Goal: Information Seeking & Learning: Learn about a topic

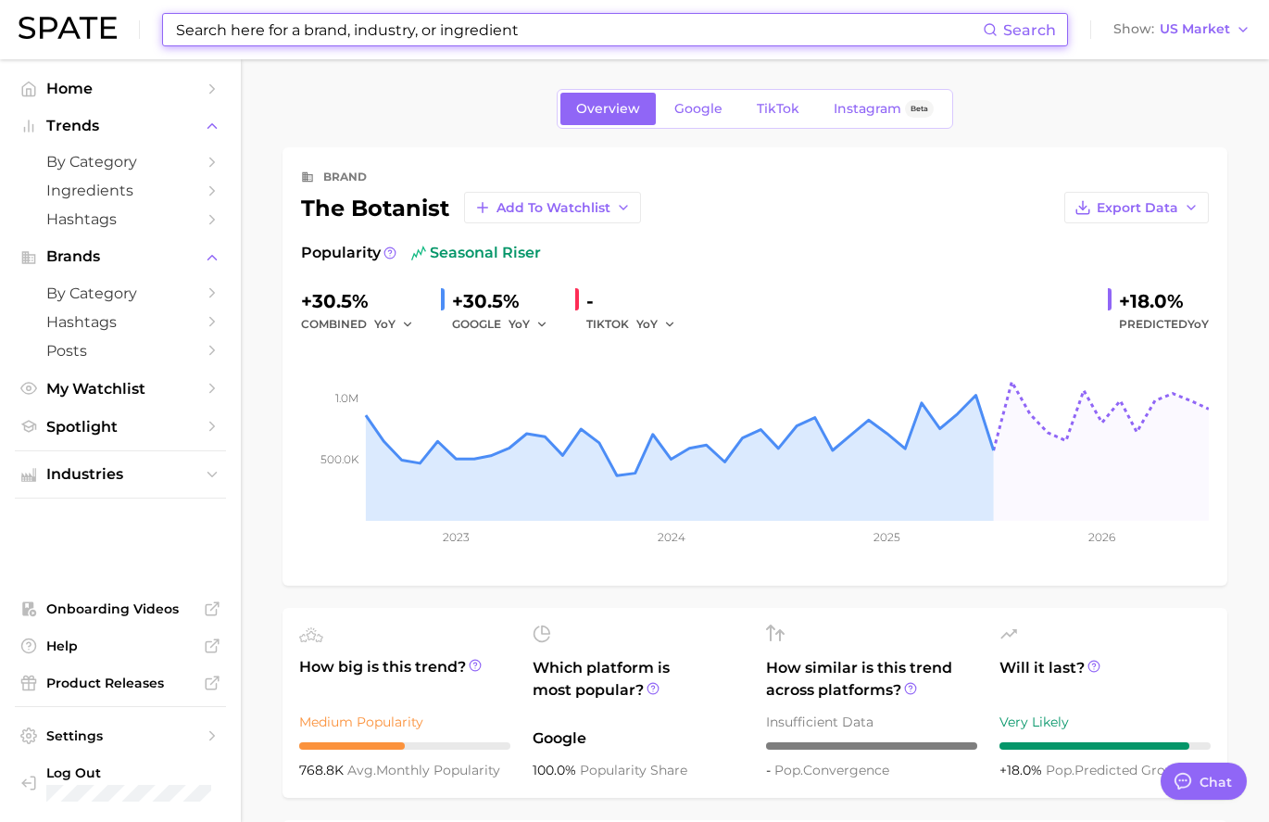
click at [313, 28] on input at bounding box center [578, 29] width 809 height 31
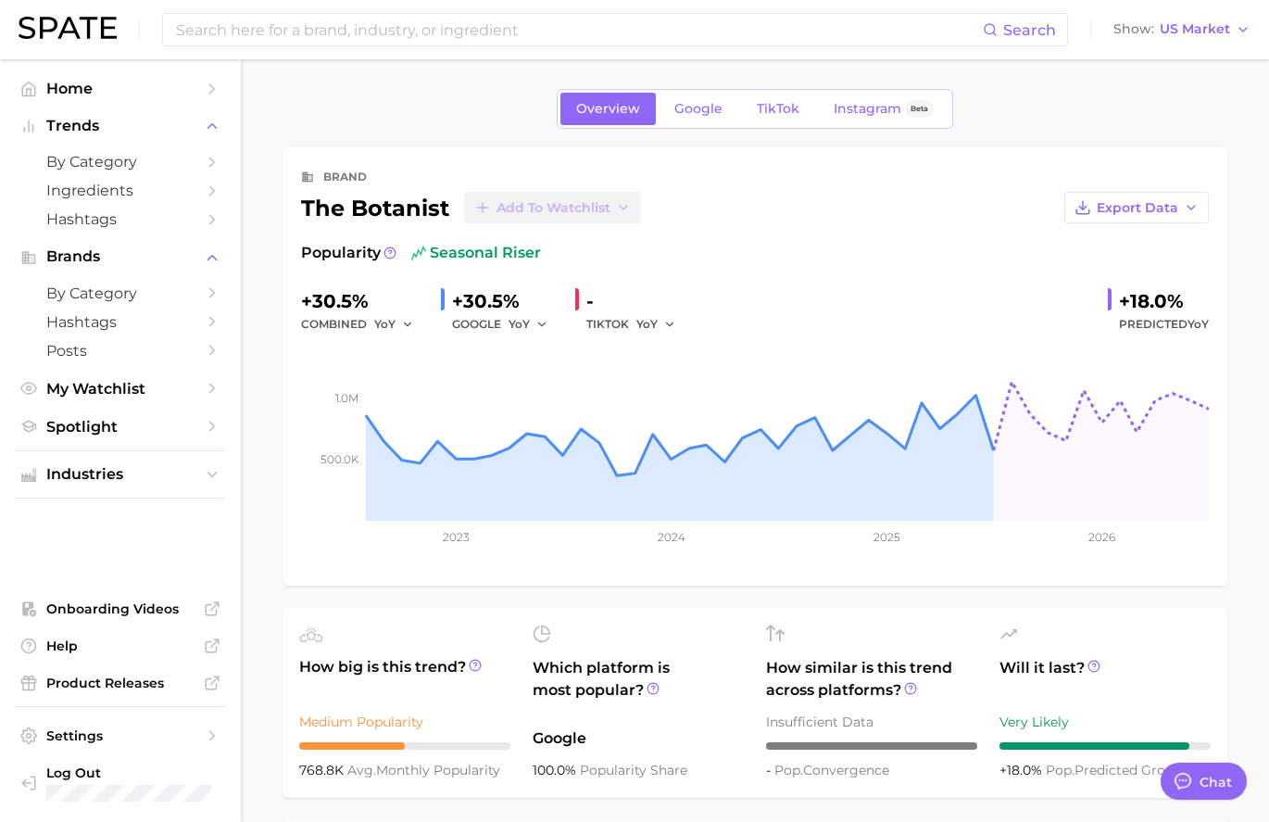
click at [243, 9] on div "Search Show US Market" at bounding box center [635, 29] width 1232 height 59
click at [242, 31] on input at bounding box center [578, 29] width 809 height 31
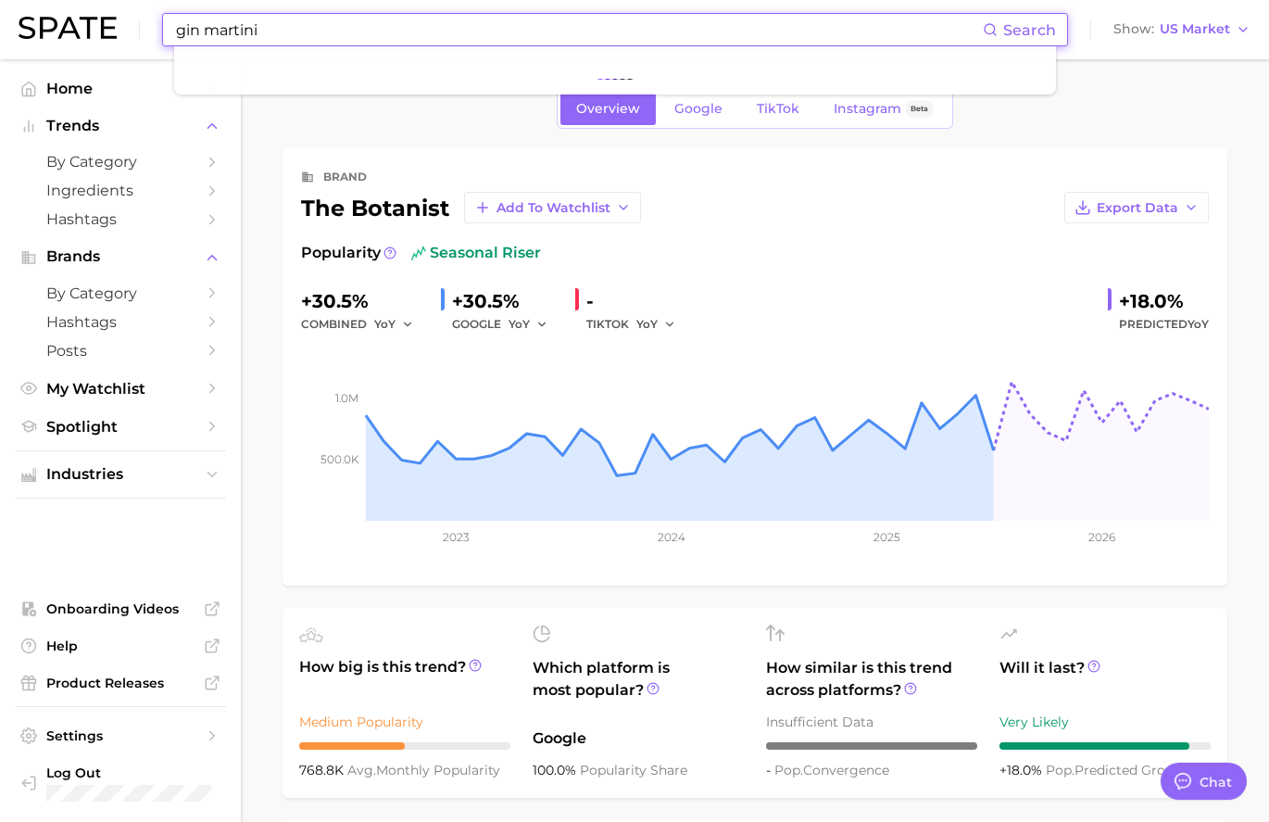
type input "gin martini"
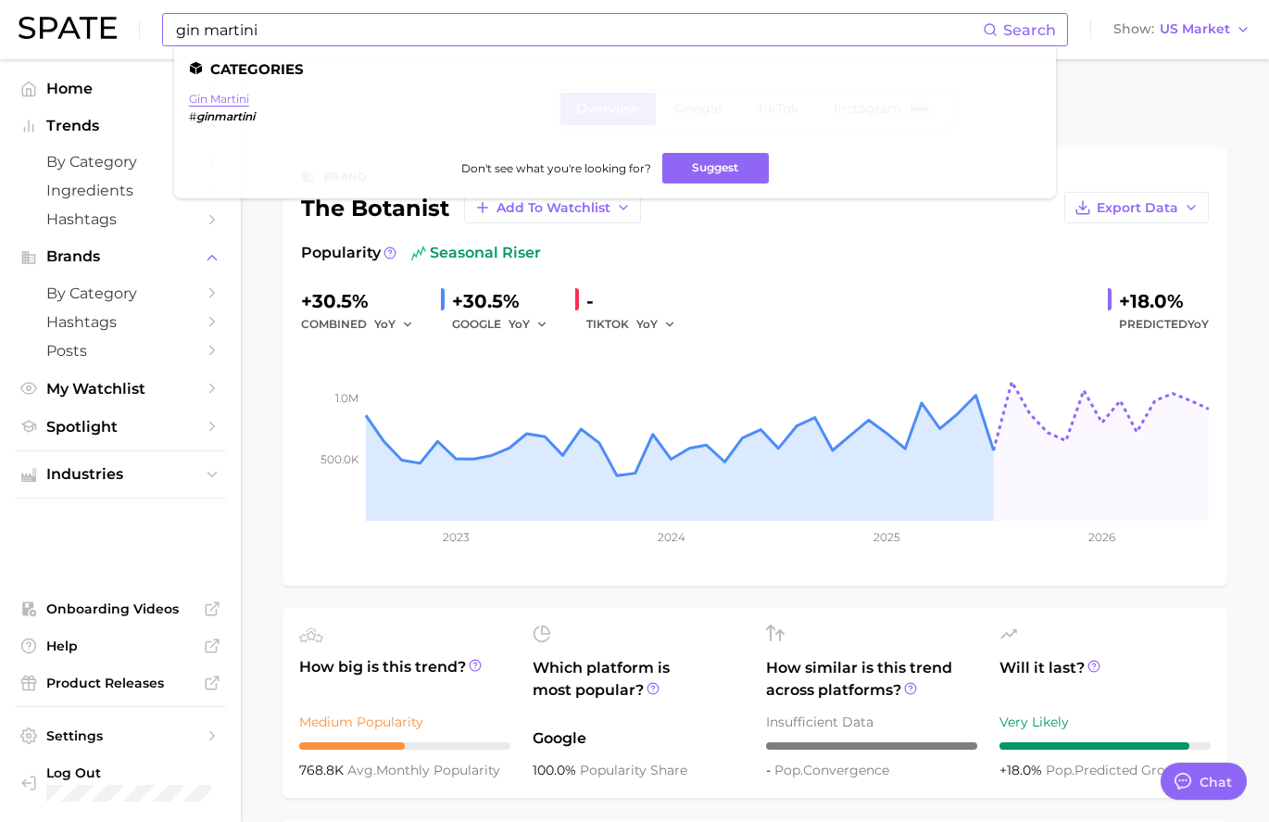
click at [217, 104] on link "gin martini" at bounding box center [219, 99] width 60 height 14
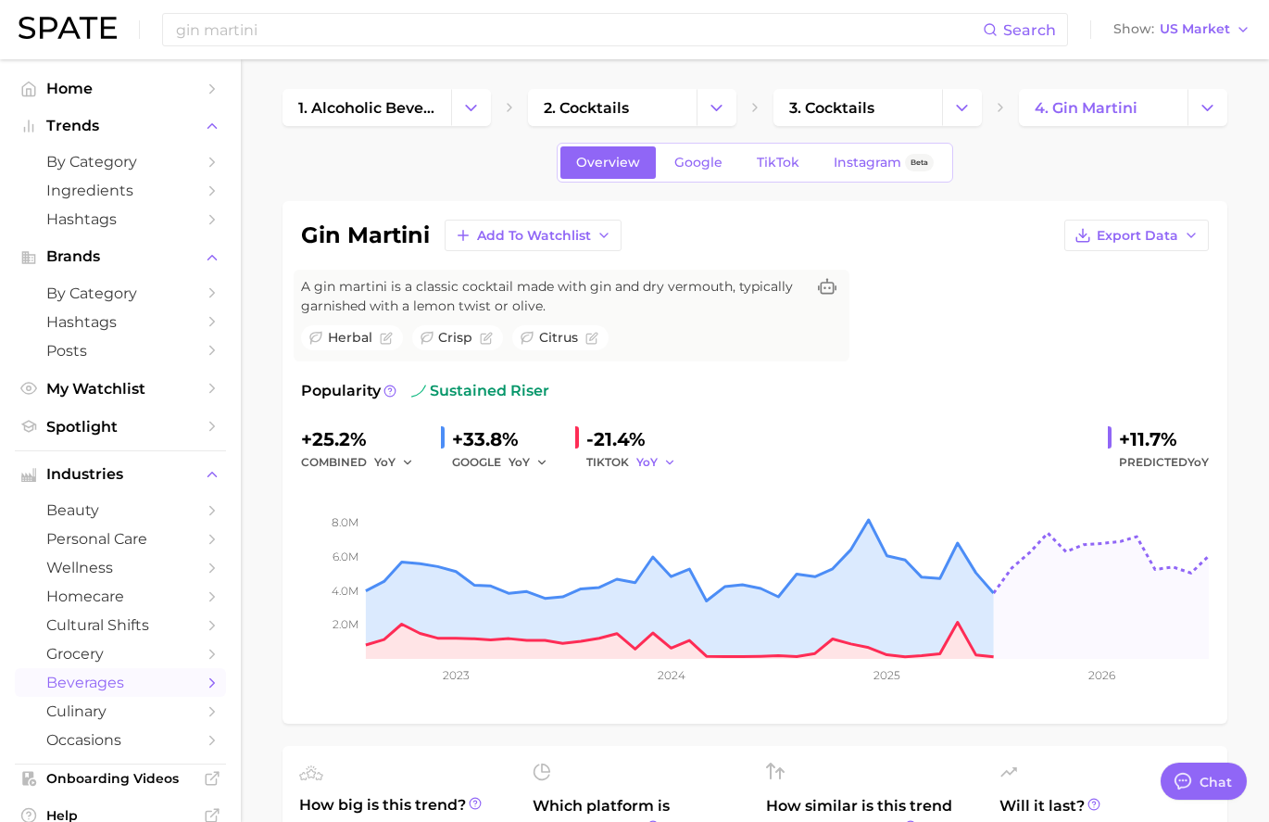
click at [651, 463] on span "YoY" at bounding box center [646, 462] width 21 height 16
click at [757, 156] on span "TikTok" at bounding box center [778, 163] width 43 height 16
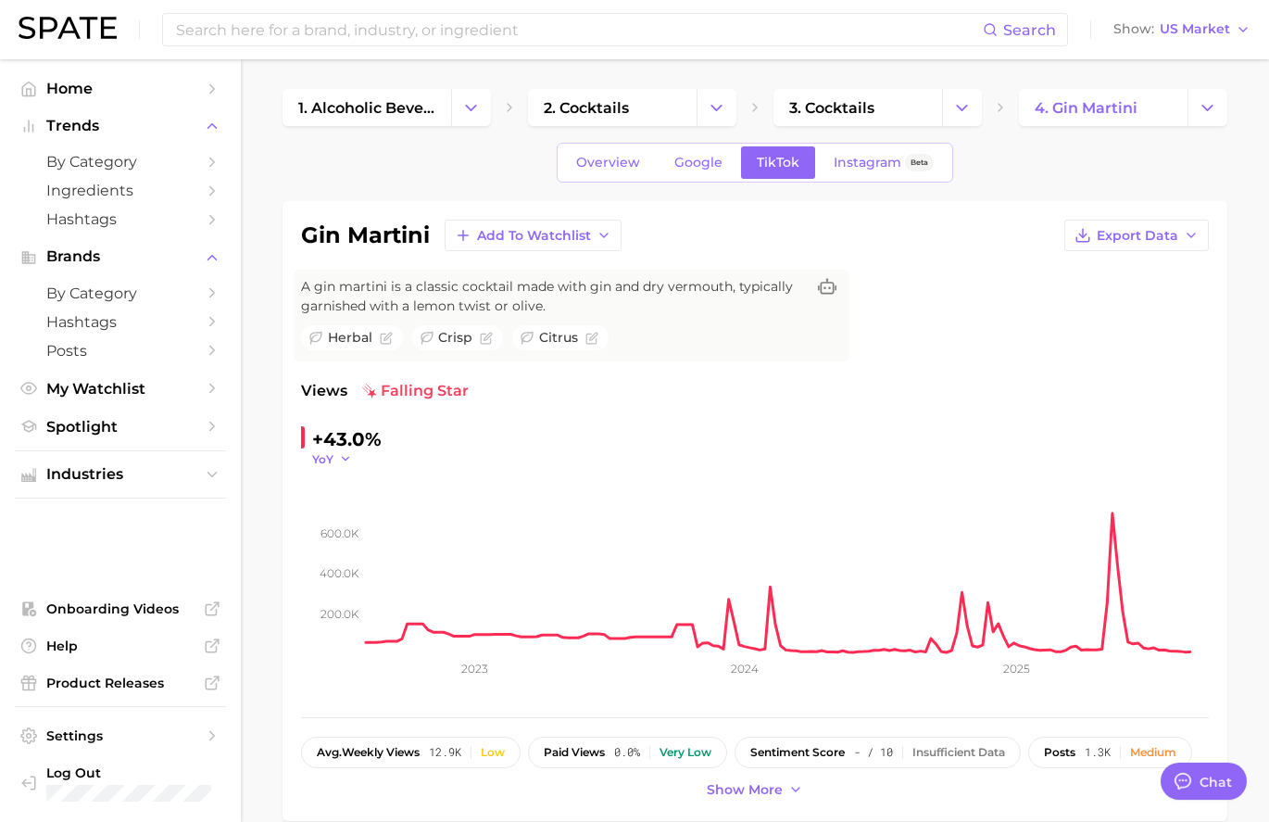
click at [345, 460] on icon "button" at bounding box center [345, 458] width 13 height 13
click at [605, 147] on link "Overview" at bounding box center [607, 162] width 95 height 32
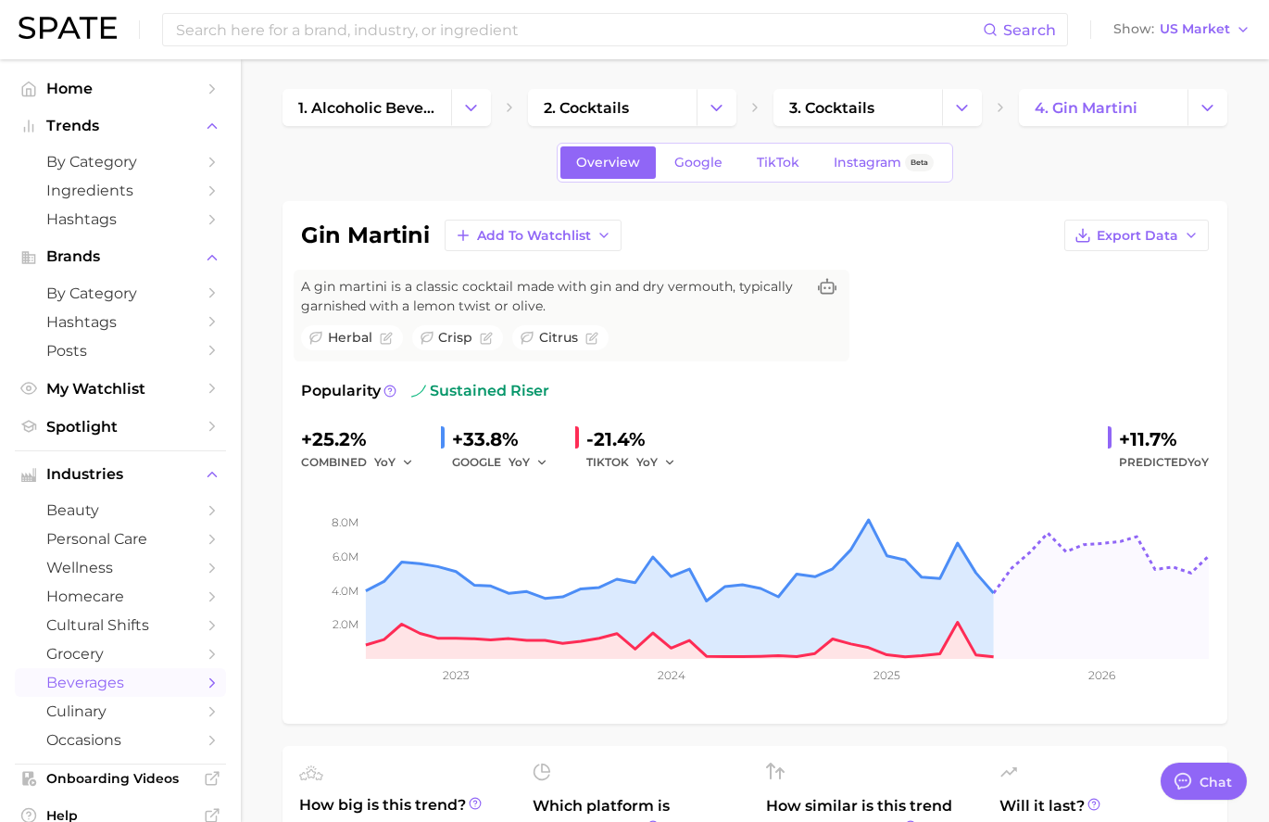
click at [622, 432] on div "-21.4%" at bounding box center [637, 439] width 102 height 30
click at [641, 459] on span "YoY" at bounding box center [646, 462] width 21 height 16
click at [602, 519] on button "QoQ" at bounding box center [586, 525] width 204 height 33
click at [671, 466] on icon "button" at bounding box center [674, 462] width 13 height 13
click at [619, 550] on button "MoM" at bounding box center [586, 558] width 204 height 33
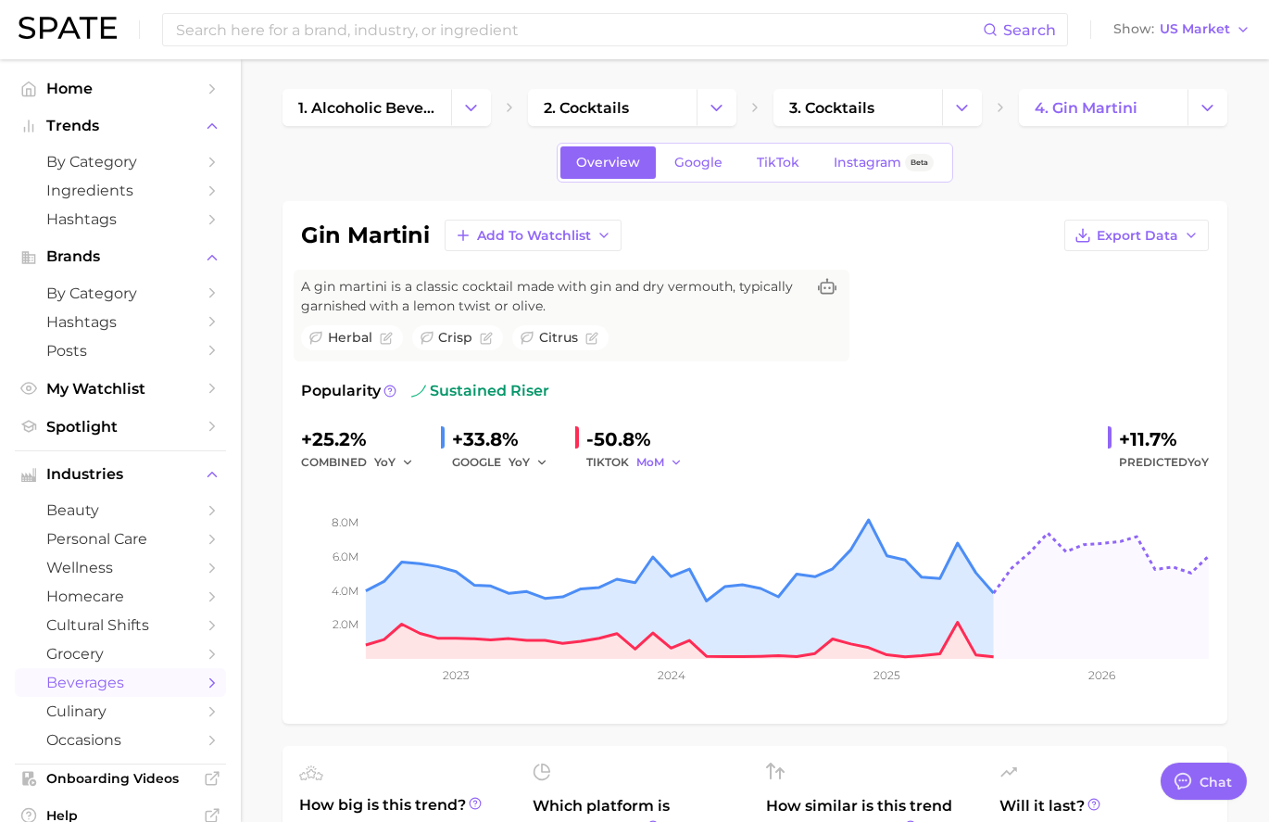
click at [666, 462] on button "MoM" at bounding box center [659, 462] width 46 height 22
click at [616, 491] on button "YoY" at bounding box center [586, 491] width 204 height 33
click at [765, 167] on span "TikTok" at bounding box center [778, 163] width 43 height 16
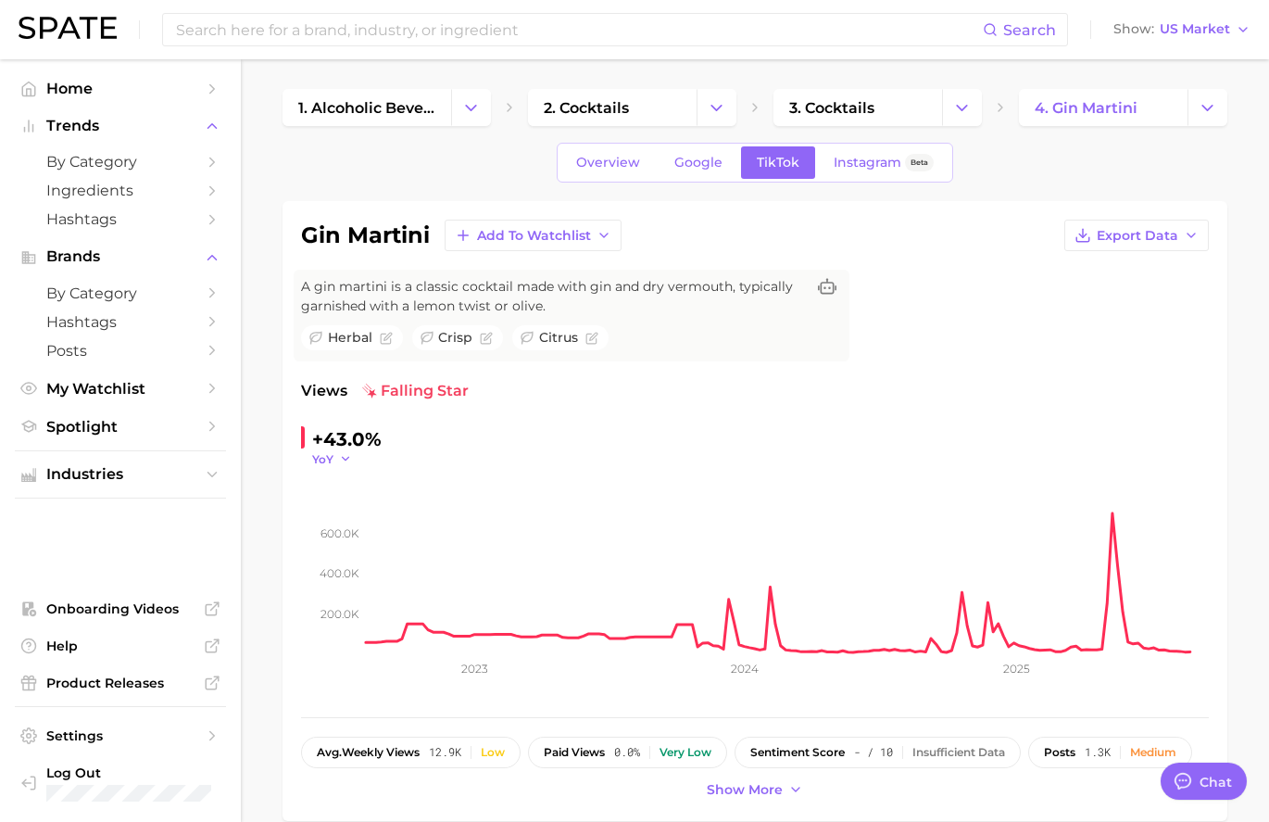
click at [339, 460] on icon "button" at bounding box center [345, 458] width 13 height 13
click at [713, 157] on span "Google" at bounding box center [698, 163] width 48 height 16
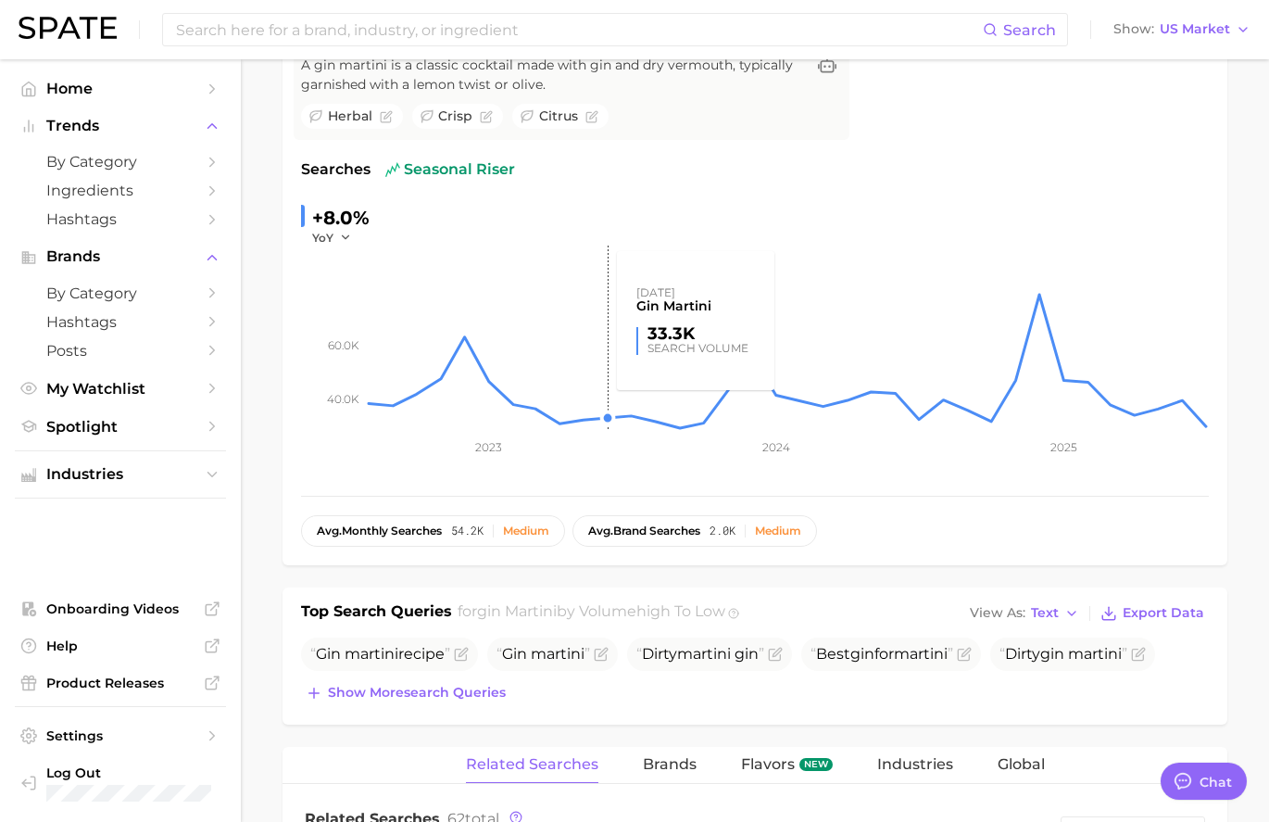
scroll to position [295, 0]
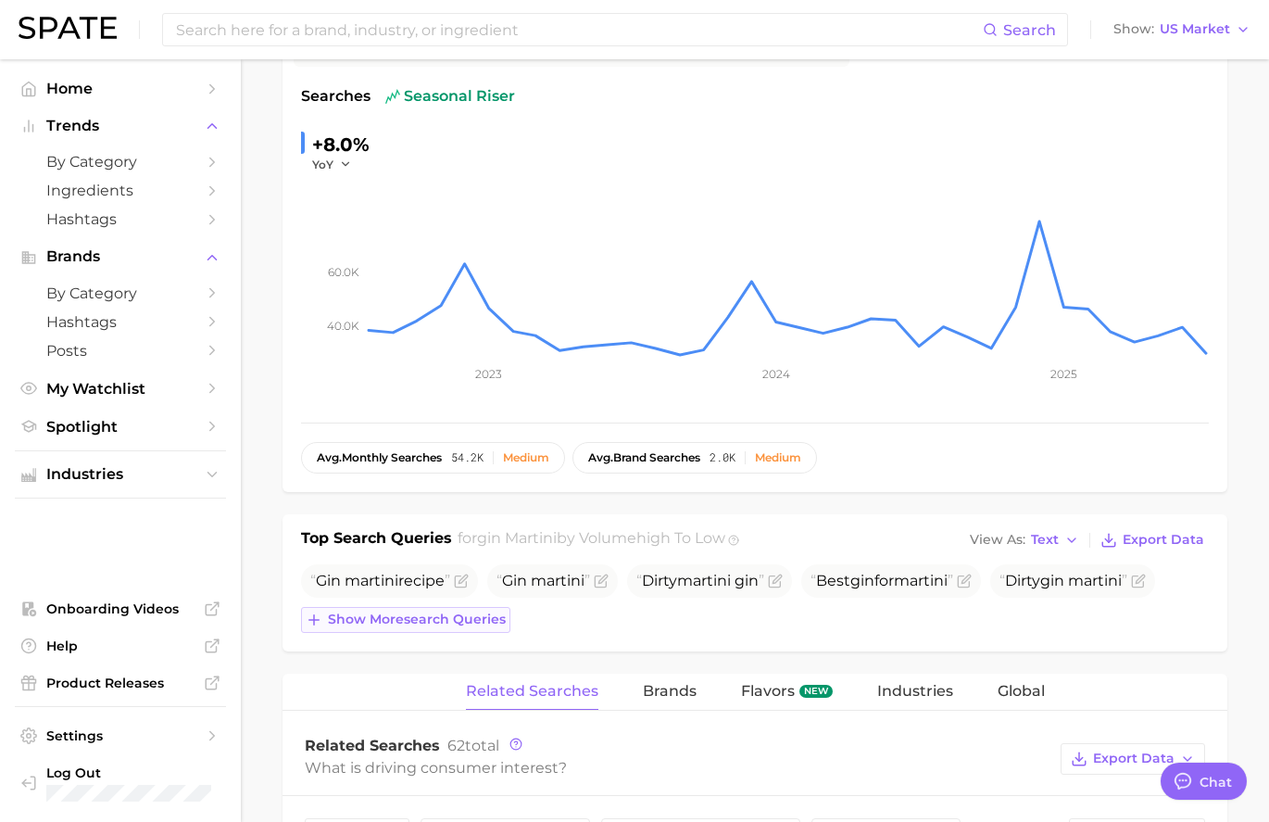
click at [386, 628] on button "Show more search queries" at bounding box center [405, 620] width 209 height 26
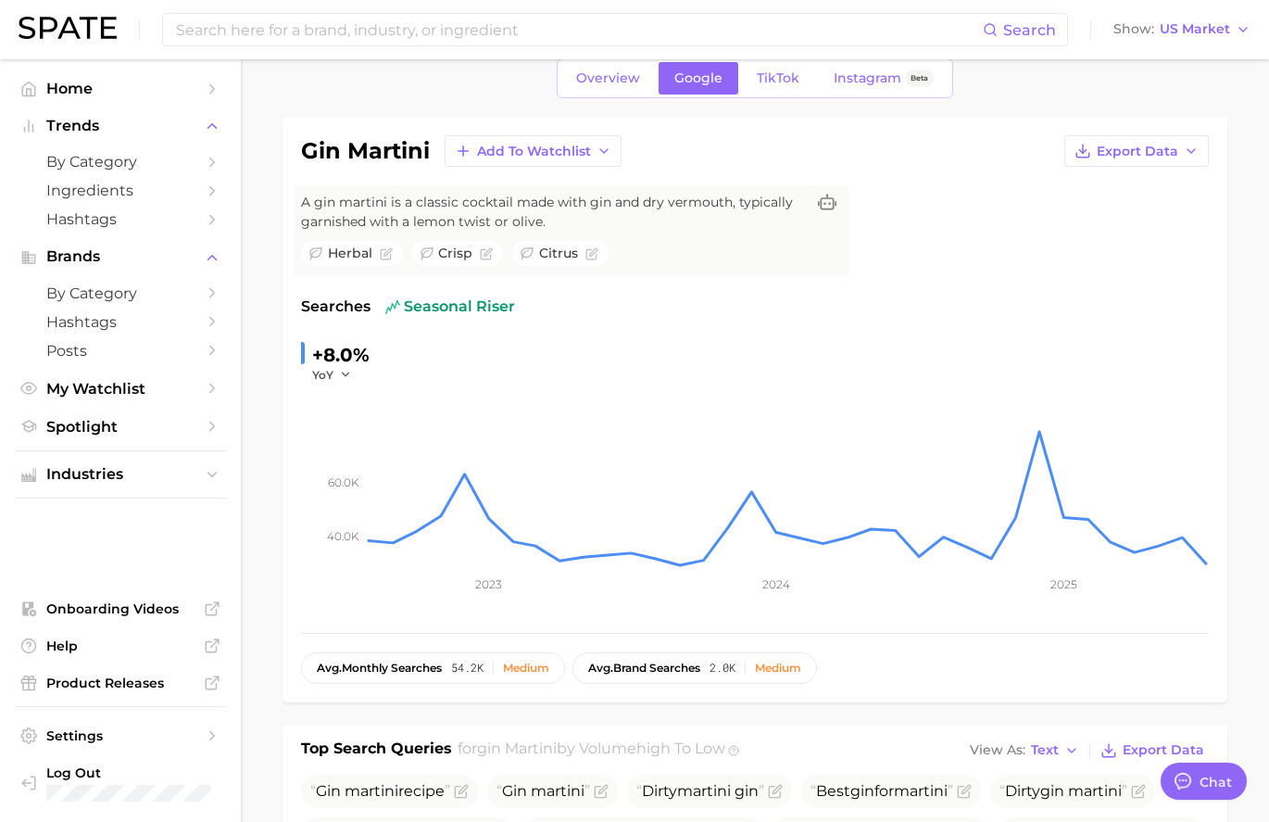
scroll to position [0, 0]
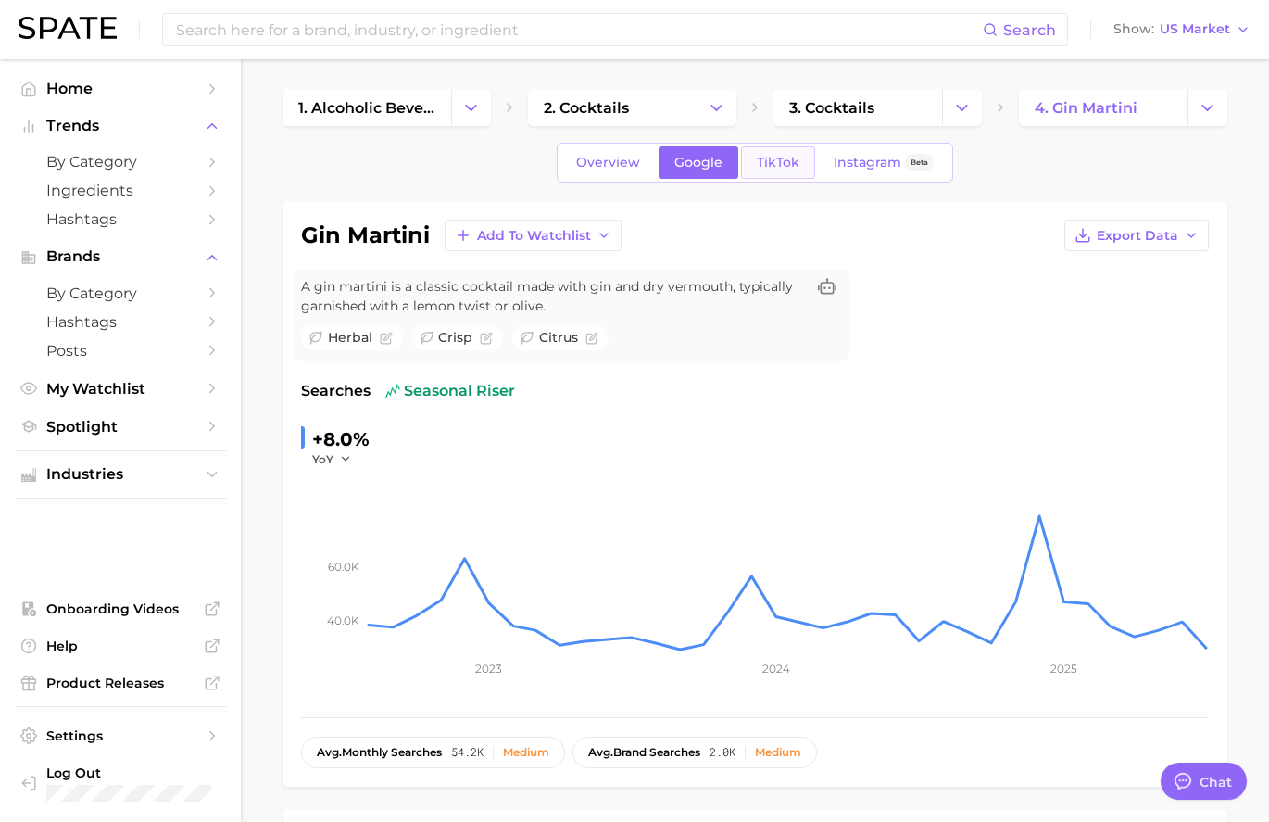
click at [765, 161] on span "TikTok" at bounding box center [778, 163] width 43 height 16
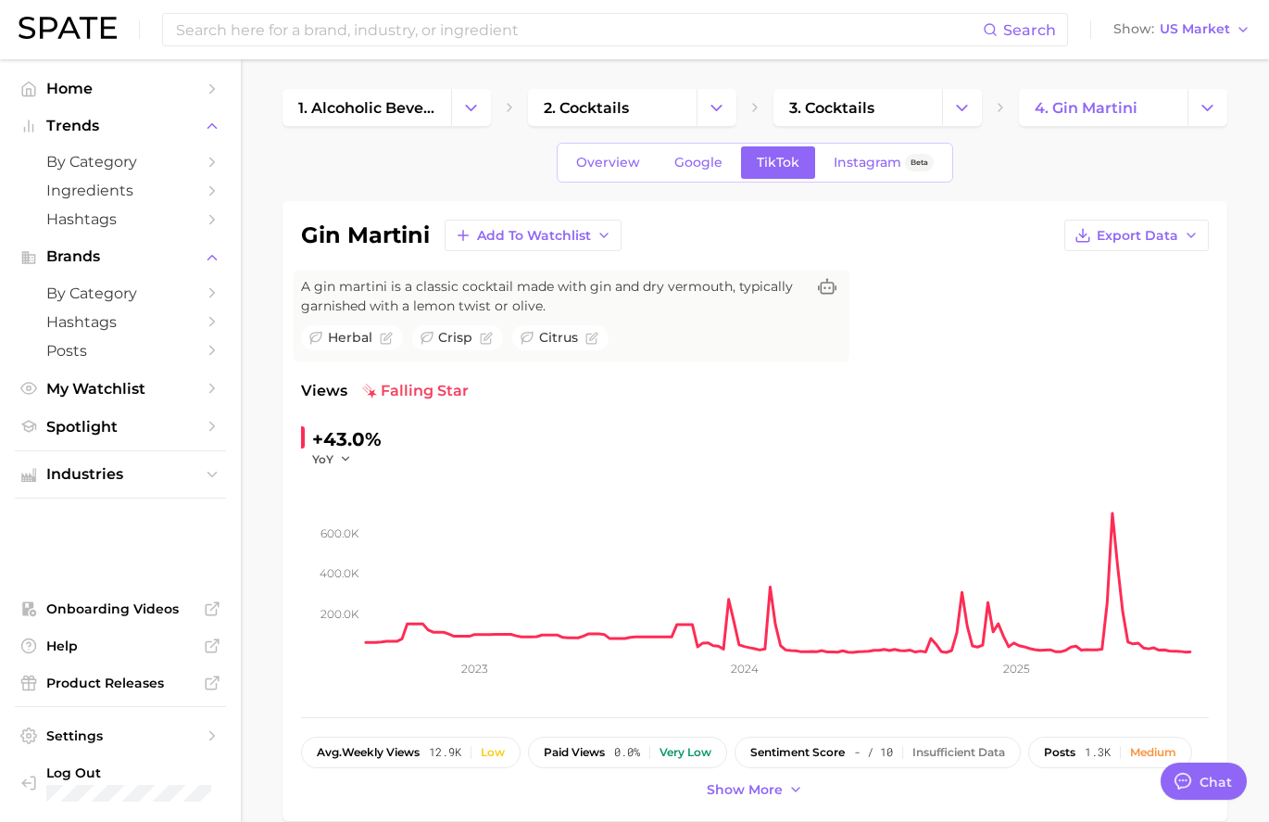
click at [352, 461] on div "YoY" at bounding box center [338, 459] width 52 height 16
click at [346, 459] on icon "button" at bounding box center [345, 458] width 13 height 13
click at [760, 789] on span "Show more" at bounding box center [745, 790] width 76 height 16
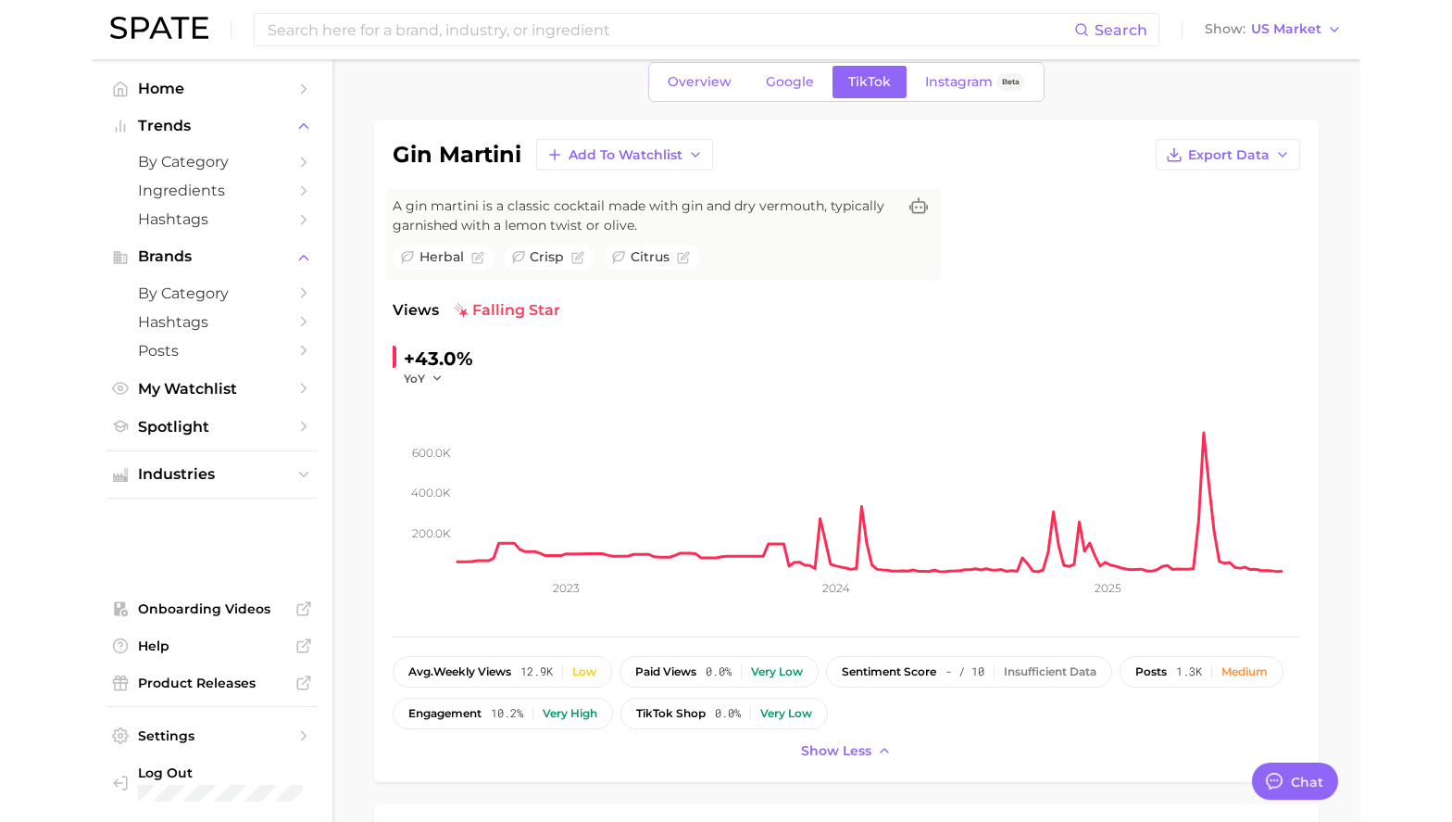
scroll to position [129, 0]
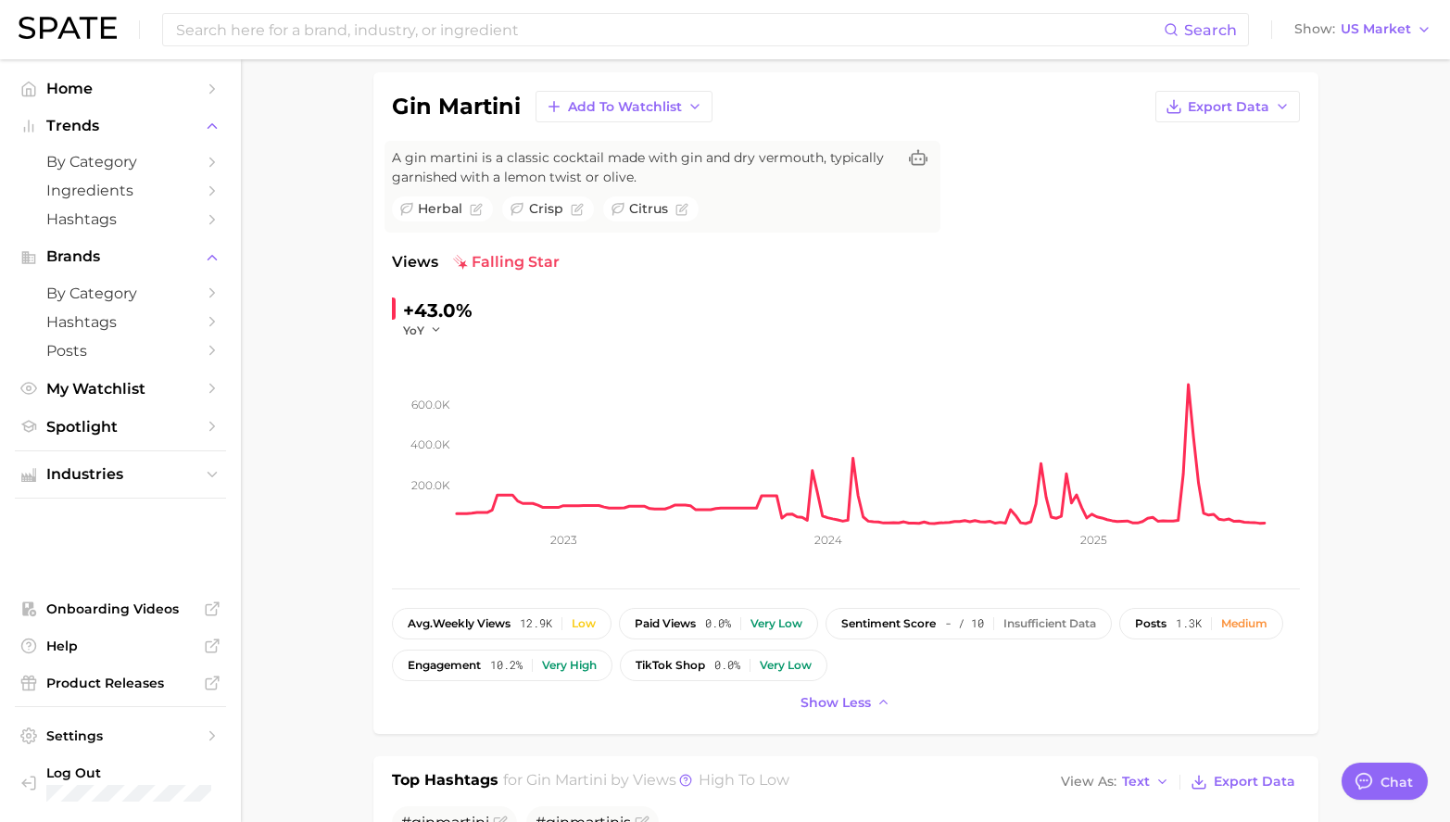
type textarea "x"
click at [439, 334] on icon "button" at bounding box center [437, 329] width 13 height 13
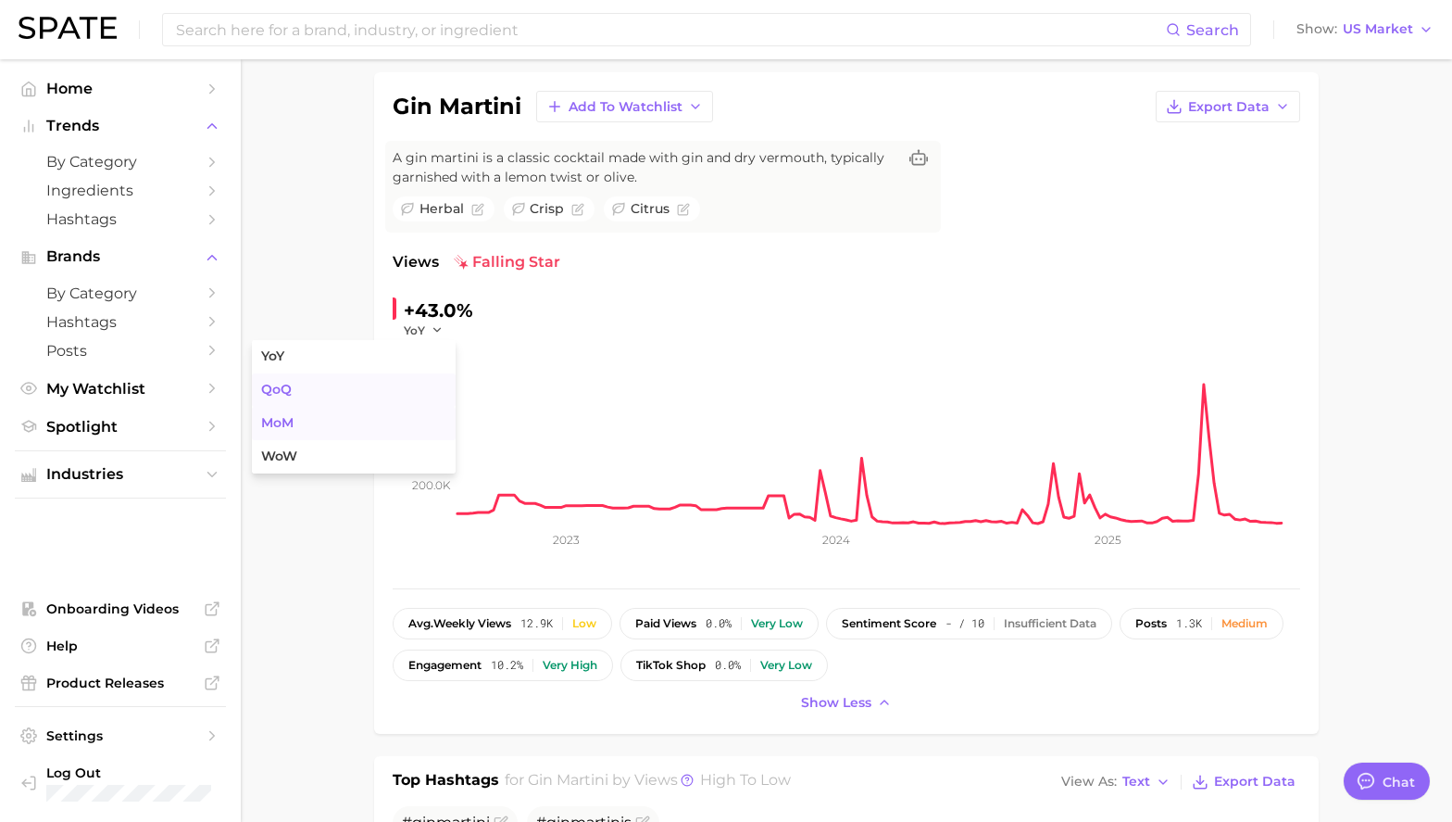
click at [418, 411] on button "MoM" at bounding box center [354, 423] width 204 height 33
click at [446, 329] on polyline "button" at bounding box center [443, 330] width 6 height 3
click at [344, 457] on button "WoW" at bounding box center [354, 456] width 204 height 33
click at [448, 334] on icon "button" at bounding box center [448, 329] width 13 height 13
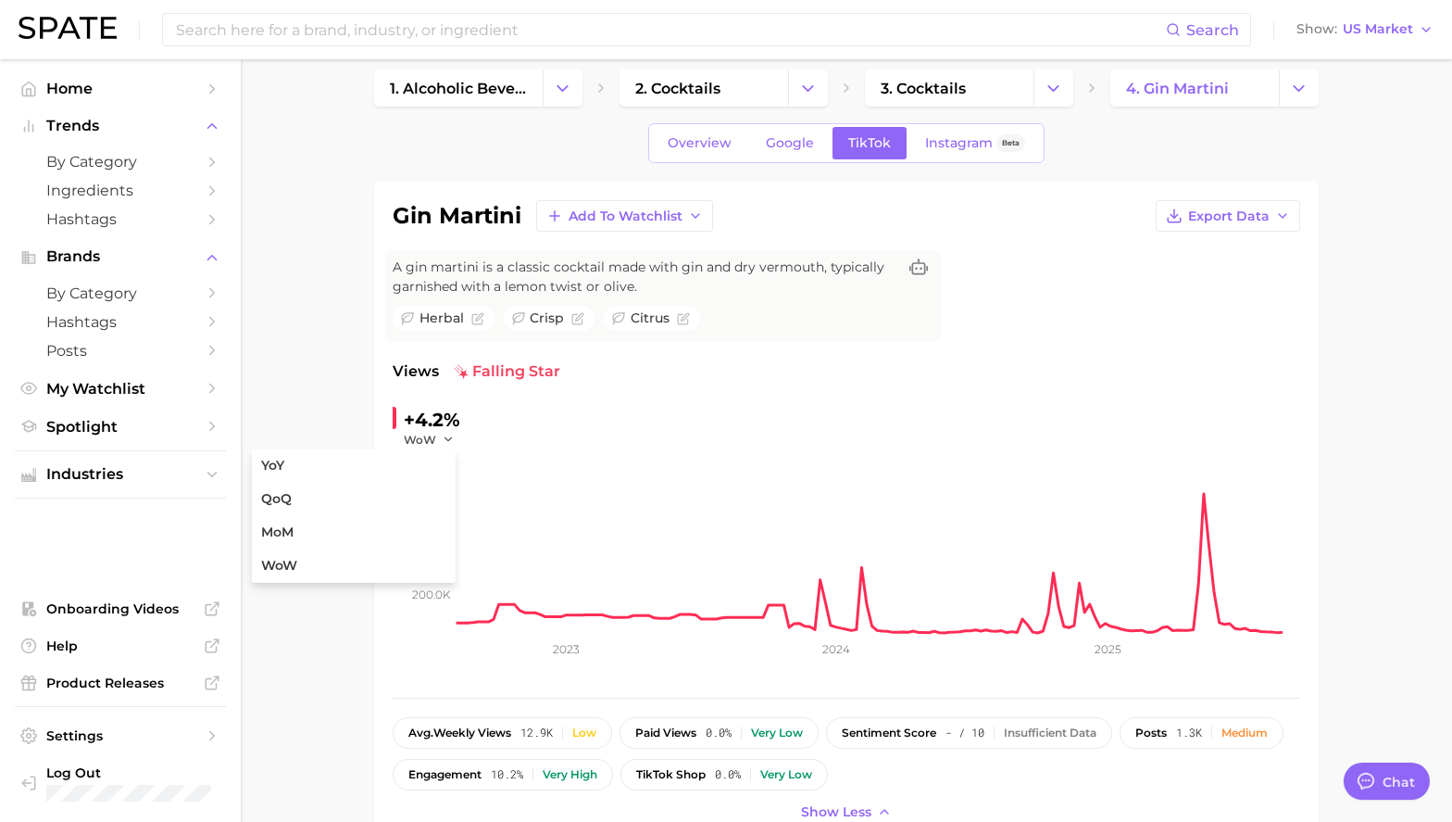
scroll to position [0, 0]
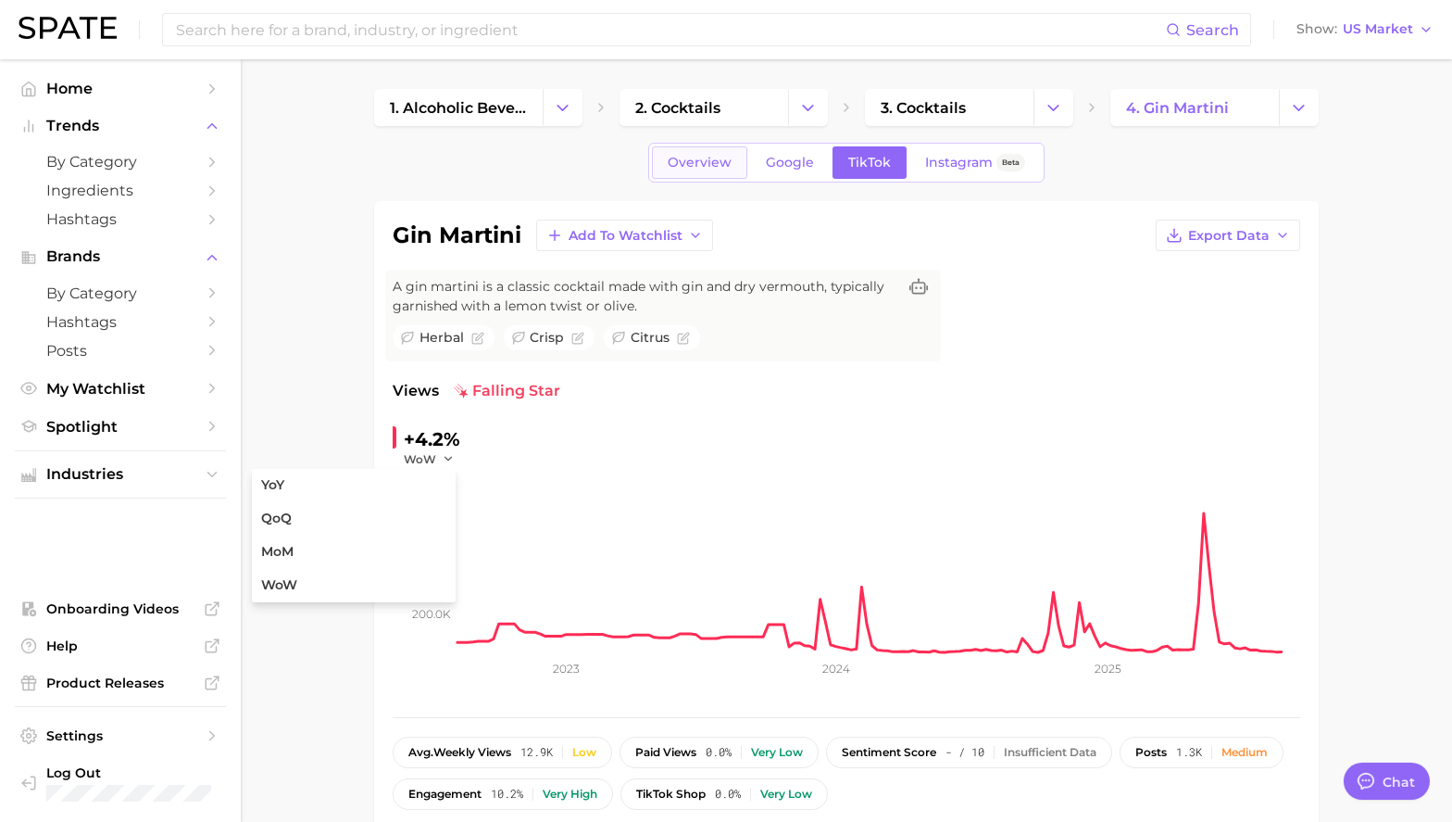
click at [718, 168] on span "Overview" at bounding box center [700, 163] width 64 height 16
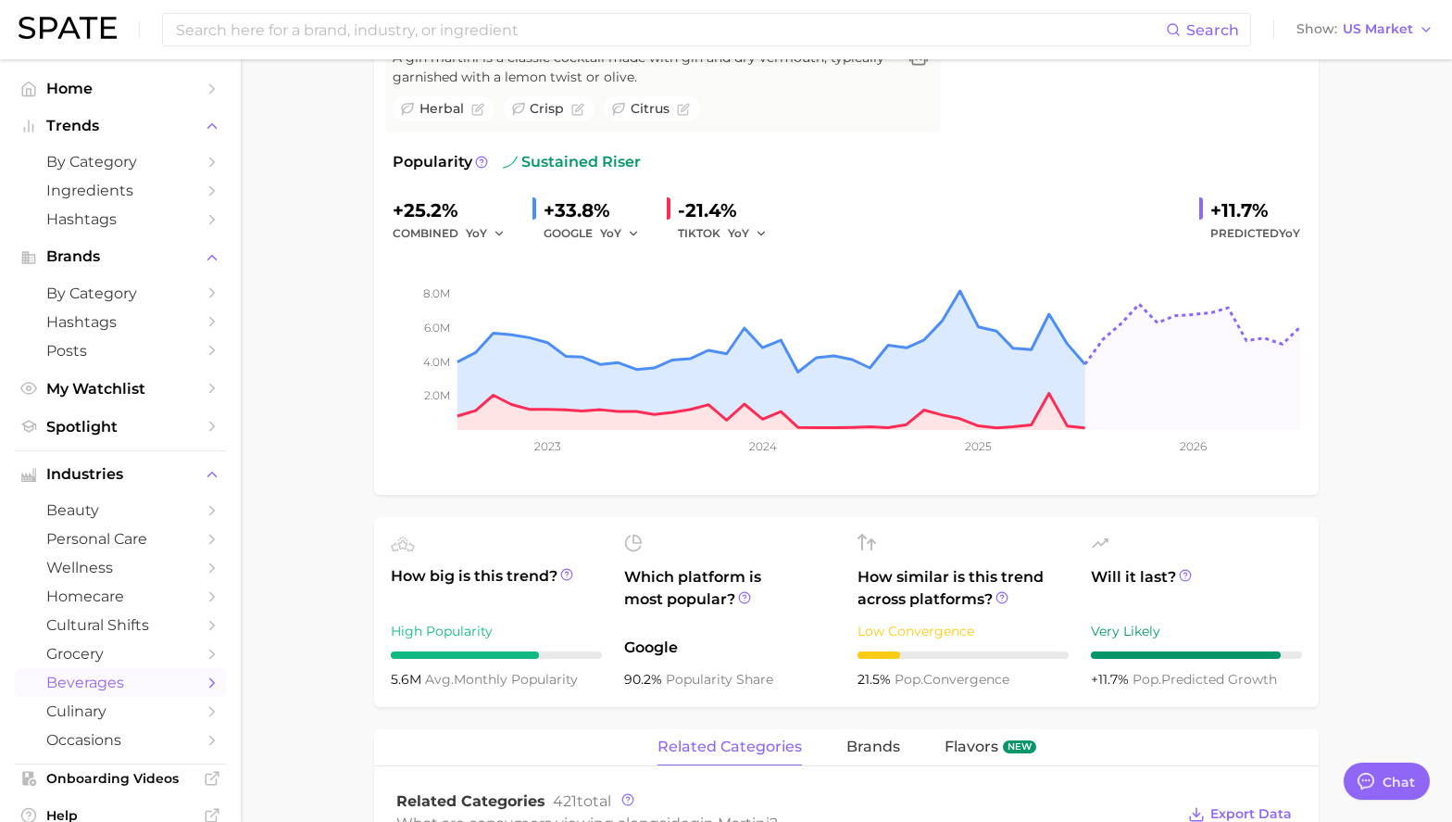
scroll to position [427, 0]
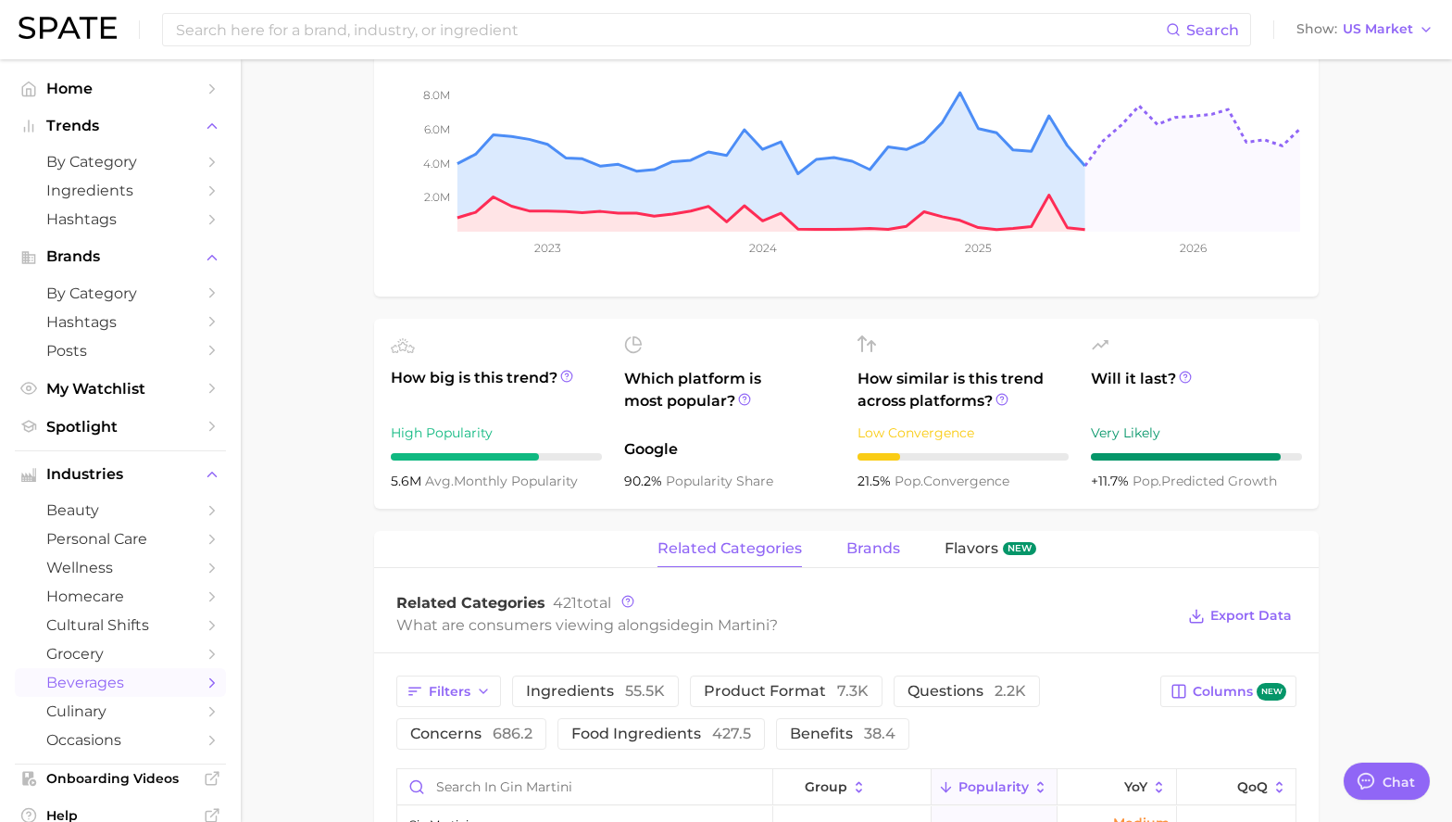
click at [852, 543] on span "brands" at bounding box center [874, 548] width 54 height 17
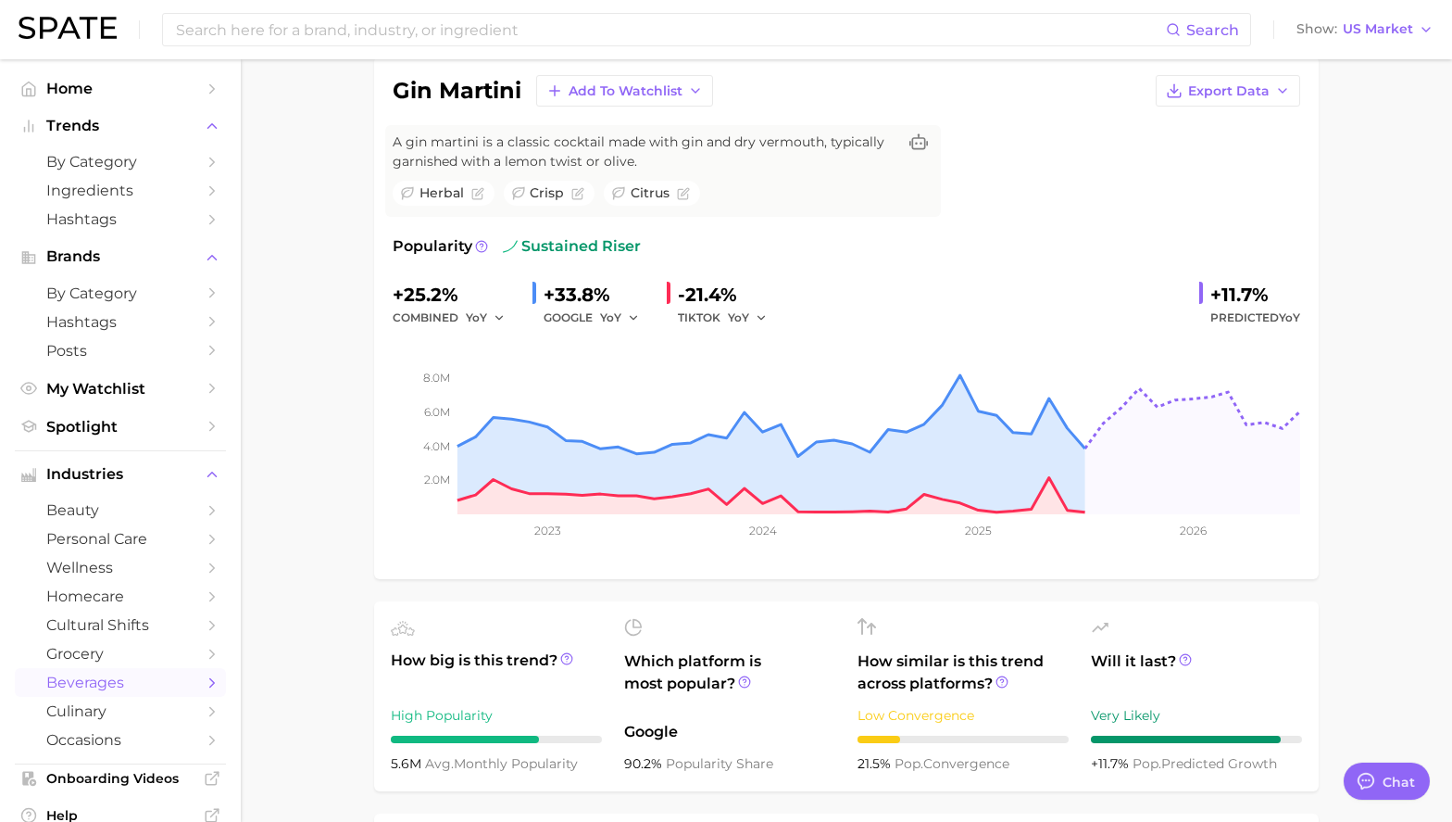
scroll to position [0, 0]
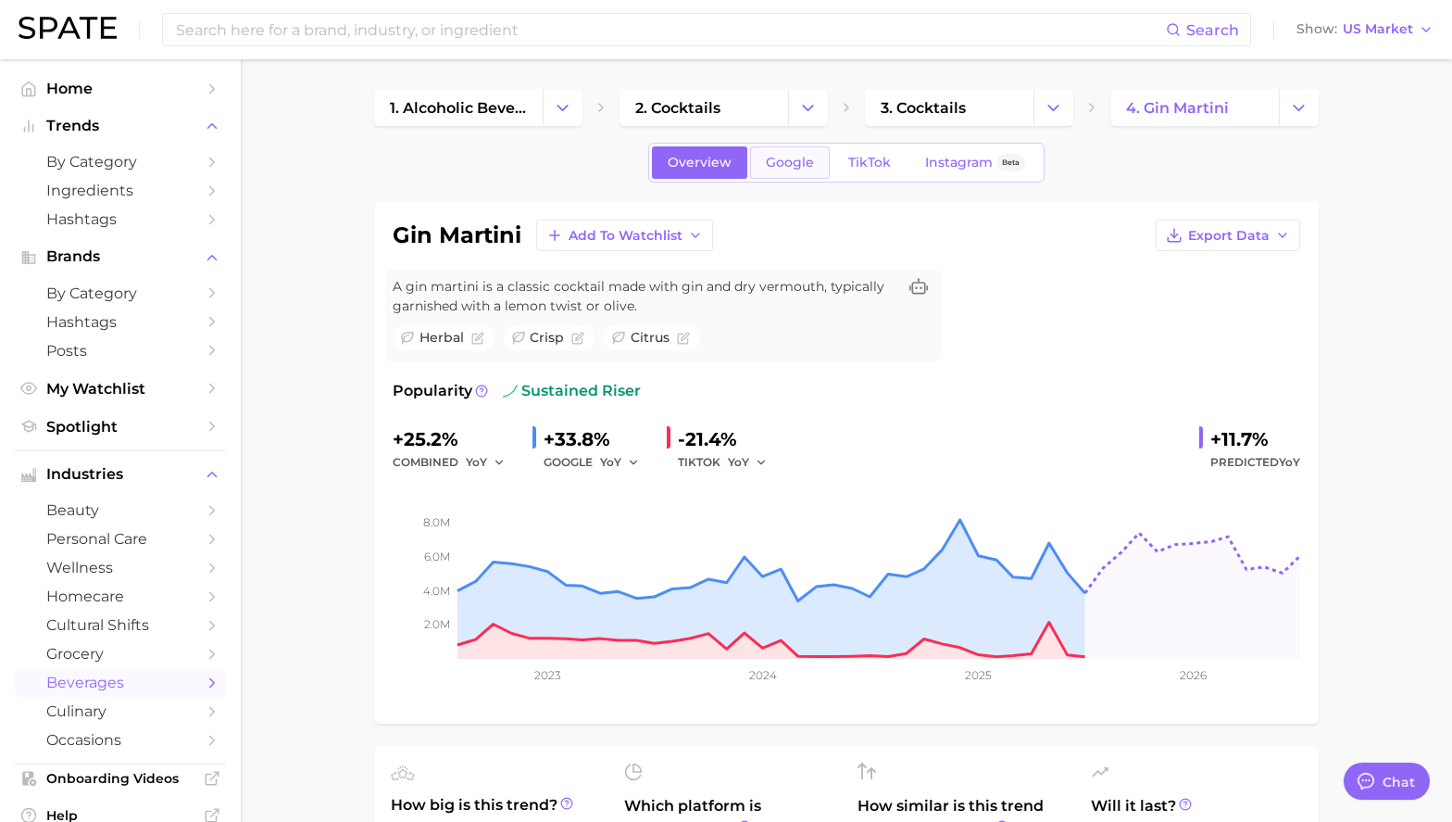
click at [796, 160] on span "Google" at bounding box center [790, 163] width 48 height 16
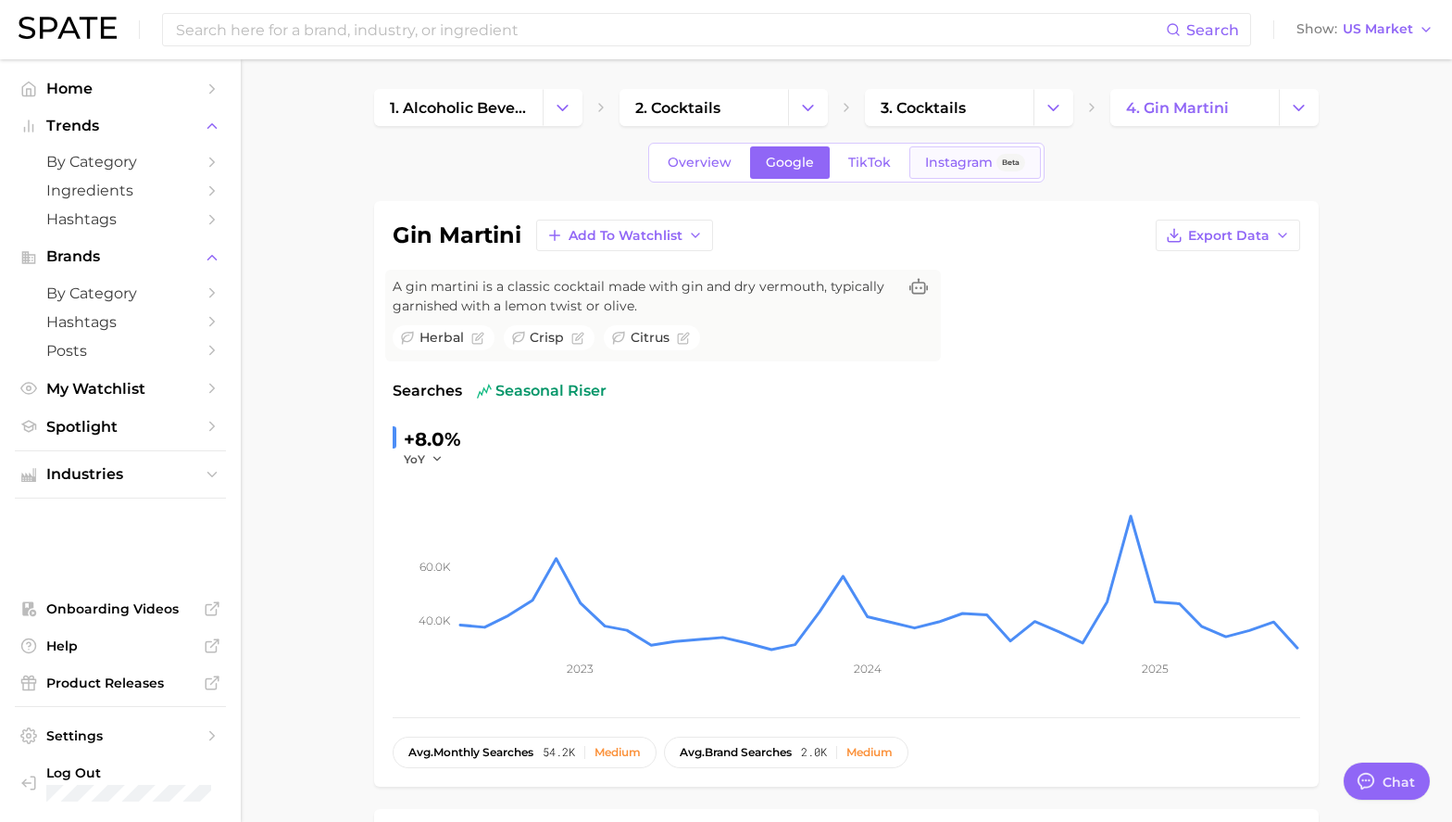
click at [961, 158] on span "Instagram" at bounding box center [959, 163] width 68 height 16
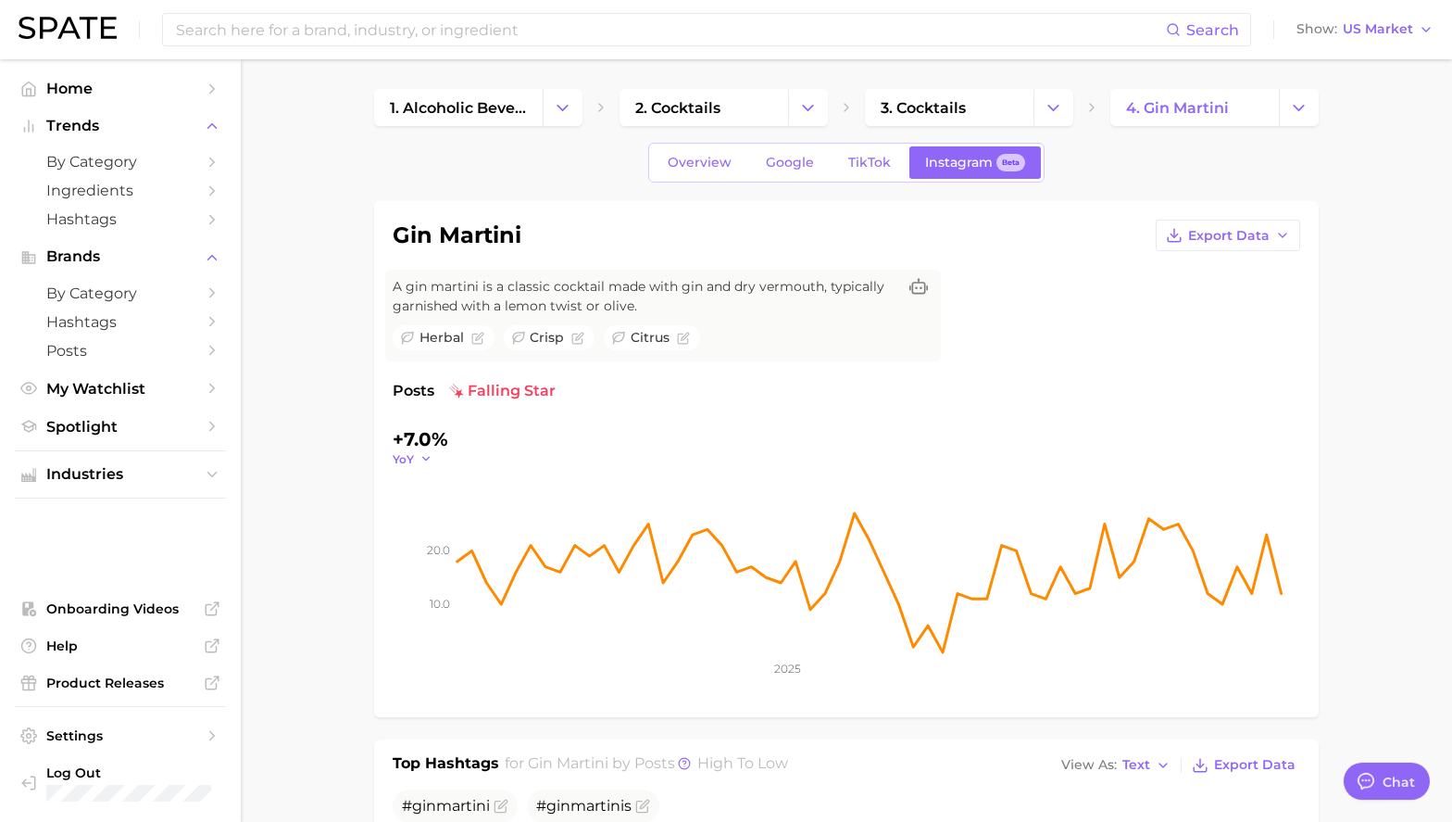
click at [420, 463] on icon "button" at bounding box center [426, 458] width 13 height 13
click at [798, 159] on span "Google" at bounding box center [790, 163] width 48 height 16
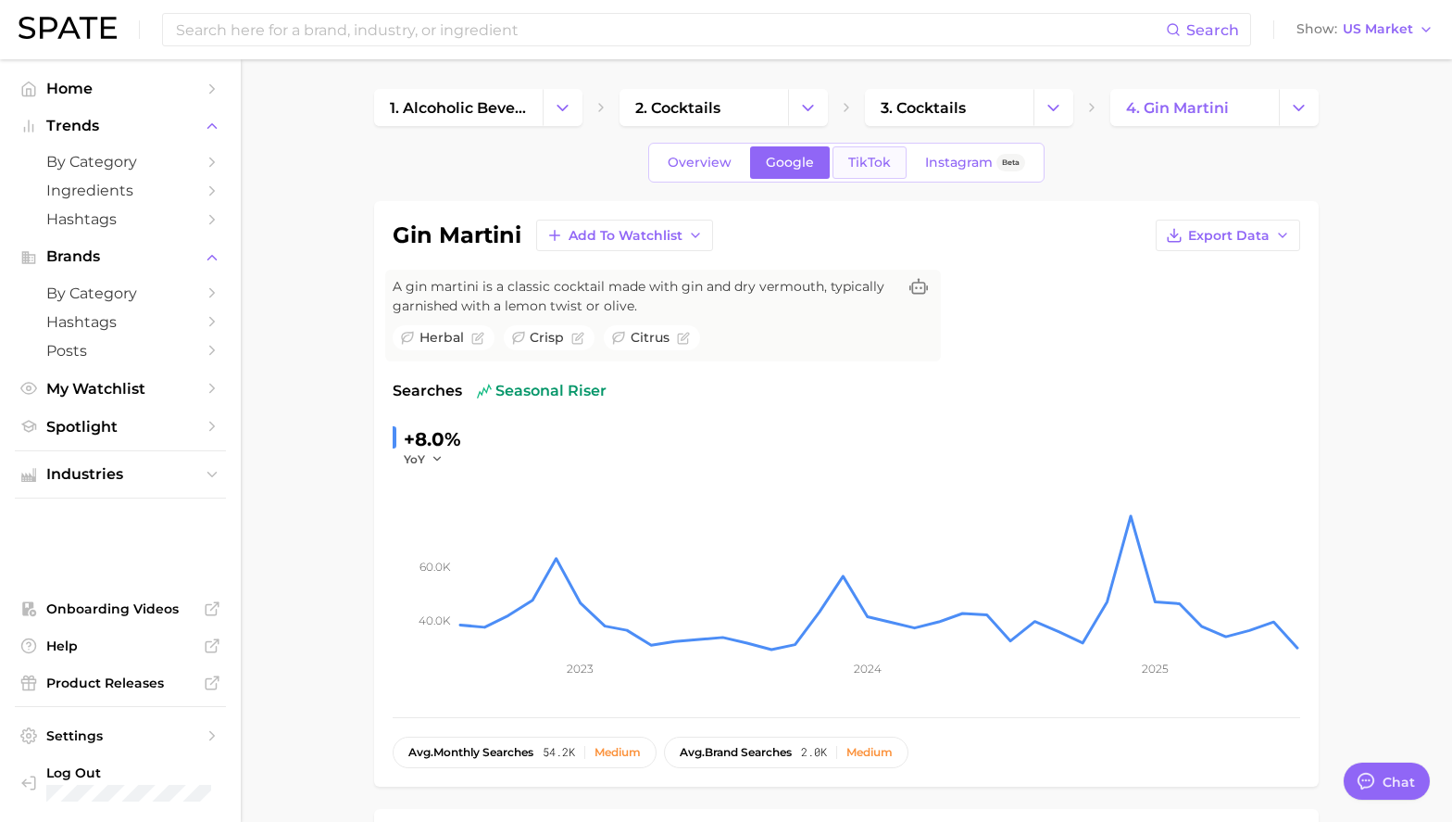
click at [865, 162] on span "TikTok" at bounding box center [869, 163] width 43 height 16
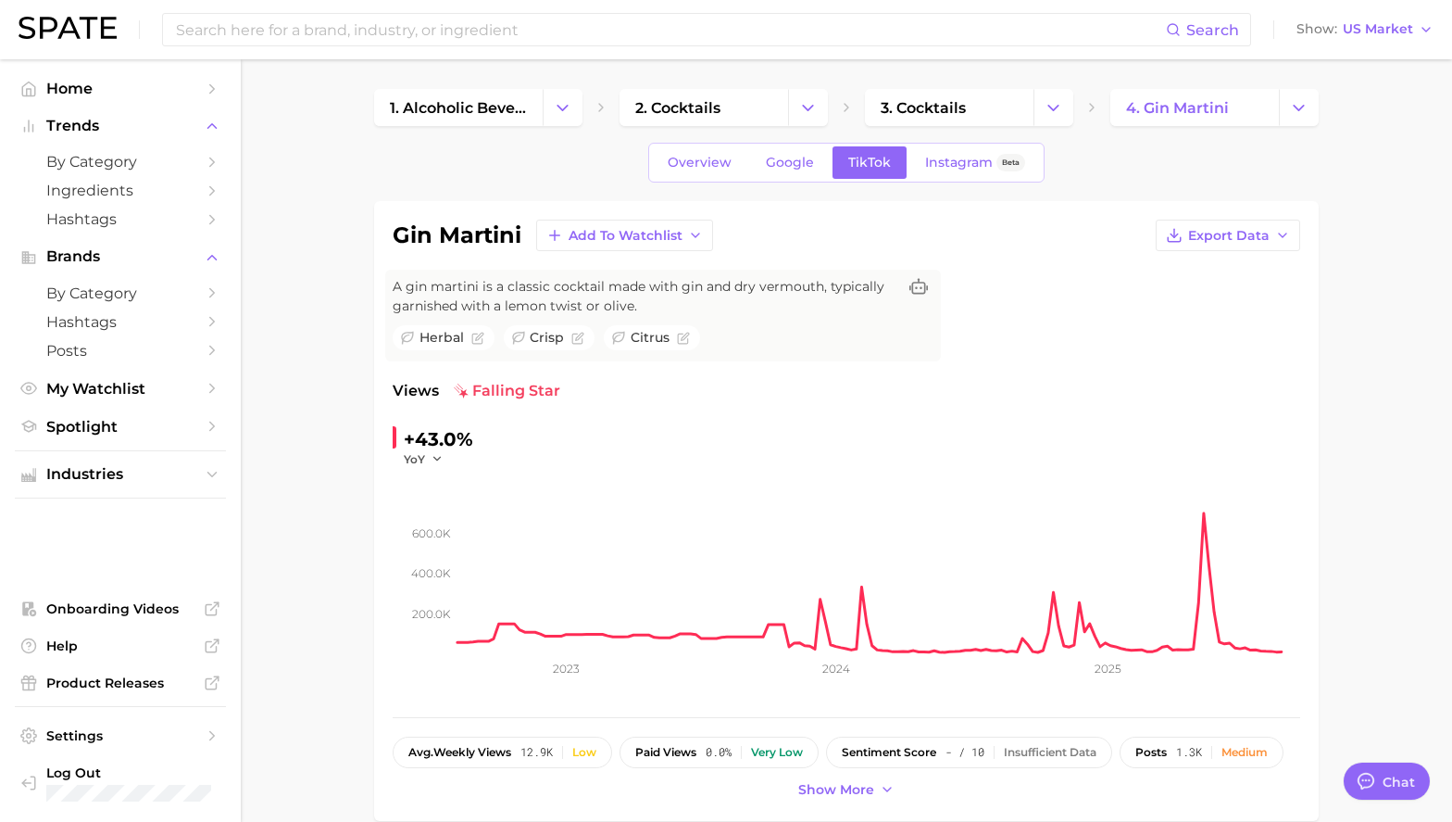
click at [497, 392] on span "falling star" at bounding box center [507, 391] width 107 height 22
click at [1204, 512] on rect at bounding box center [879, 559] width 843 height 185
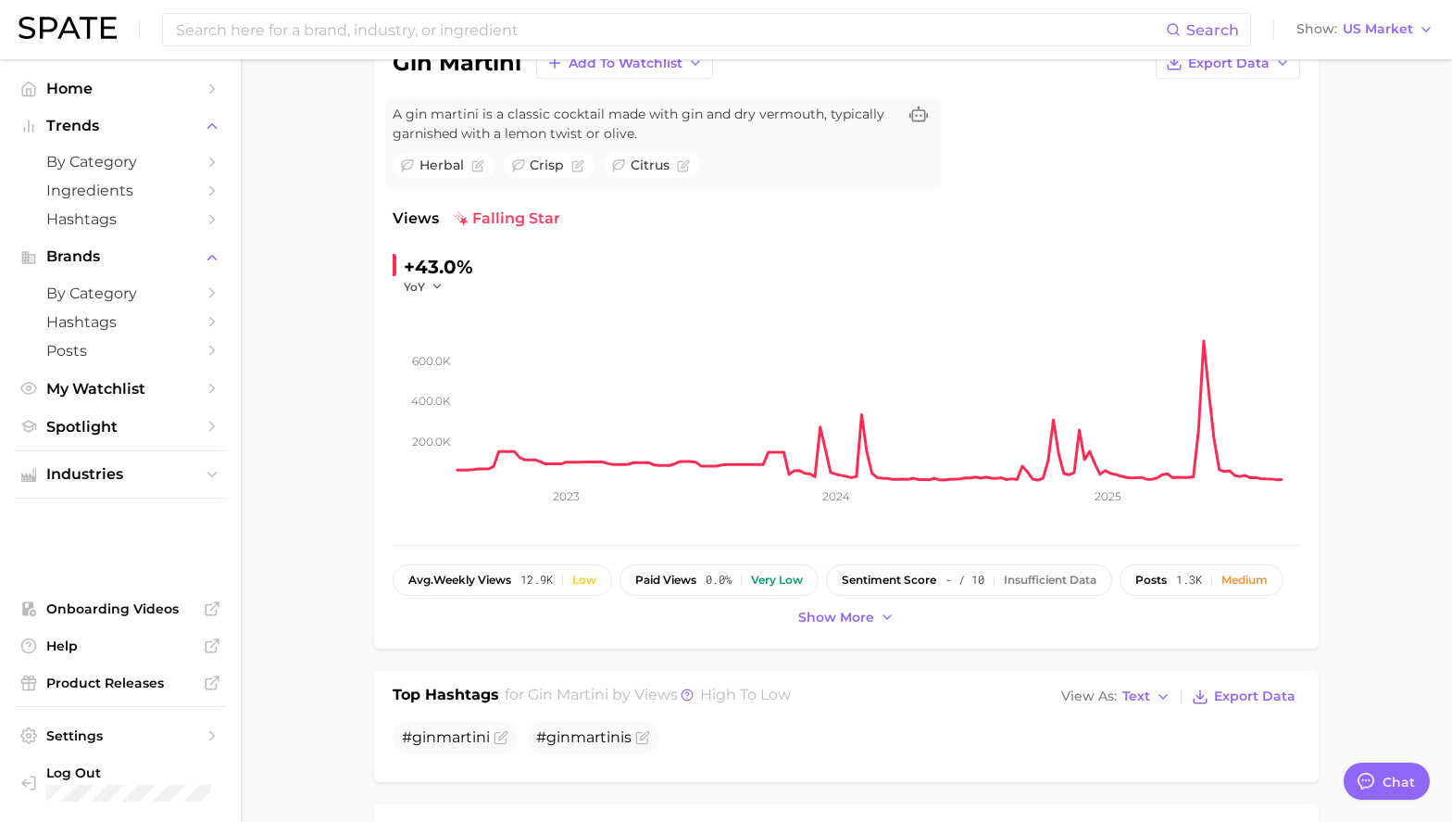
scroll to position [196, 0]
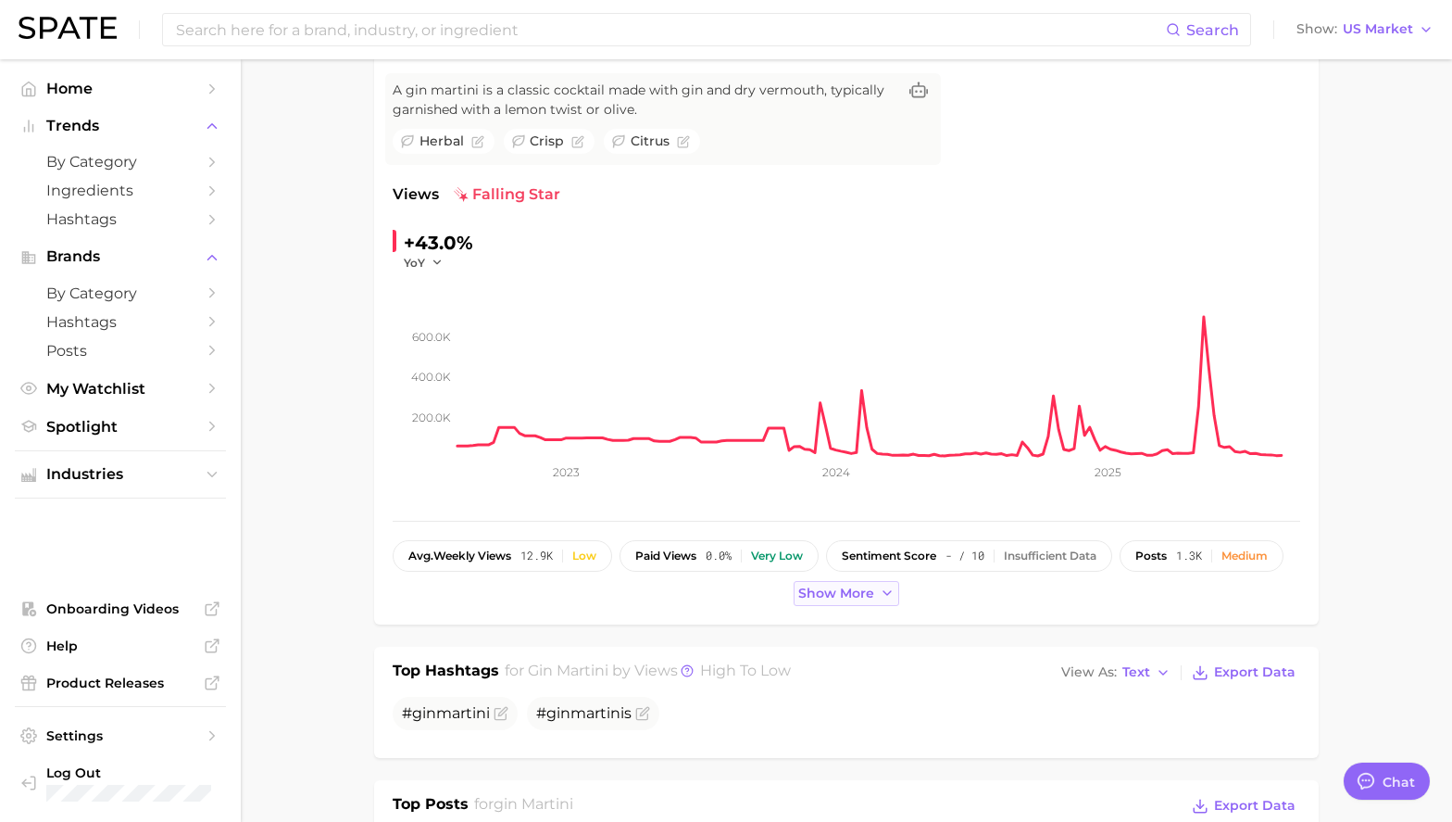
click at [857, 601] on button "Show more" at bounding box center [847, 593] width 106 height 25
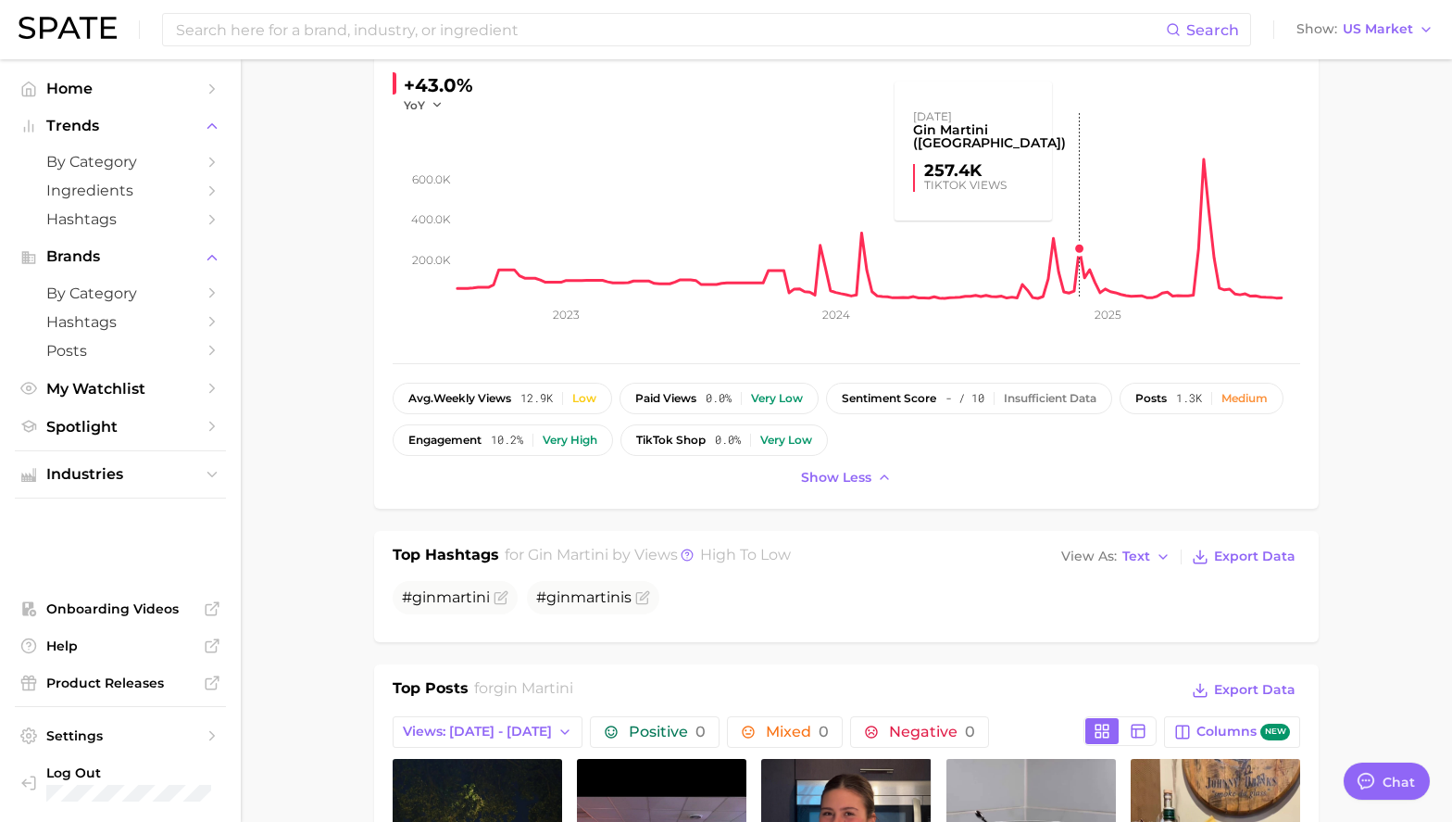
scroll to position [353, 0]
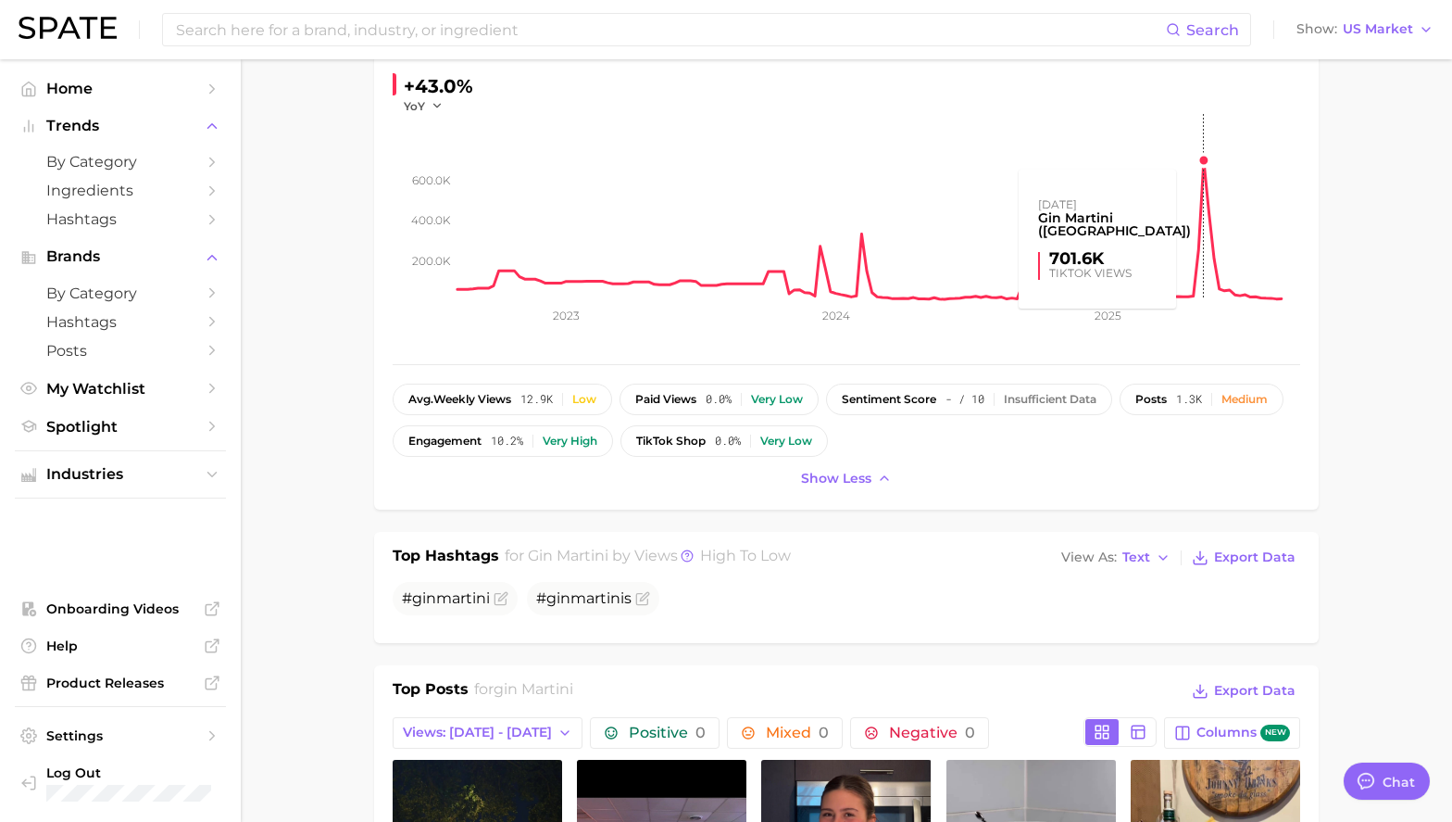
click at [1204, 161] on rect at bounding box center [879, 206] width 843 height 185
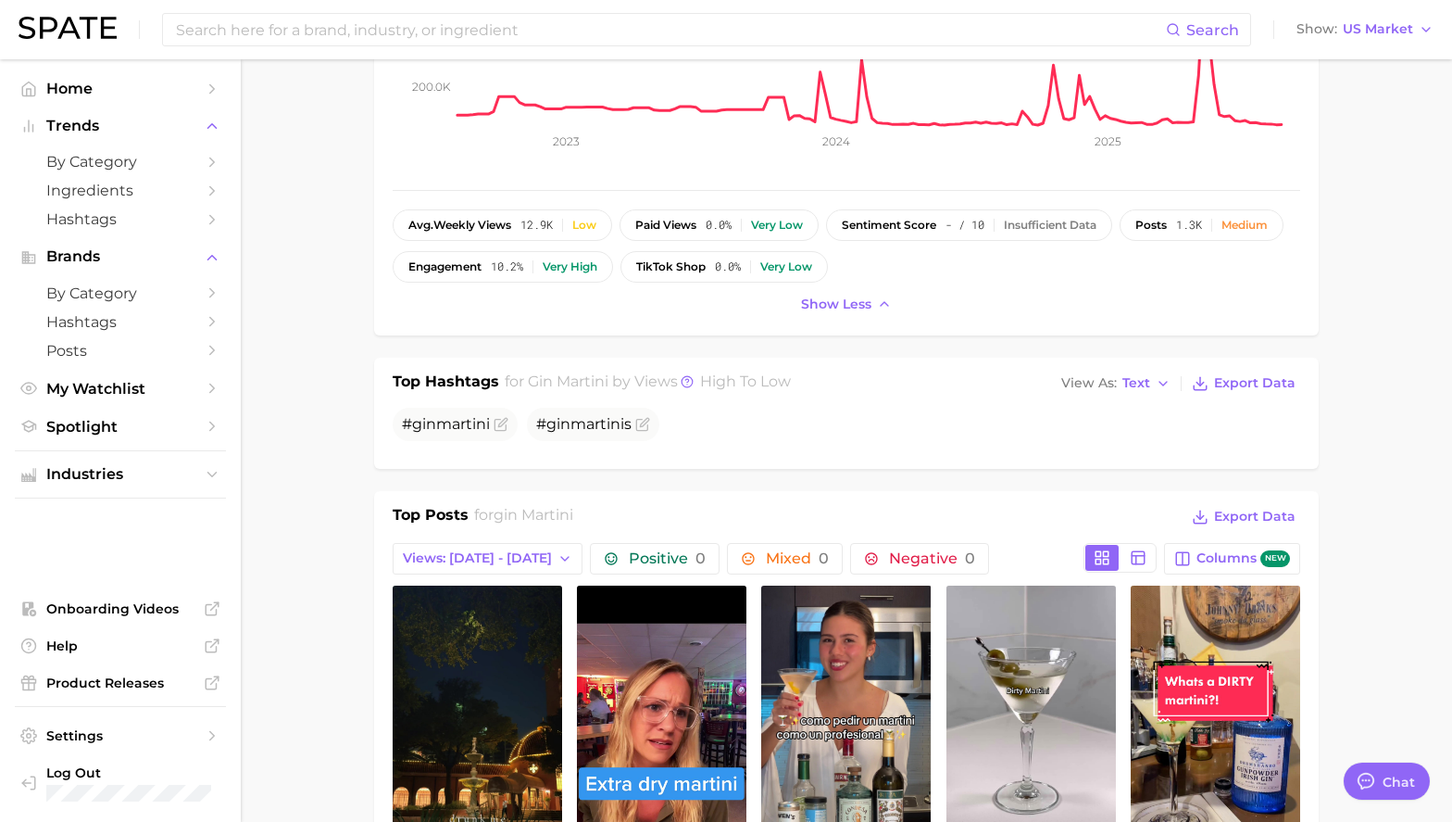
scroll to position [528, 0]
click at [558, 561] on icon "button" at bounding box center [565, 557] width 15 height 15
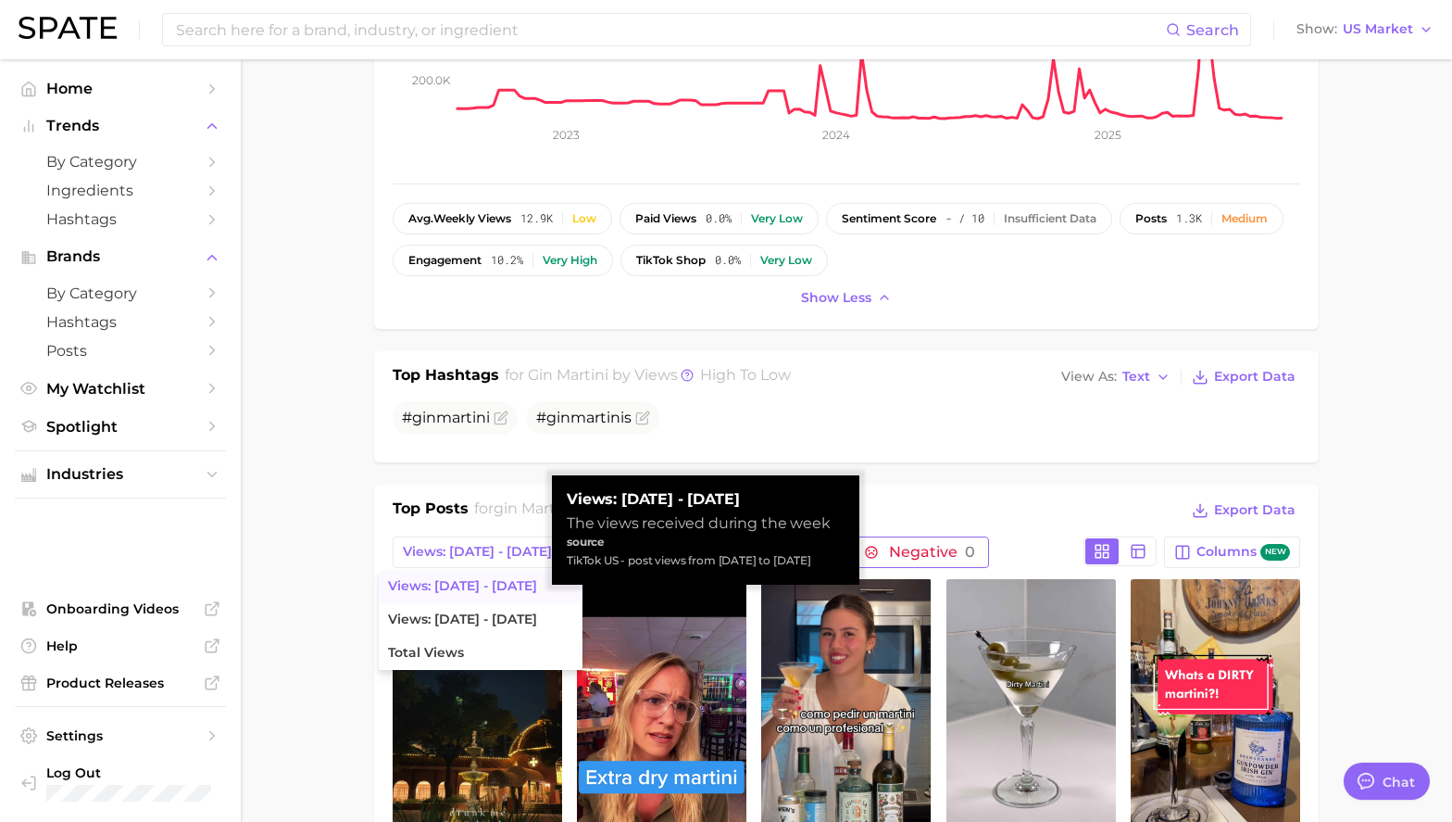
scroll to position [634, 0]
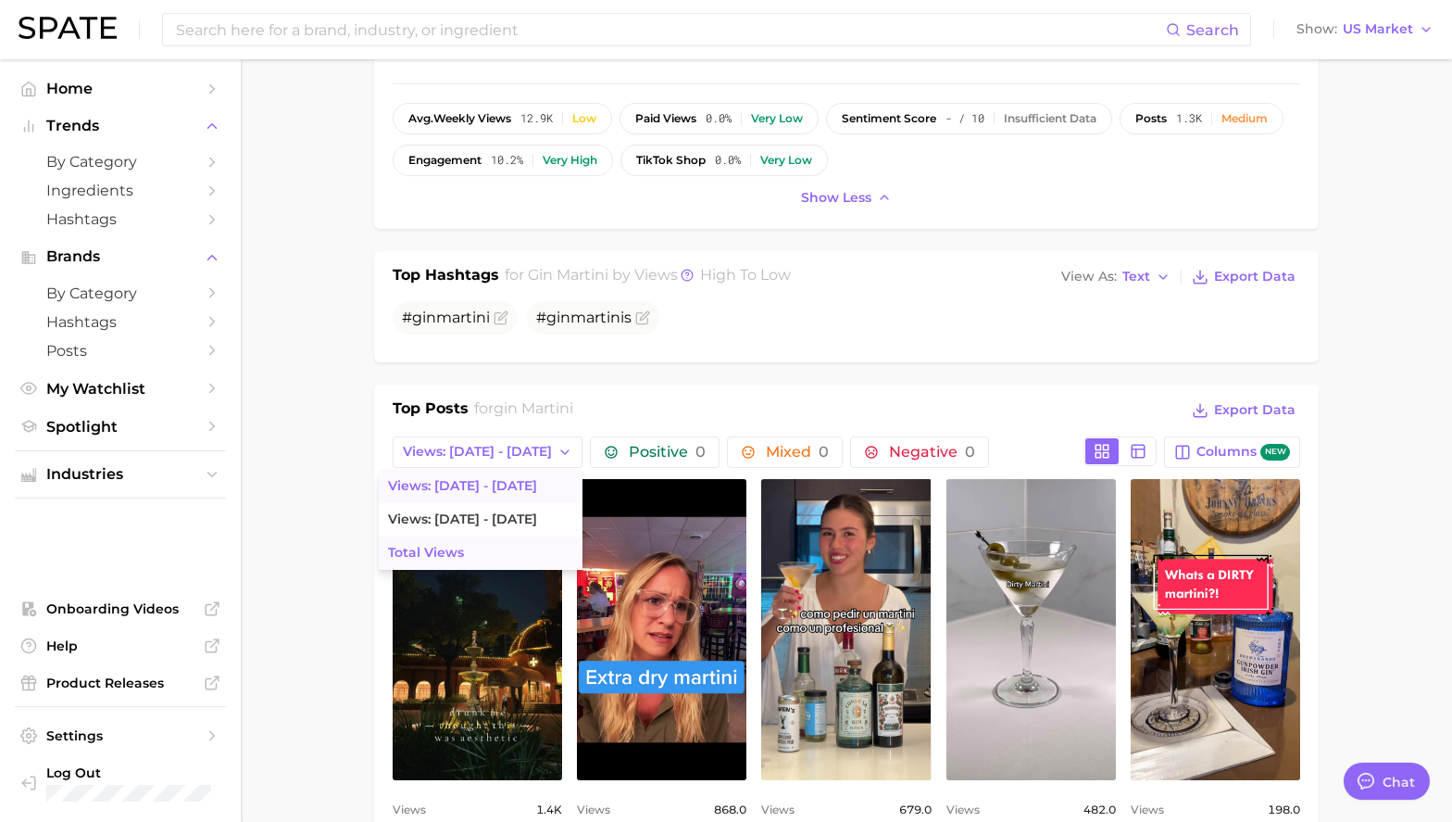
click at [488, 545] on button "Total Views" at bounding box center [481, 552] width 204 height 33
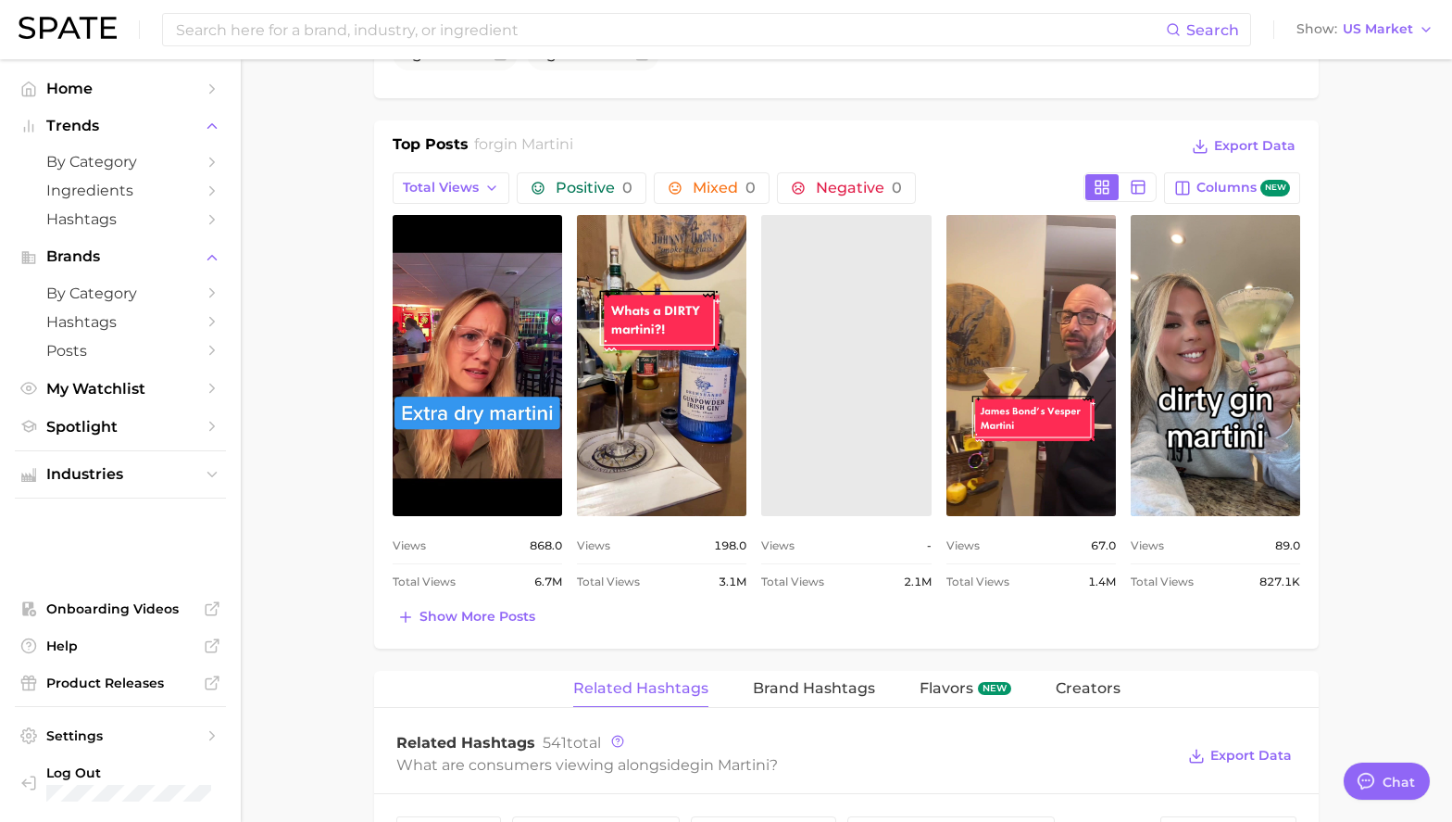
scroll to position [940, 0]
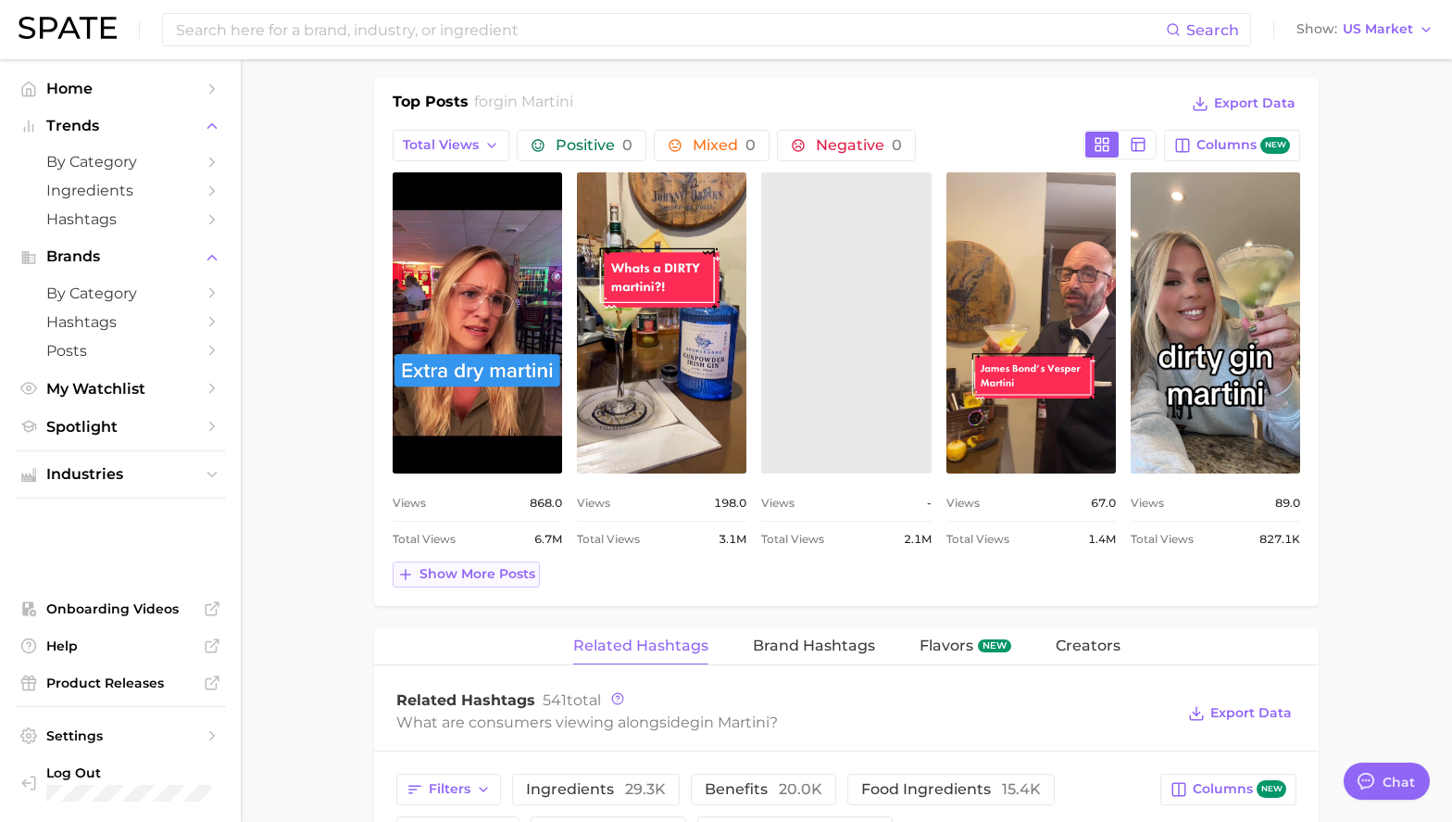
click at [443, 567] on span "Show more posts" at bounding box center [478, 574] width 116 height 16
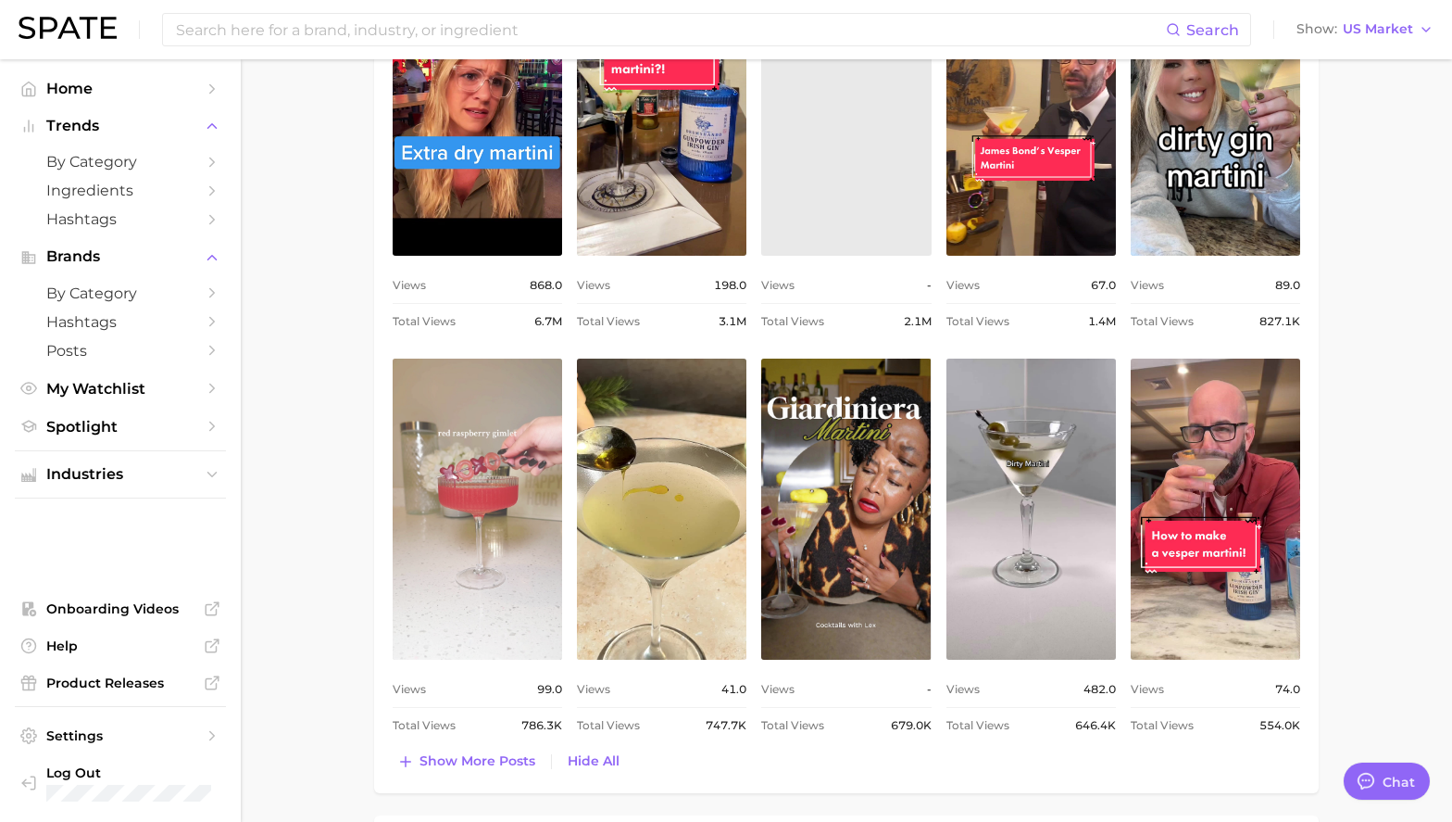
scroll to position [1183, 0]
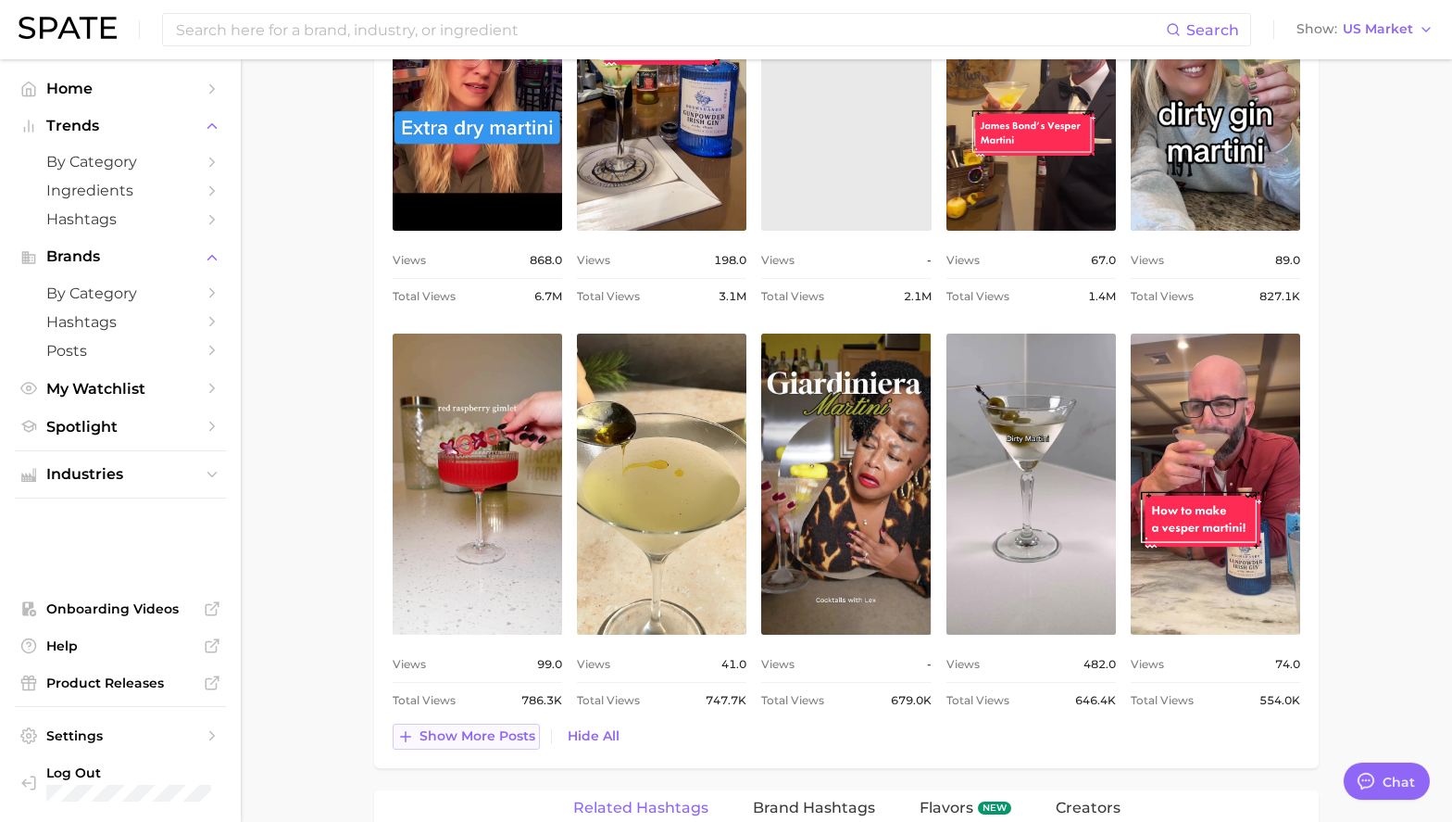
click at [496, 736] on span "Show more posts" at bounding box center [478, 736] width 116 height 16
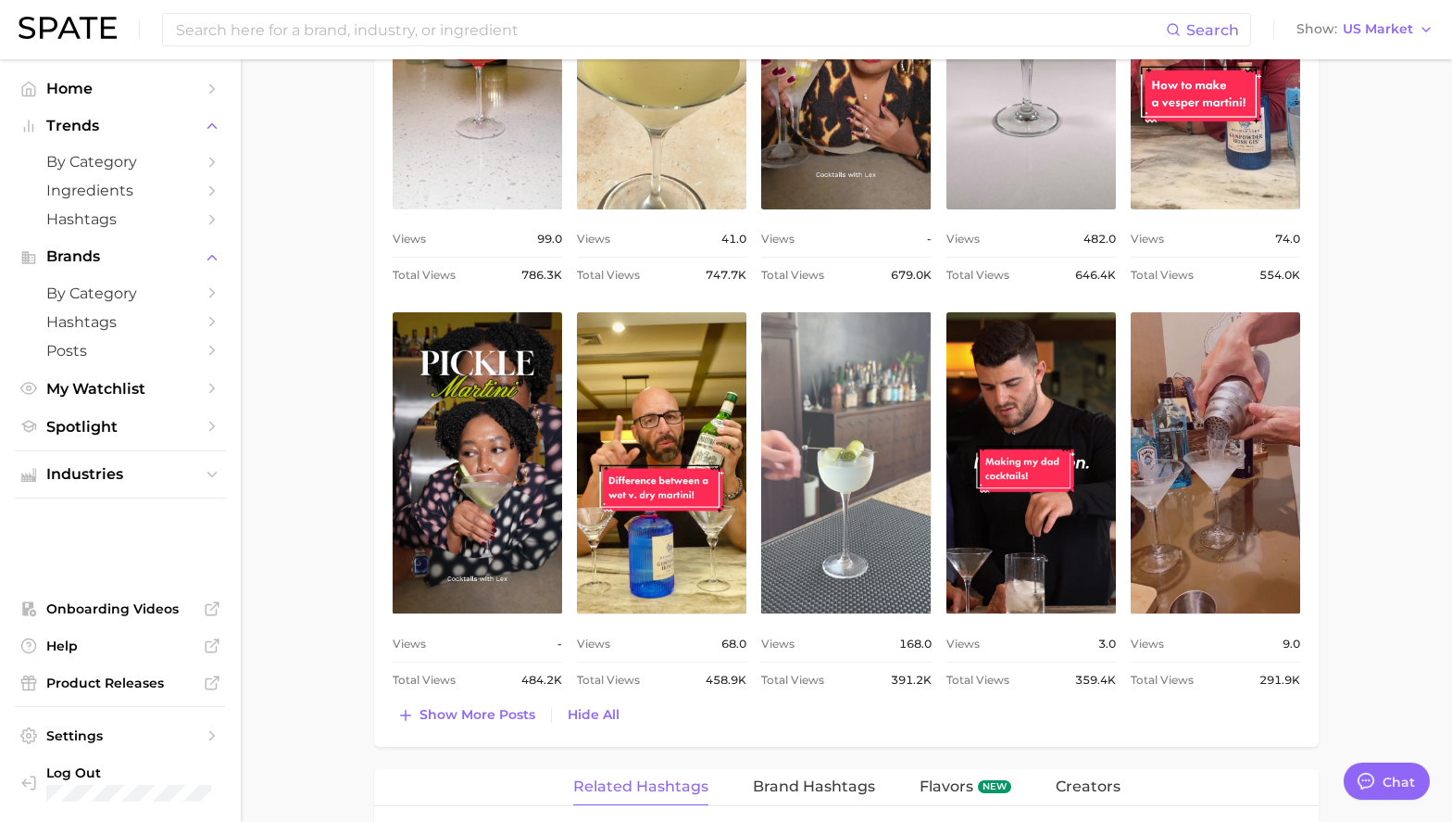
scroll to position [1638, 0]
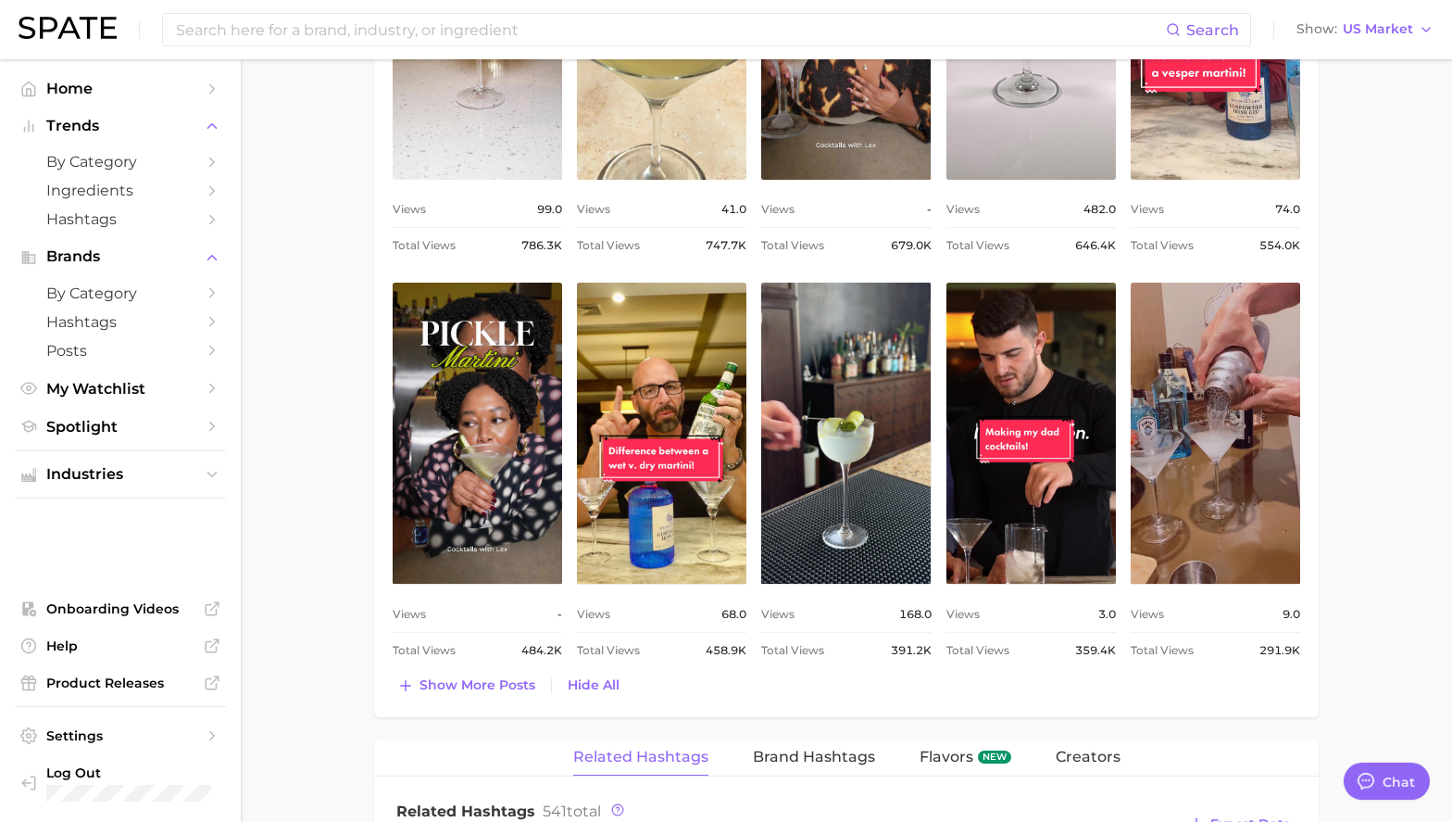
click at [505, 677] on span "Show more posts" at bounding box center [478, 685] width 116 height 16
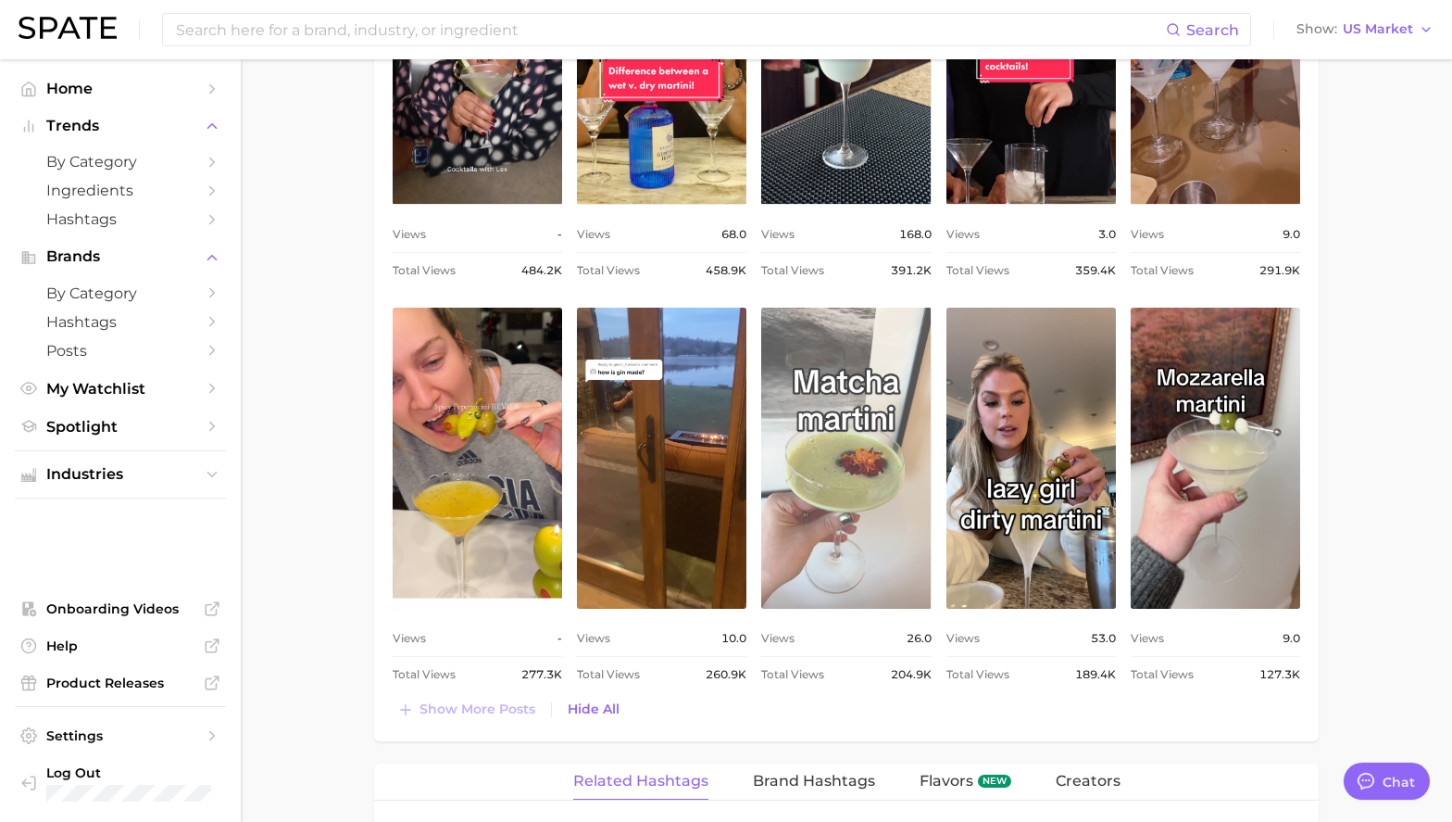
scroll to position [2036, 0]
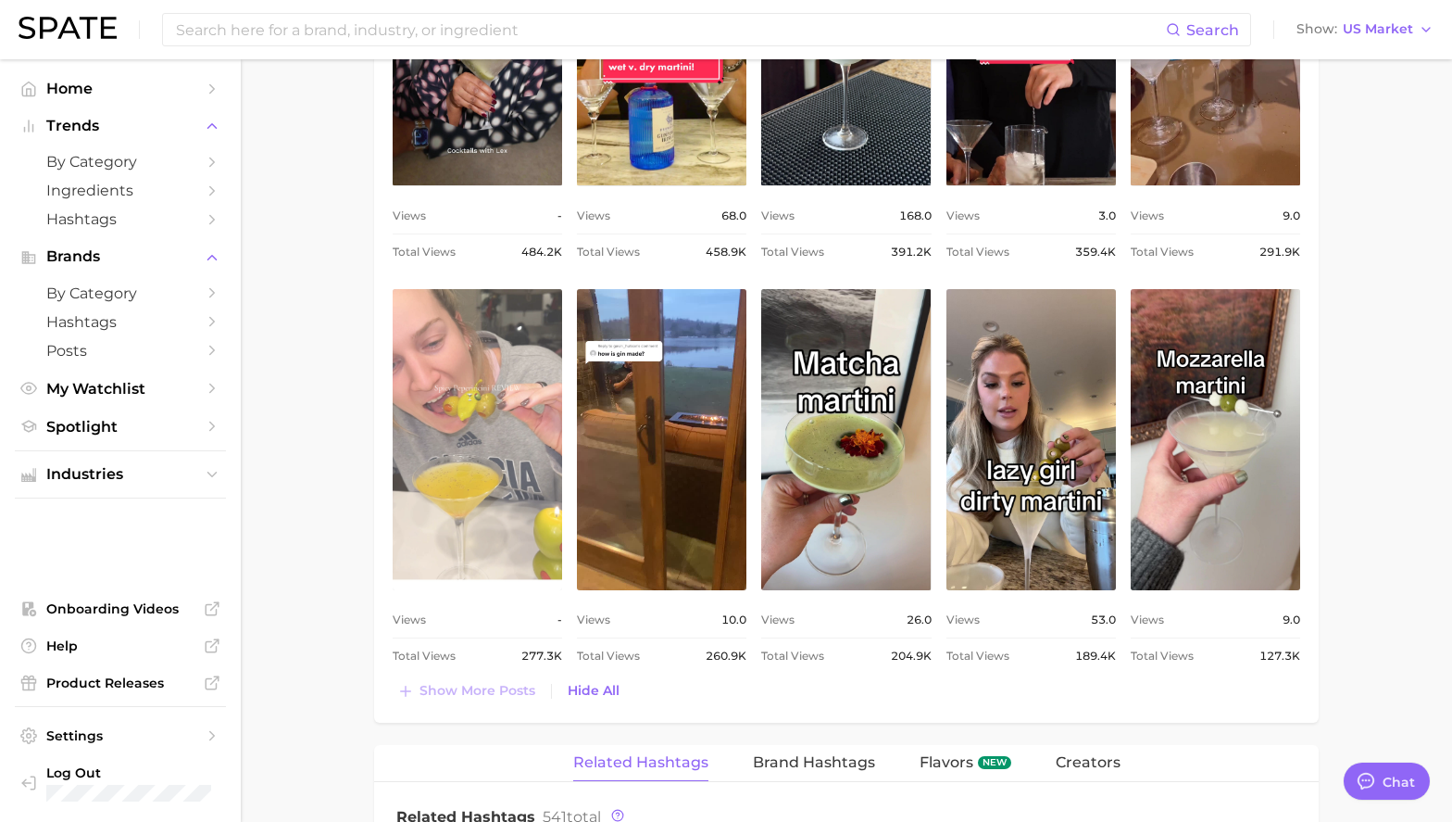
click at [484, 522] on link "view post on TikTok" at bounding box center [478, 439] width 170 height 301
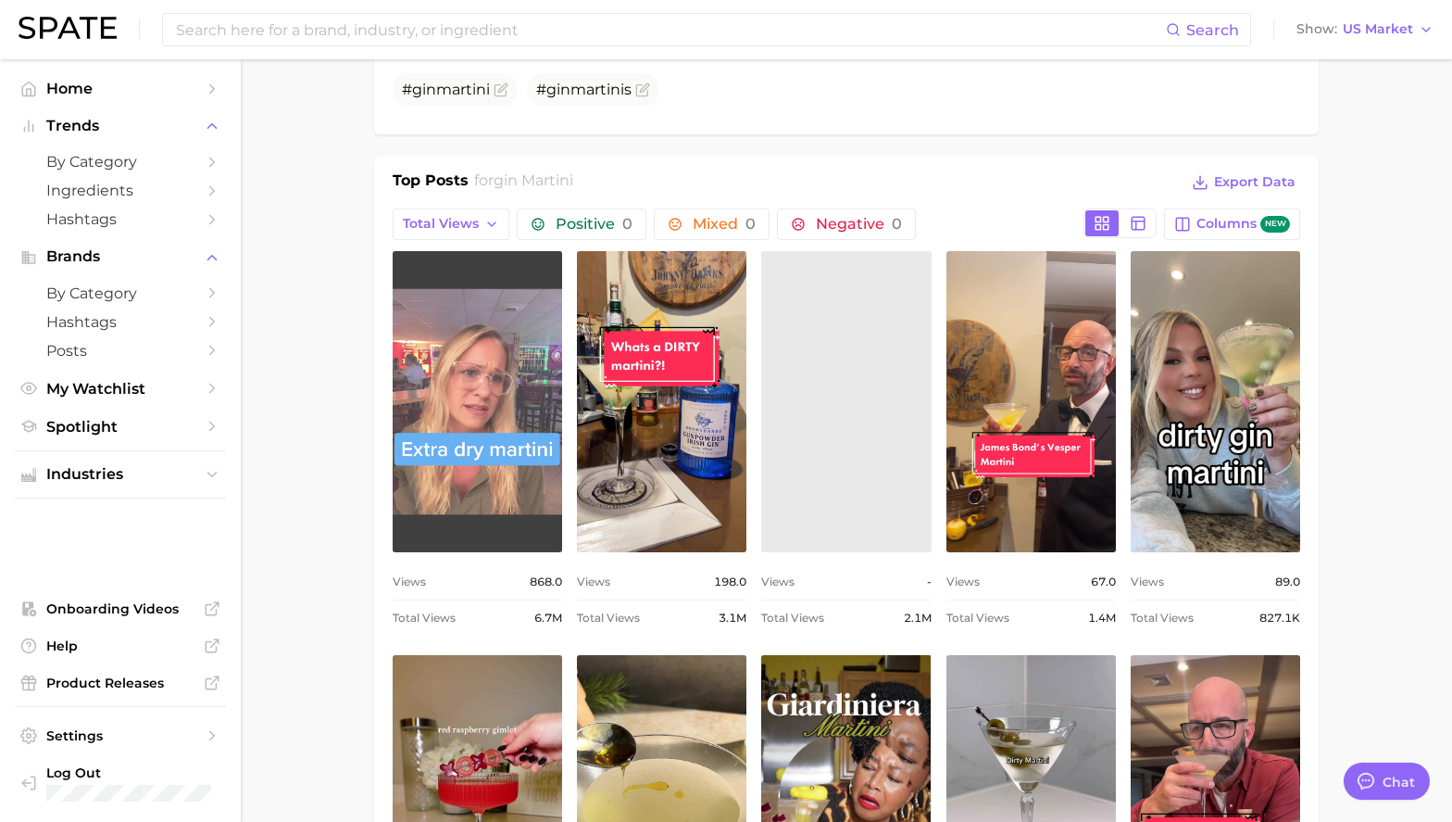
scroll to position [895, 0]
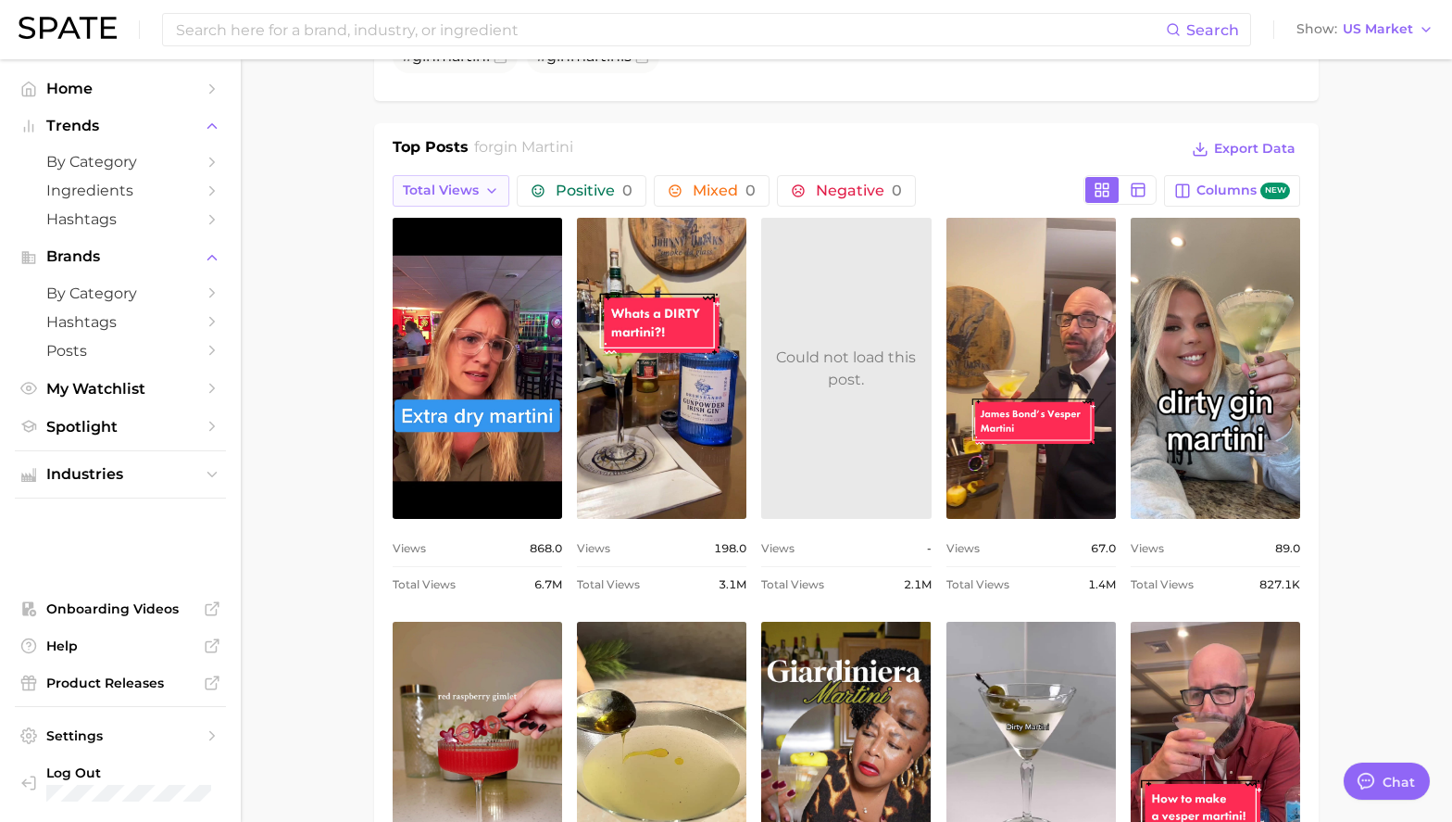
click at [478, 190] on button "Total Views" at bounding box center [451, 190] width 117 height 31
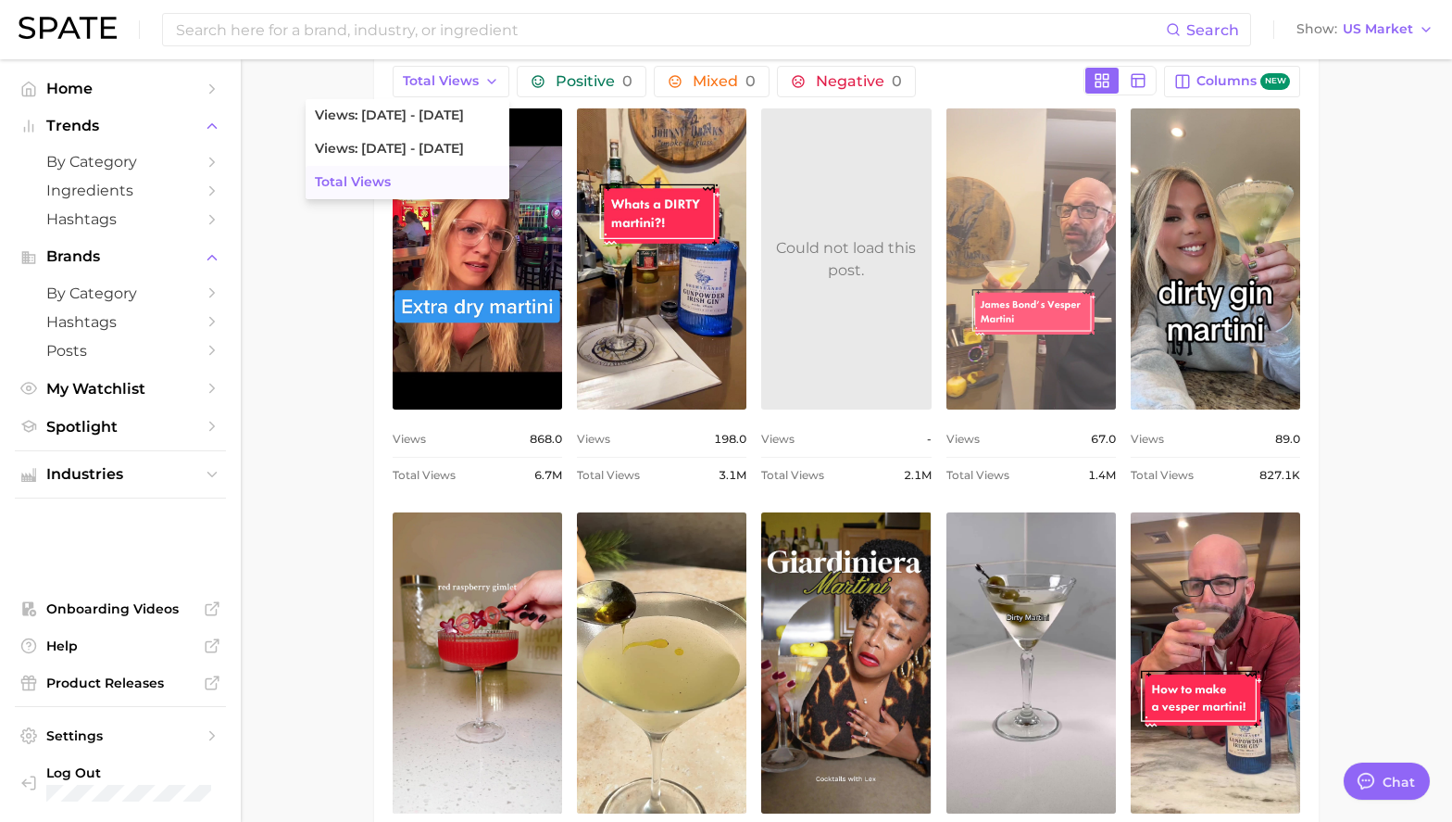
scroll to position [1018, 0]
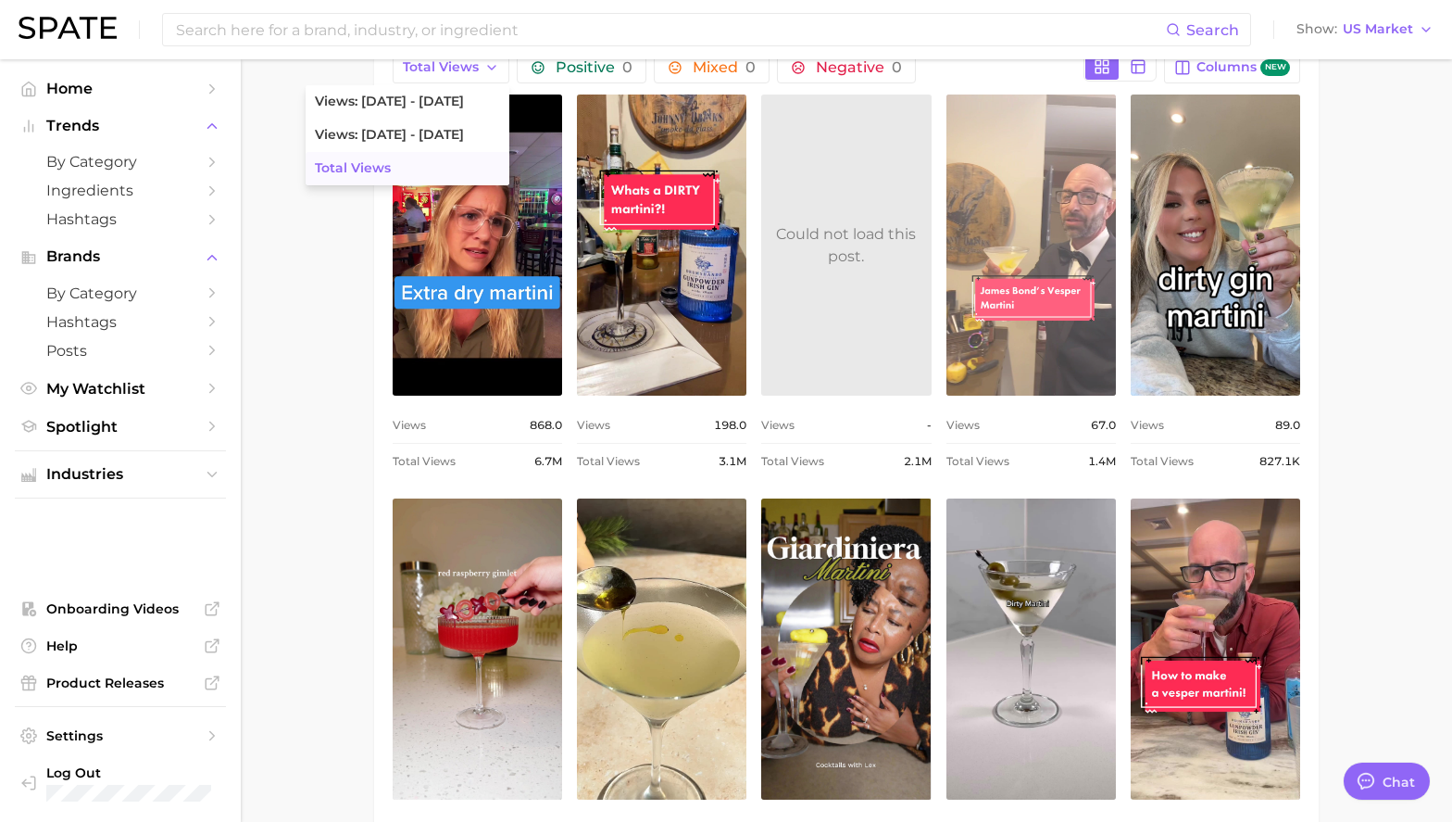
click at [1020, 282] on link "view post on TikTok" at bounding box center [1032, 244] width 170 height 301
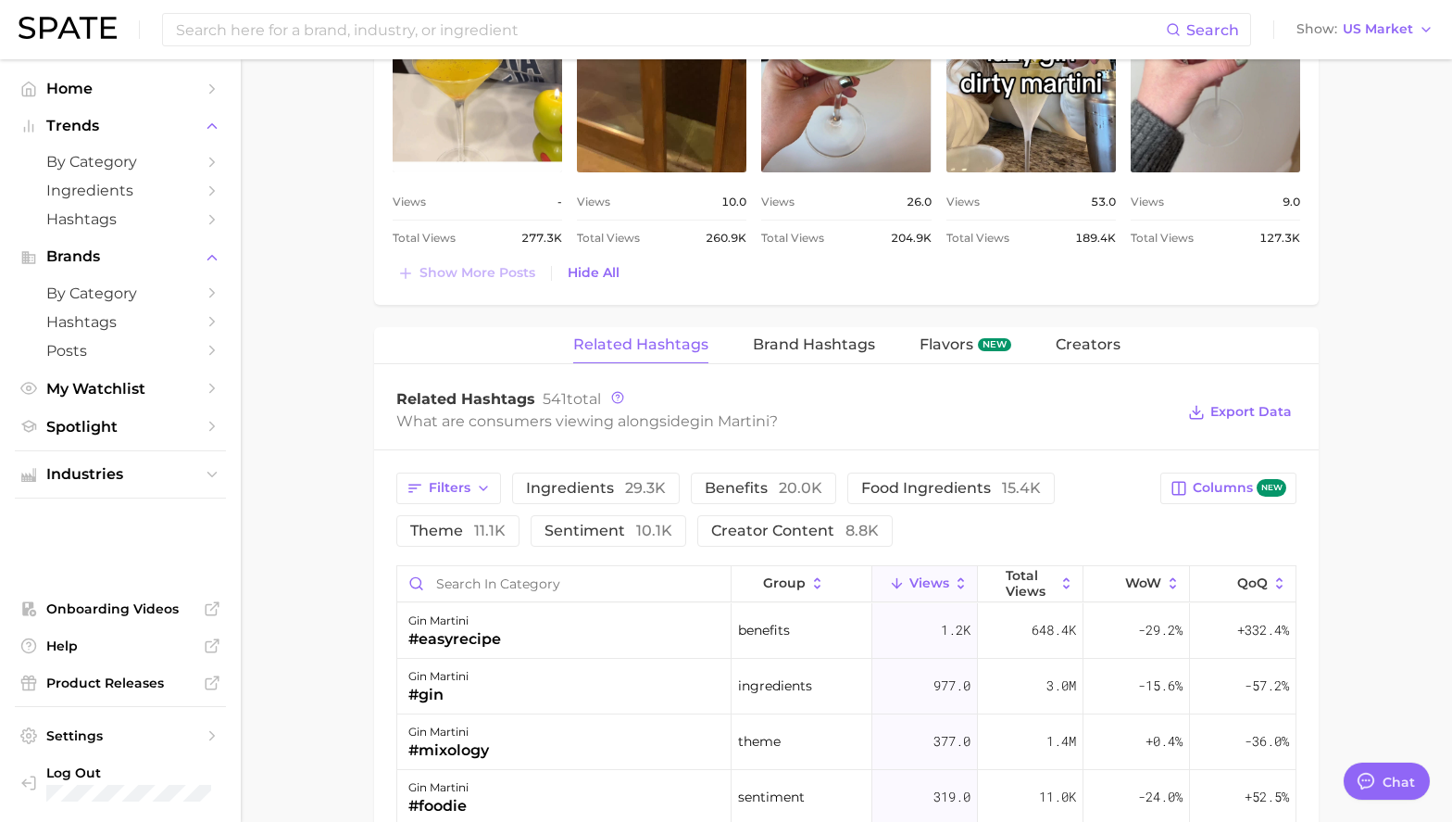
scroll to position [2677, 0]
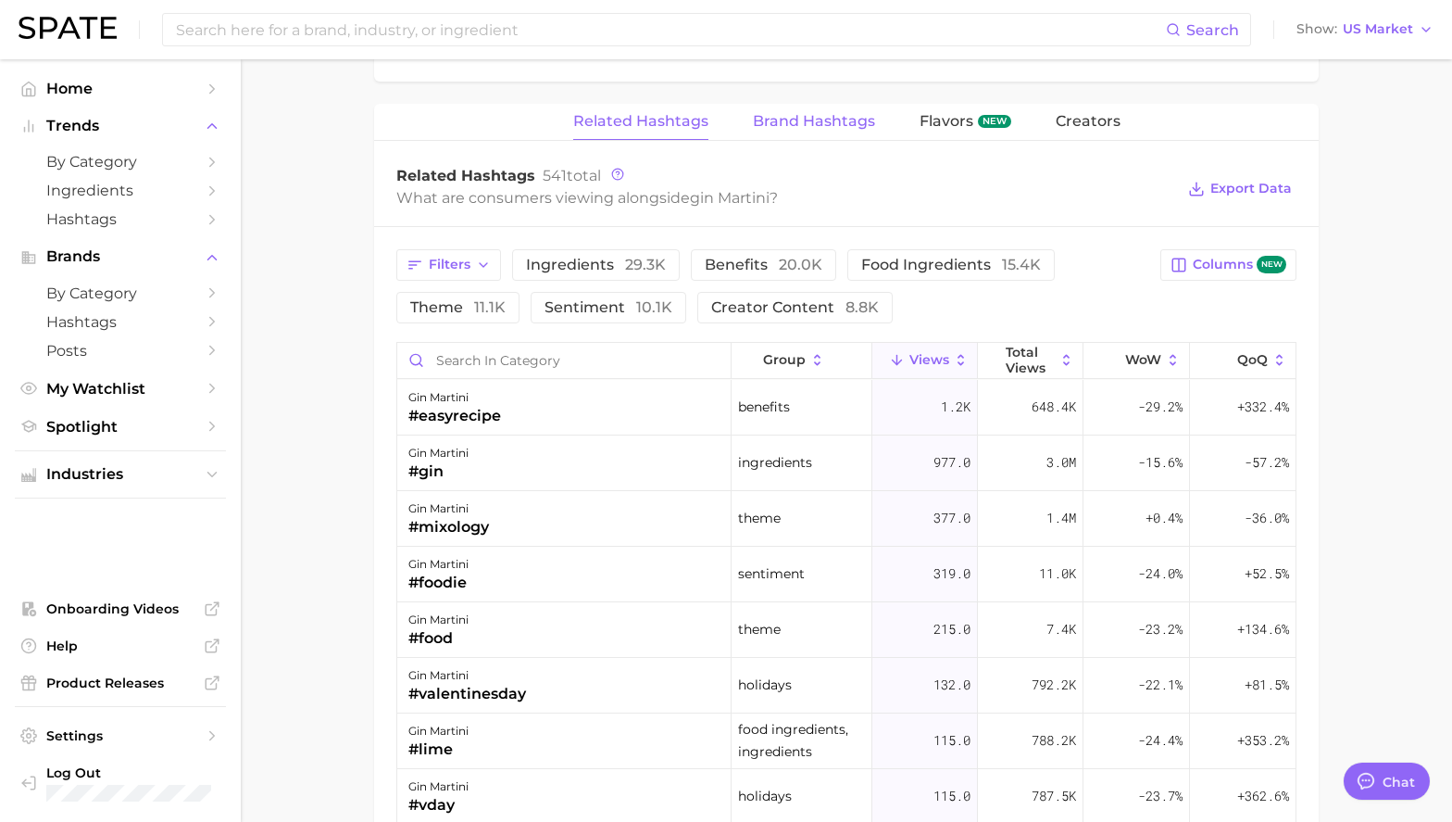
click at [785, 119] on span "Brand Hashtags" at bounding box center [814, 121] width 122 height 17
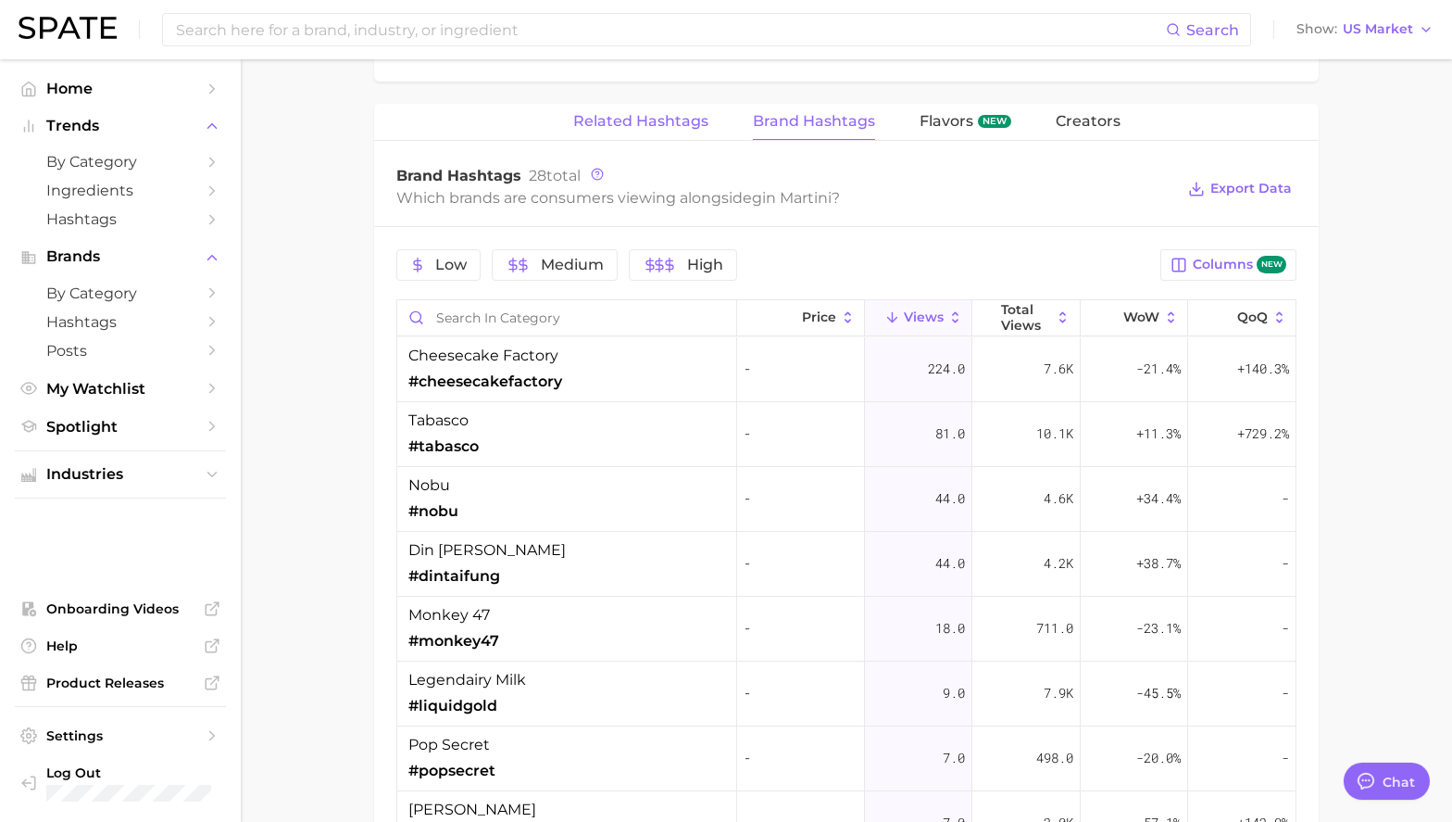
click at [665, 122] on span "Related Hashtags" at bounding box center [640, 121] width 135 height 17
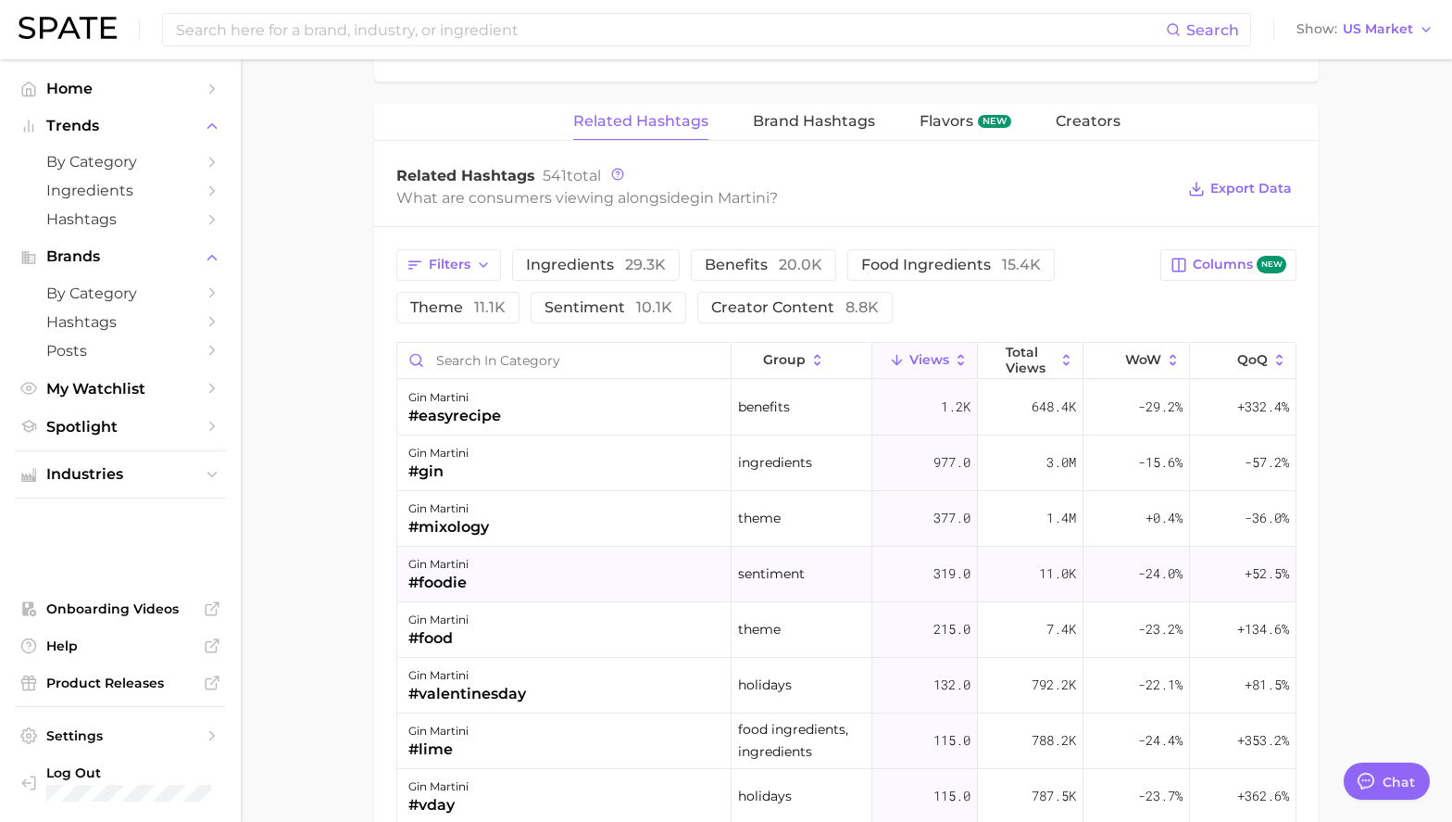
scroll to position [156, 0]
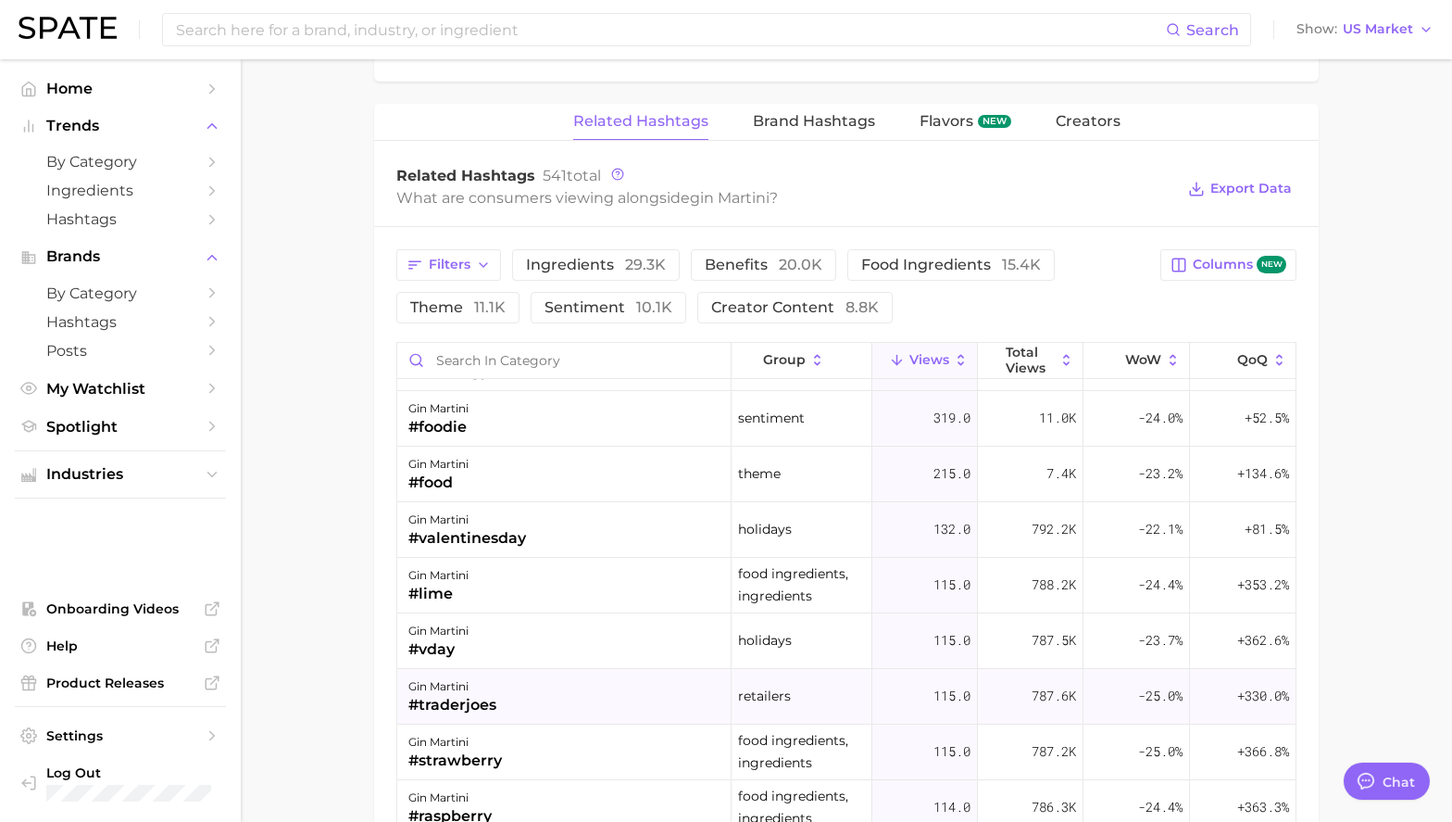
click at [525, 710] on div "gin martini #traderjoes" at bounding box center [564, 697] width 334 height 56
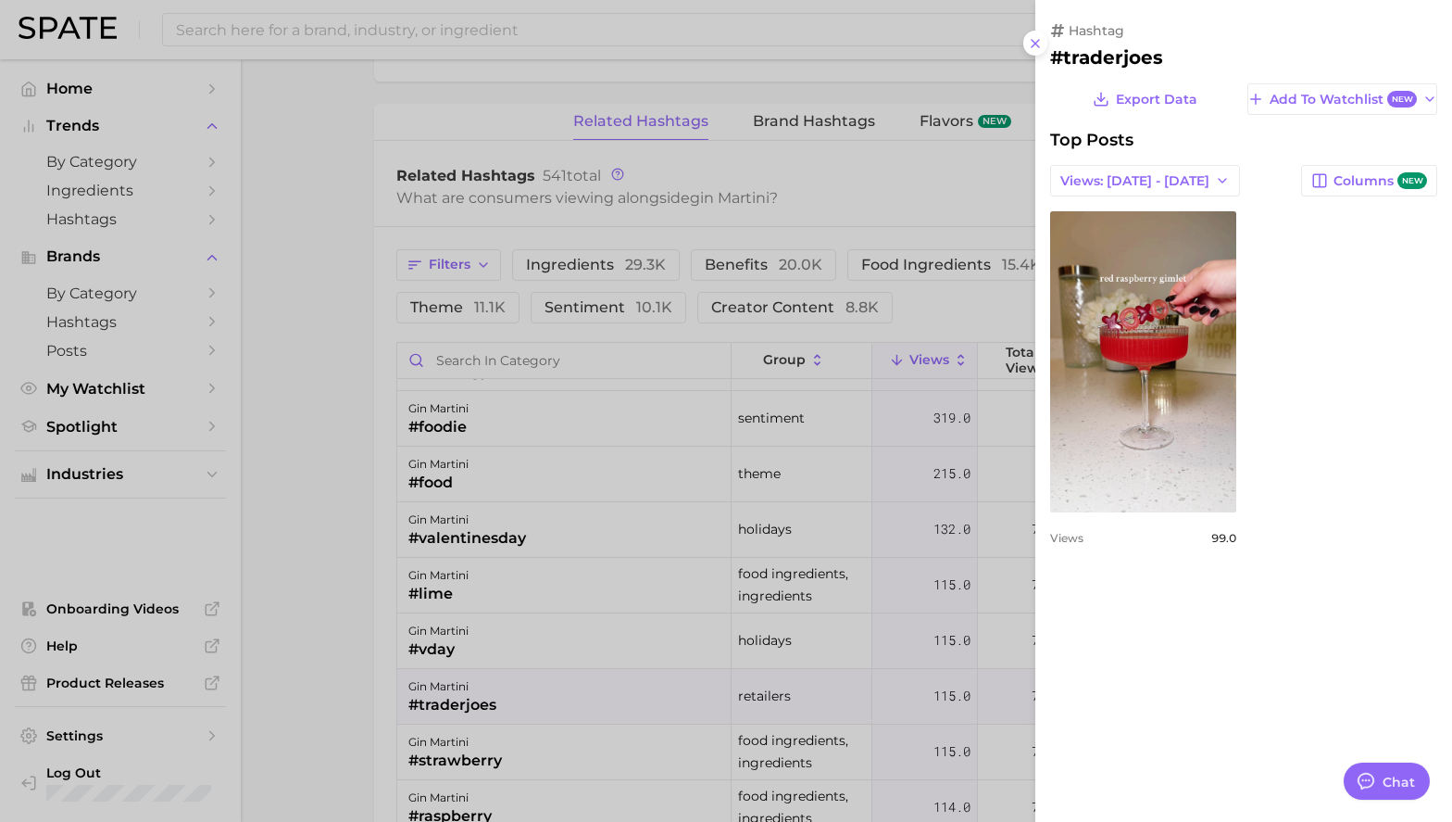
scroll to position [0, 0]
click at [355, 694] on div at bounding box center [726, 411] width 1452 height 822
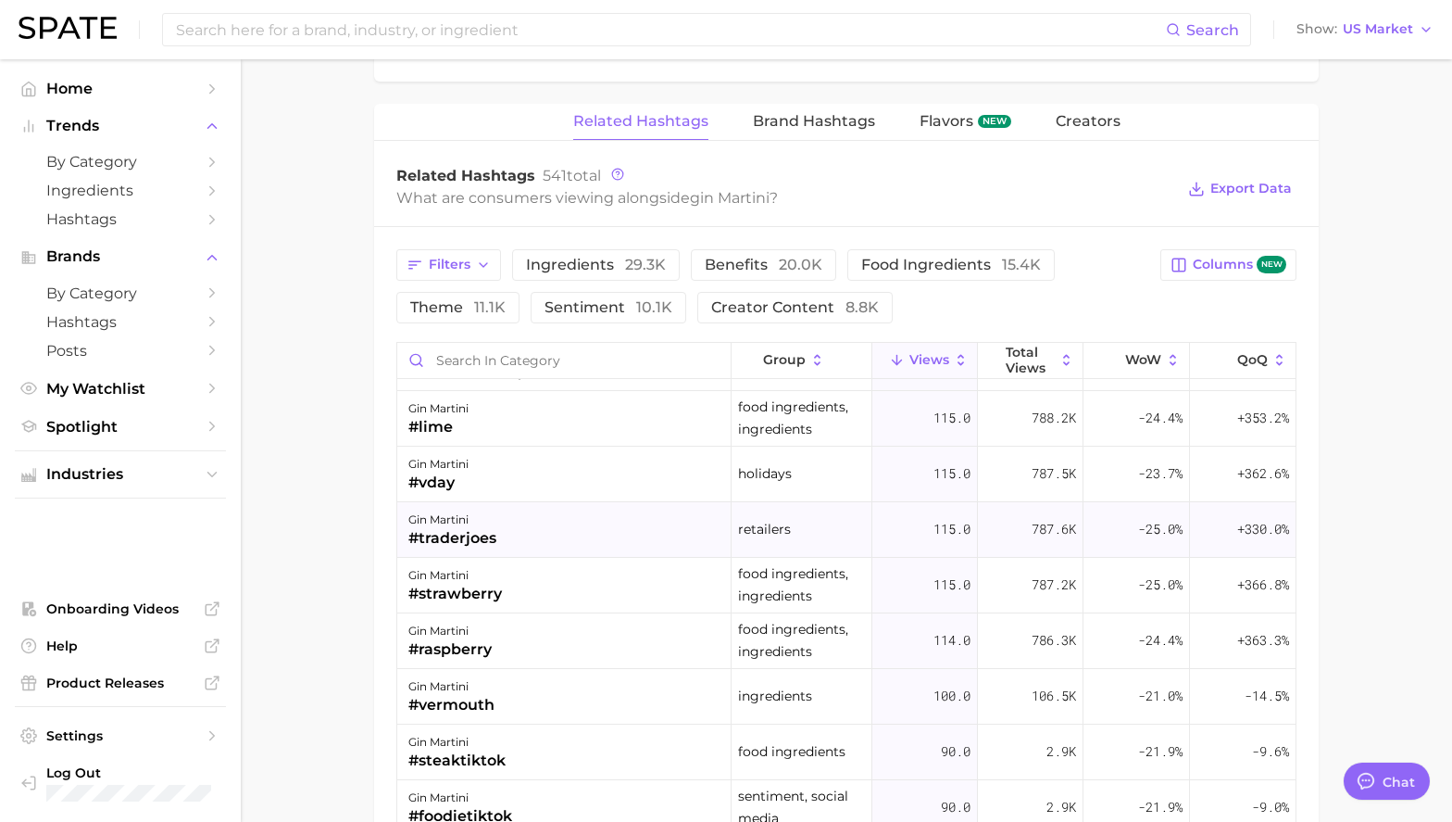
scroll to position [376, 0]
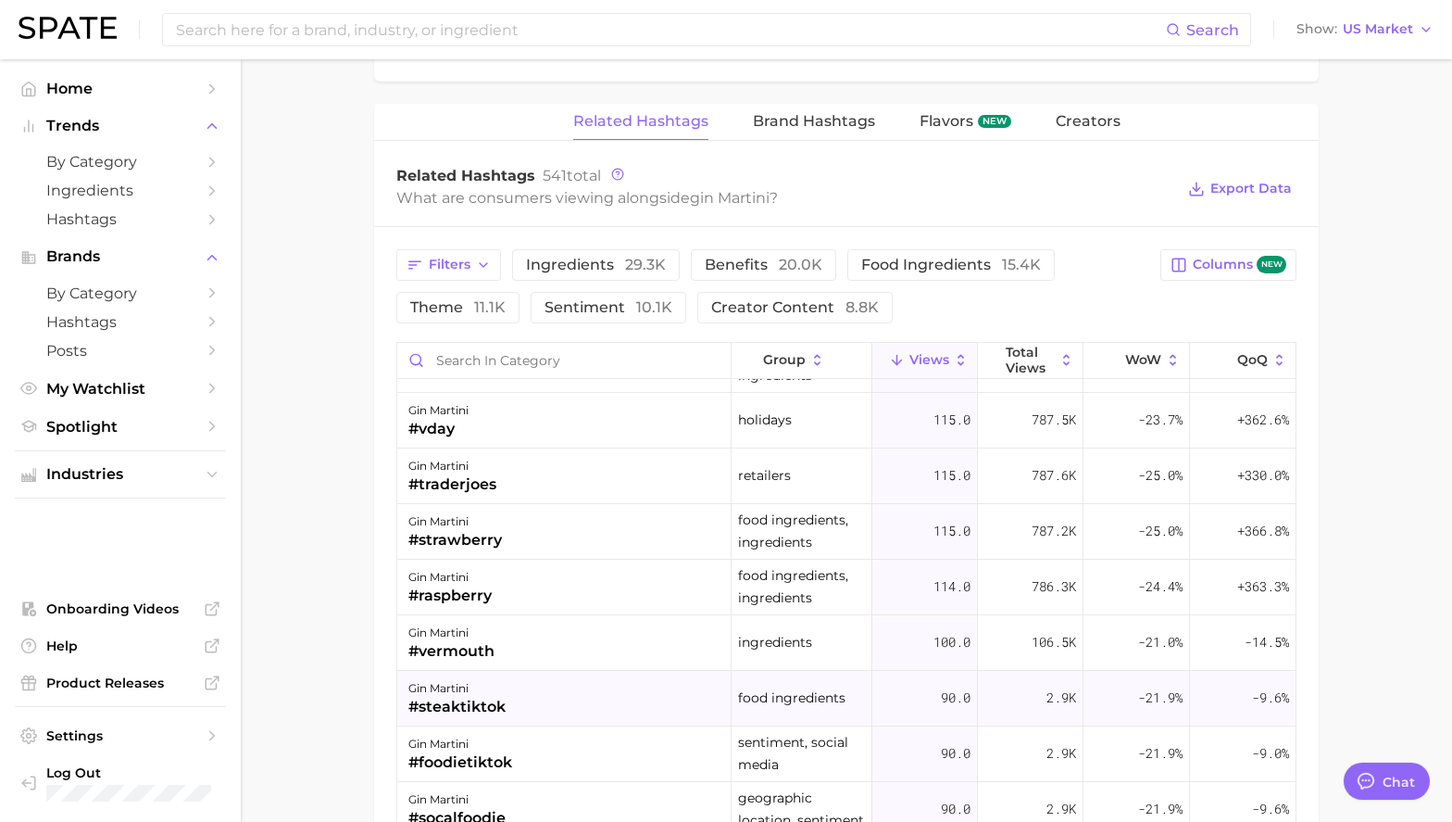
click at [472, 682] on div "gin martini" at bounding box center [456, 688] width 97 height 22
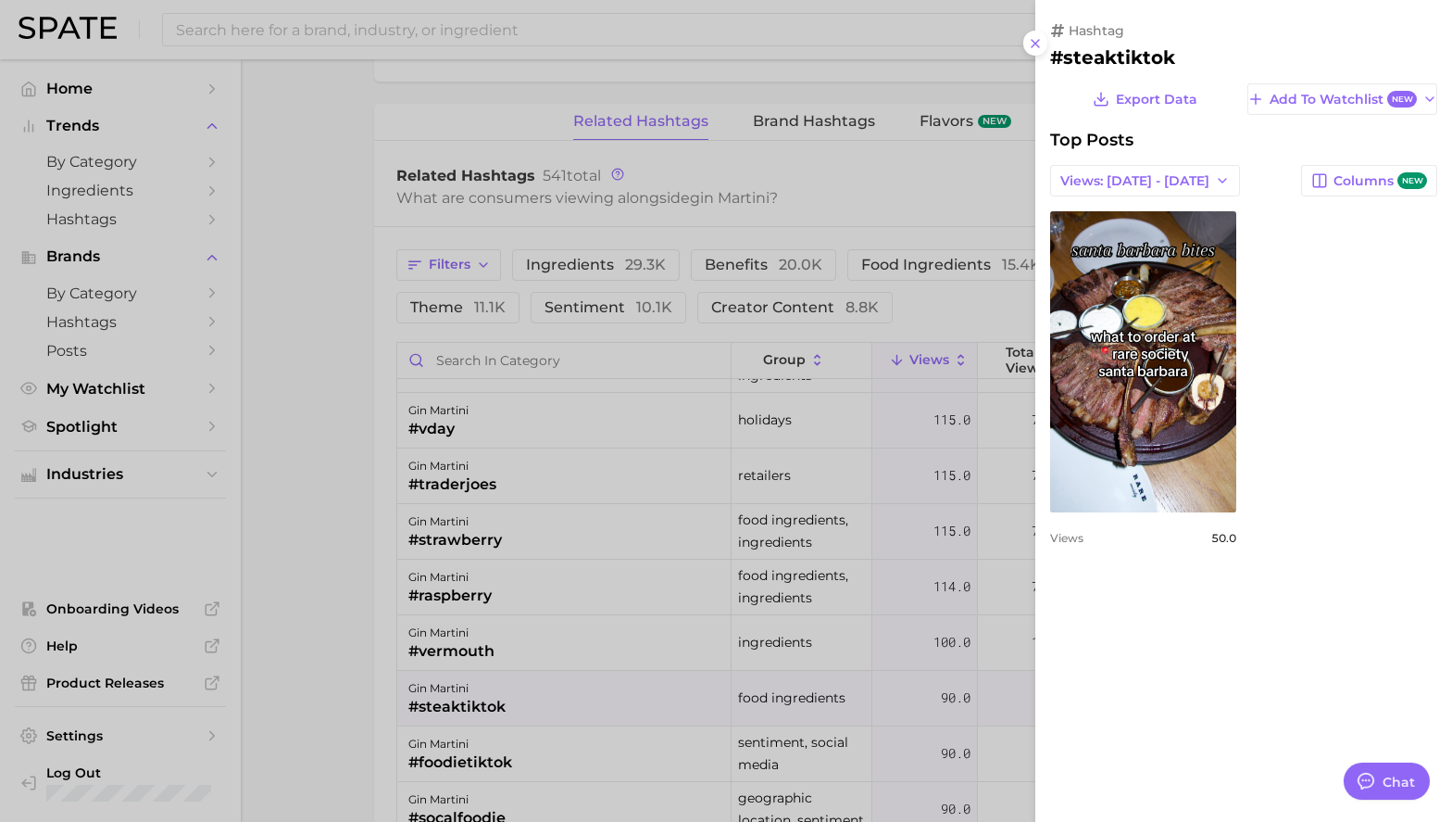
scroll to position [0, 0]
click at [396, 682] on div at bounding box center [726, 411] width 1452 height 822
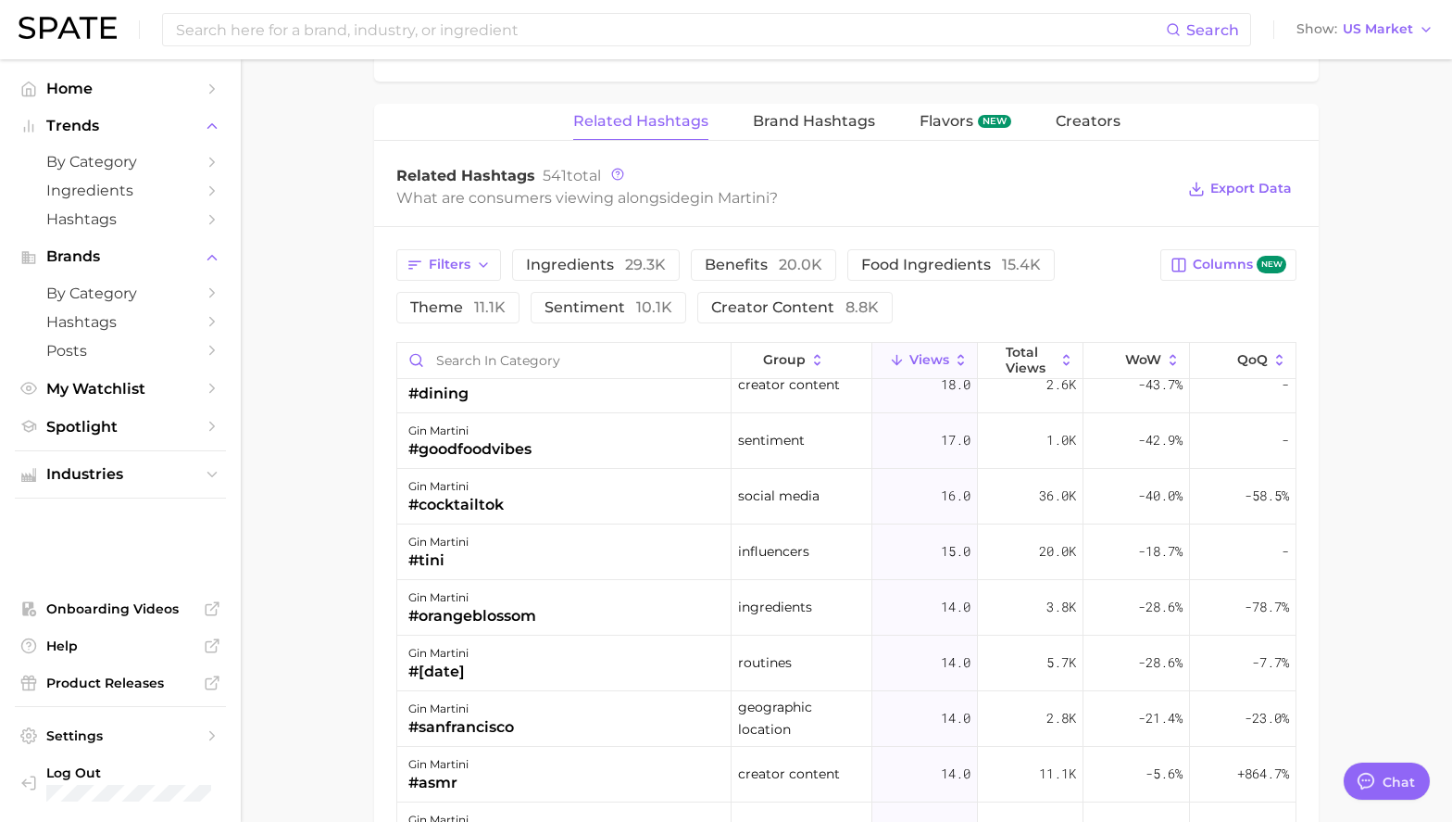
scroll to position [3362, 0]
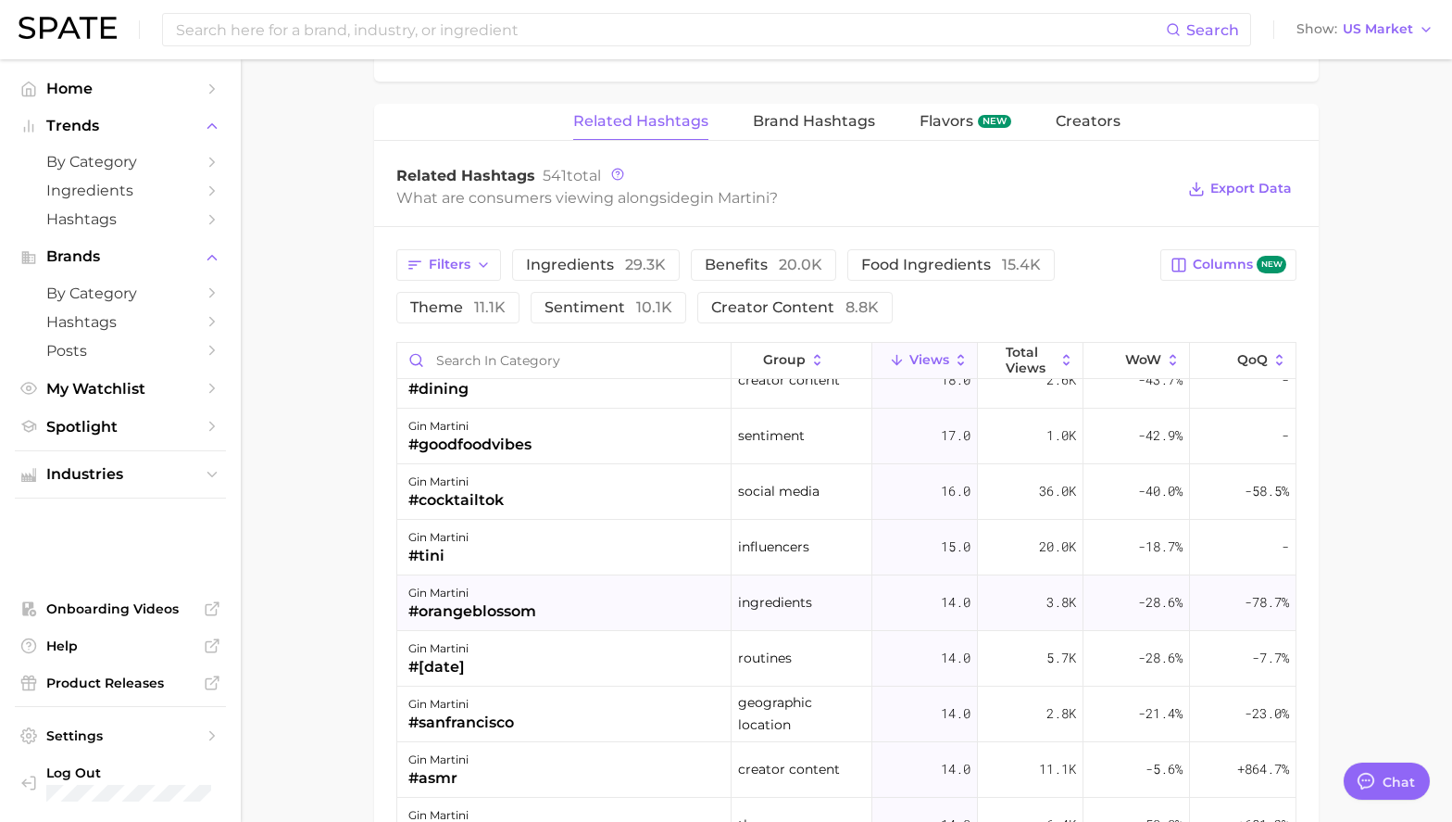
click at [575, 594] on div "gin martini #orangeblossom" at bounding box center [564, 603] width 334 height 56
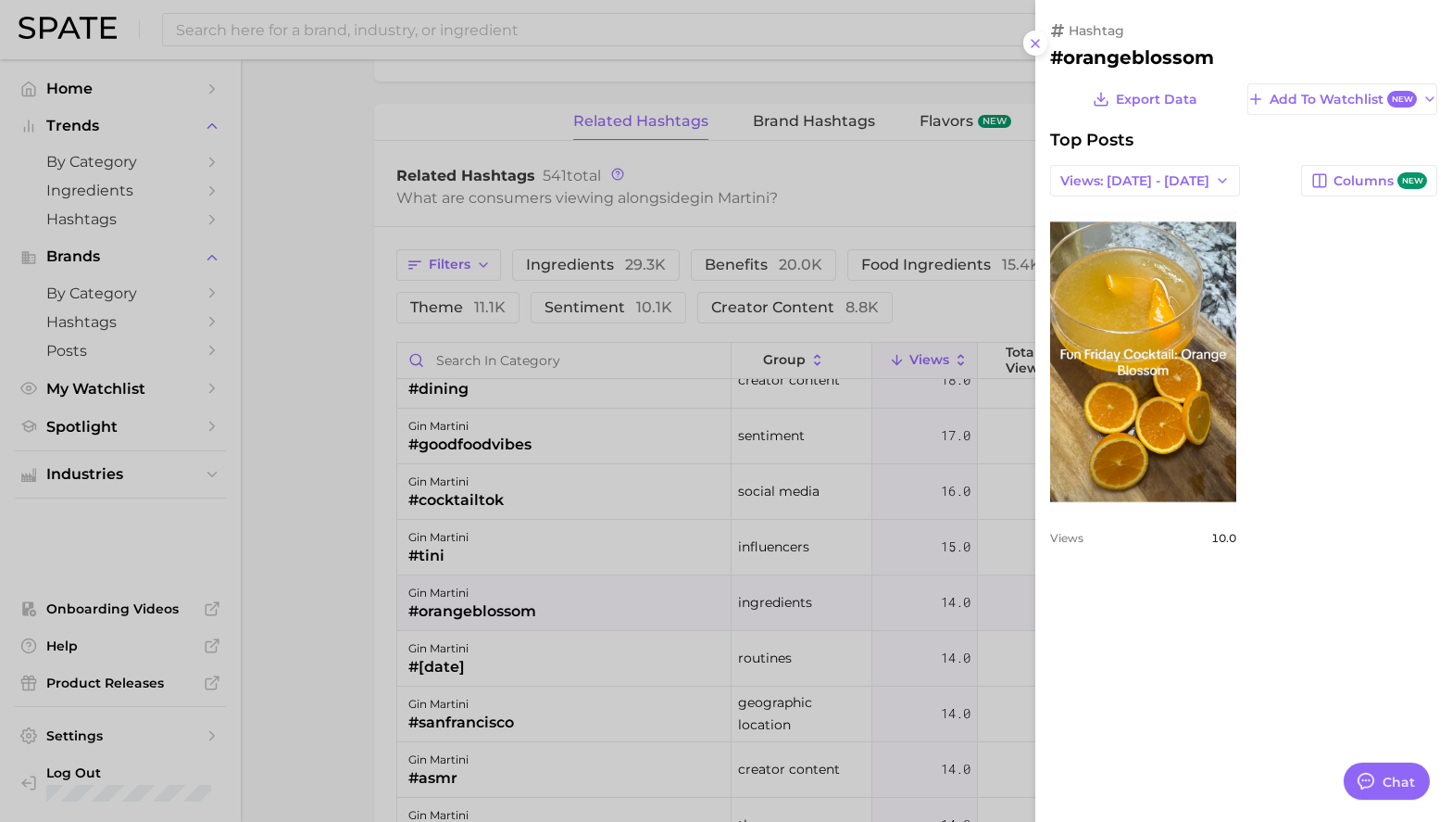
scroll to position [0, 0]
click at [351, 584] on div at bounding box center [726, 411] width 1452 height 822
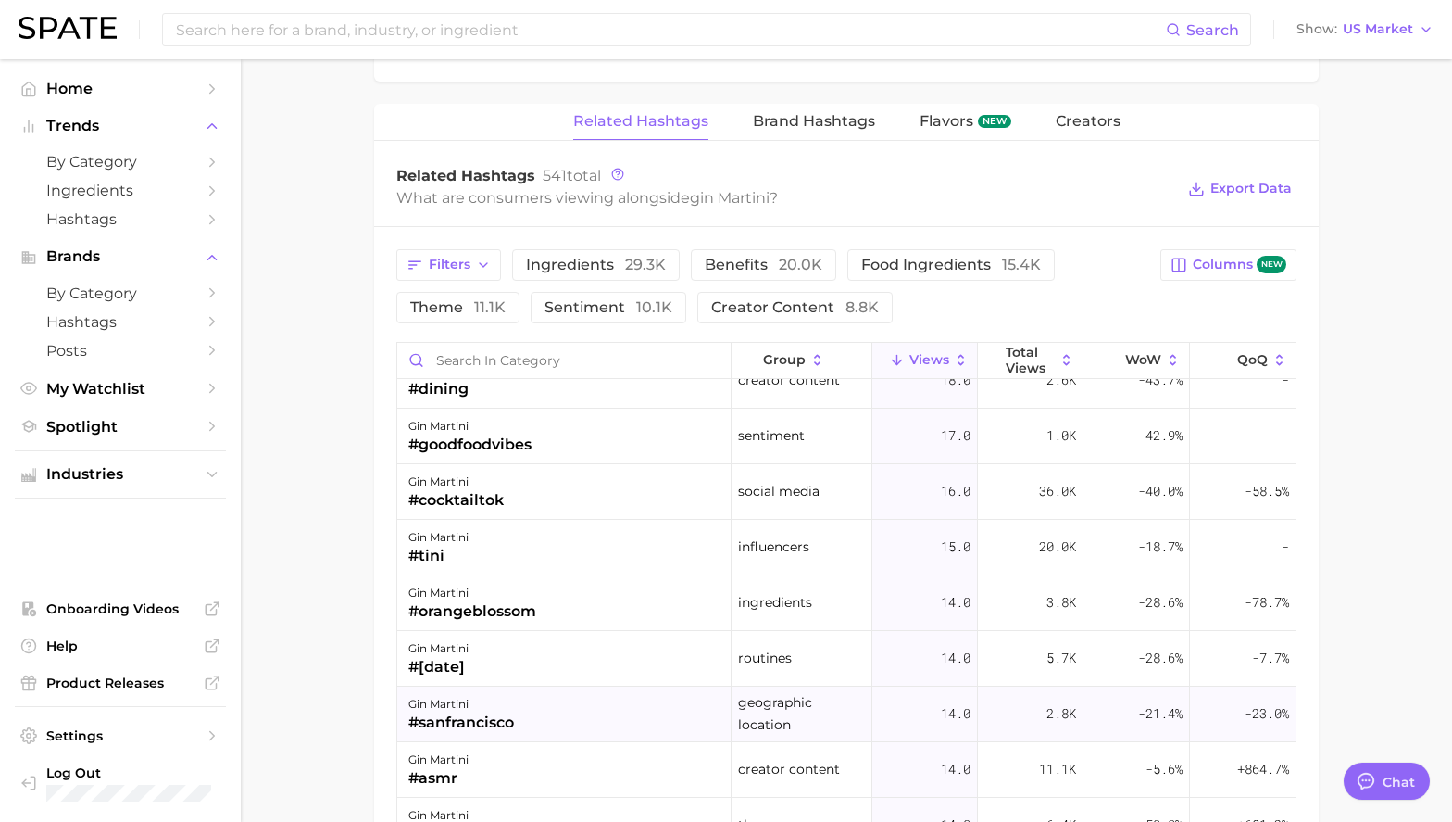
click at [557, 705] on div "gin martini #sanfrancisco" at bounding box center [564, 714] width 334 height 56
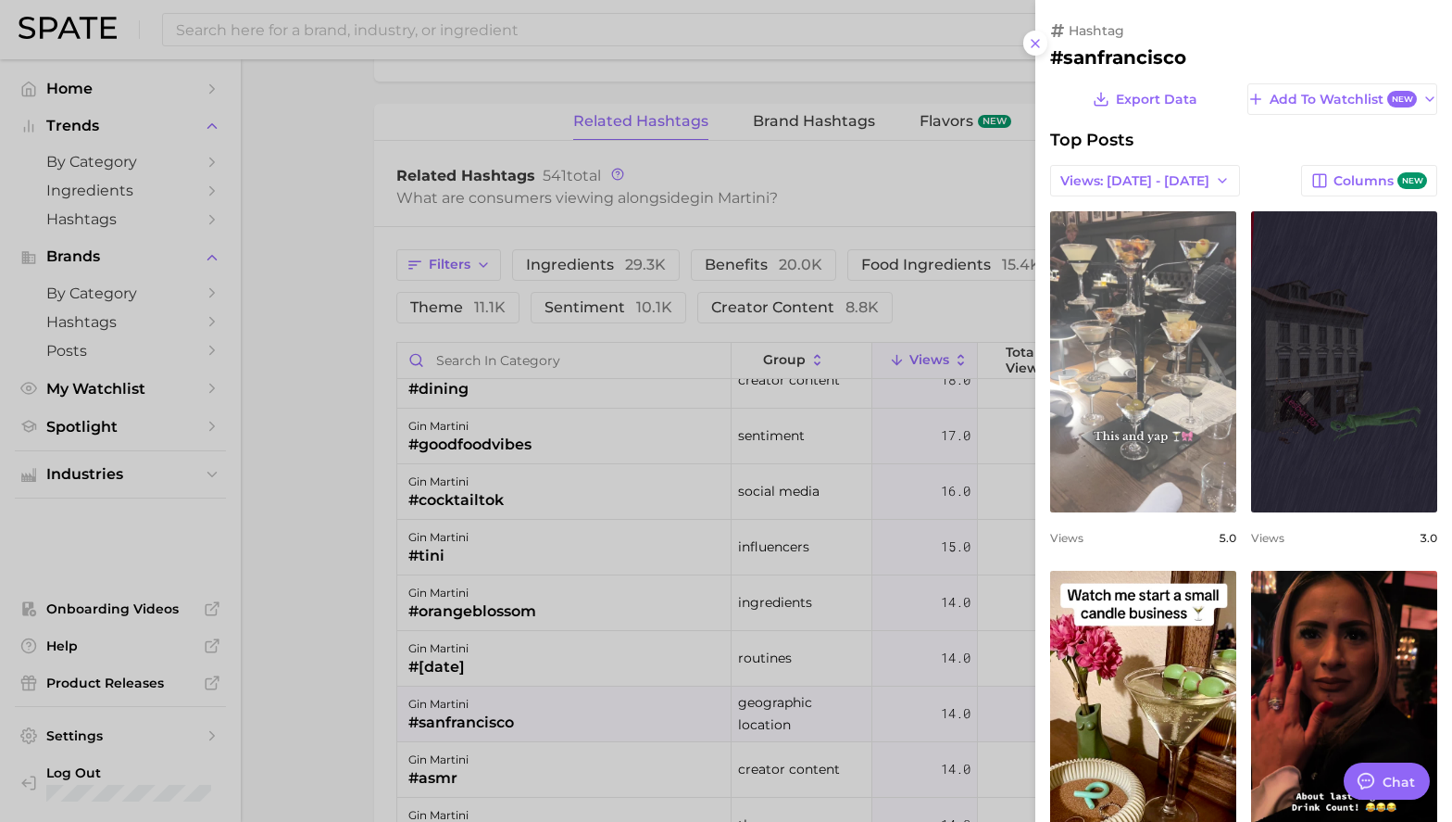
scroll to position [120, 0]
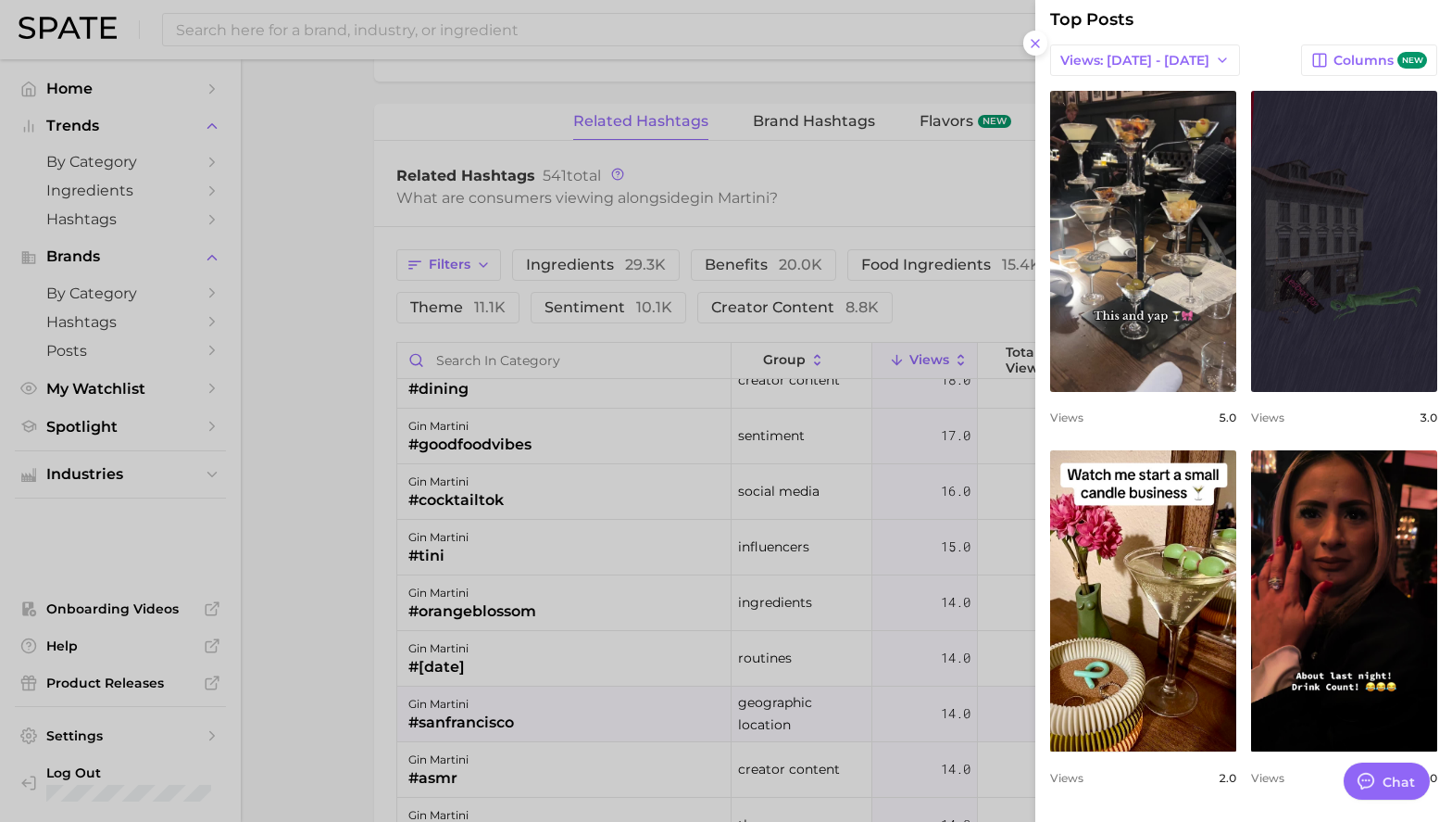
click at [871, 180] on div at bounding box center [726, 411] width 1452 height 822
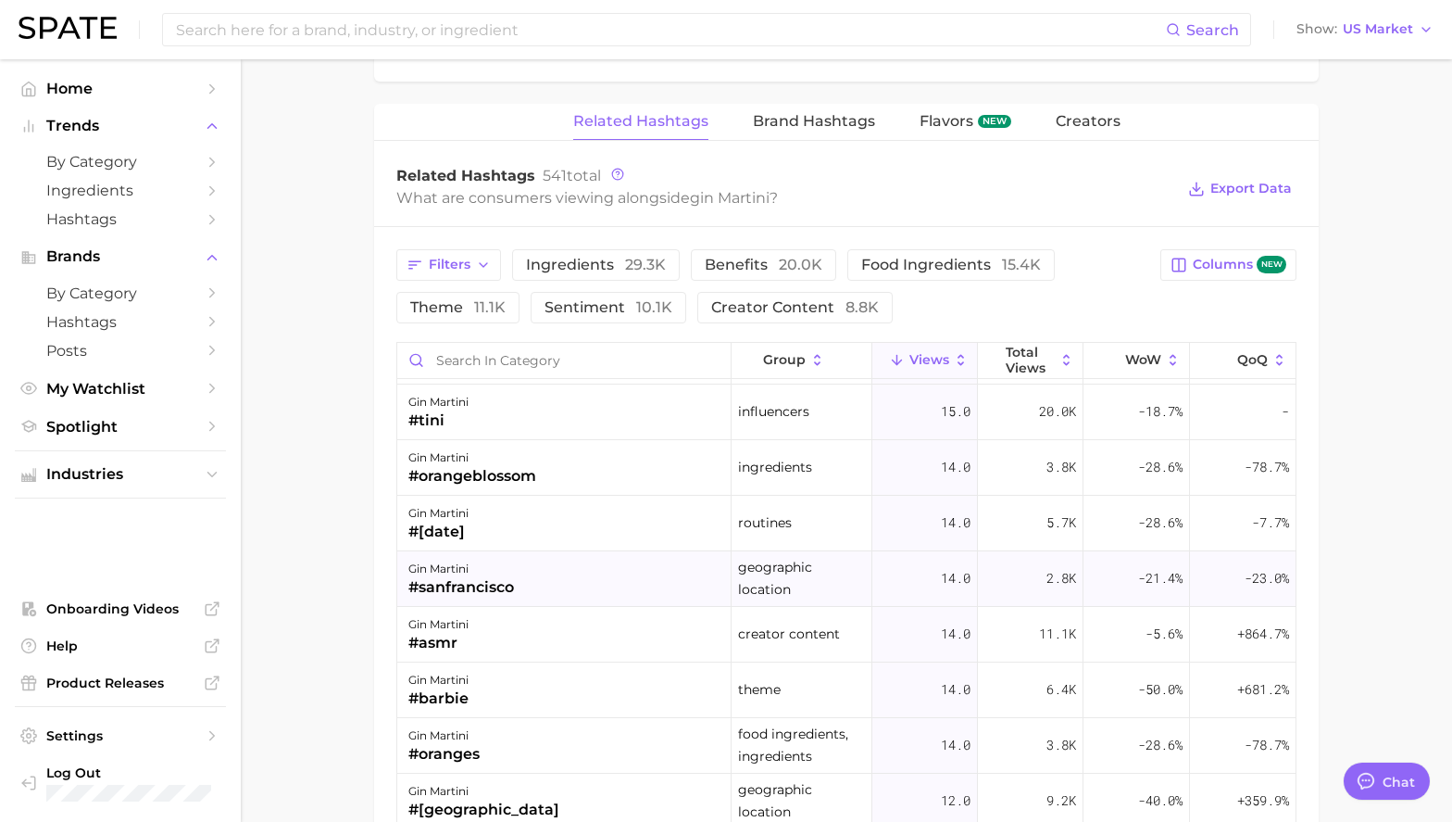
scroll to position [3498, 0]
click at [576, 635] on div "gin martini #asmr" at bounding box center [564, 634] width 334 height 56
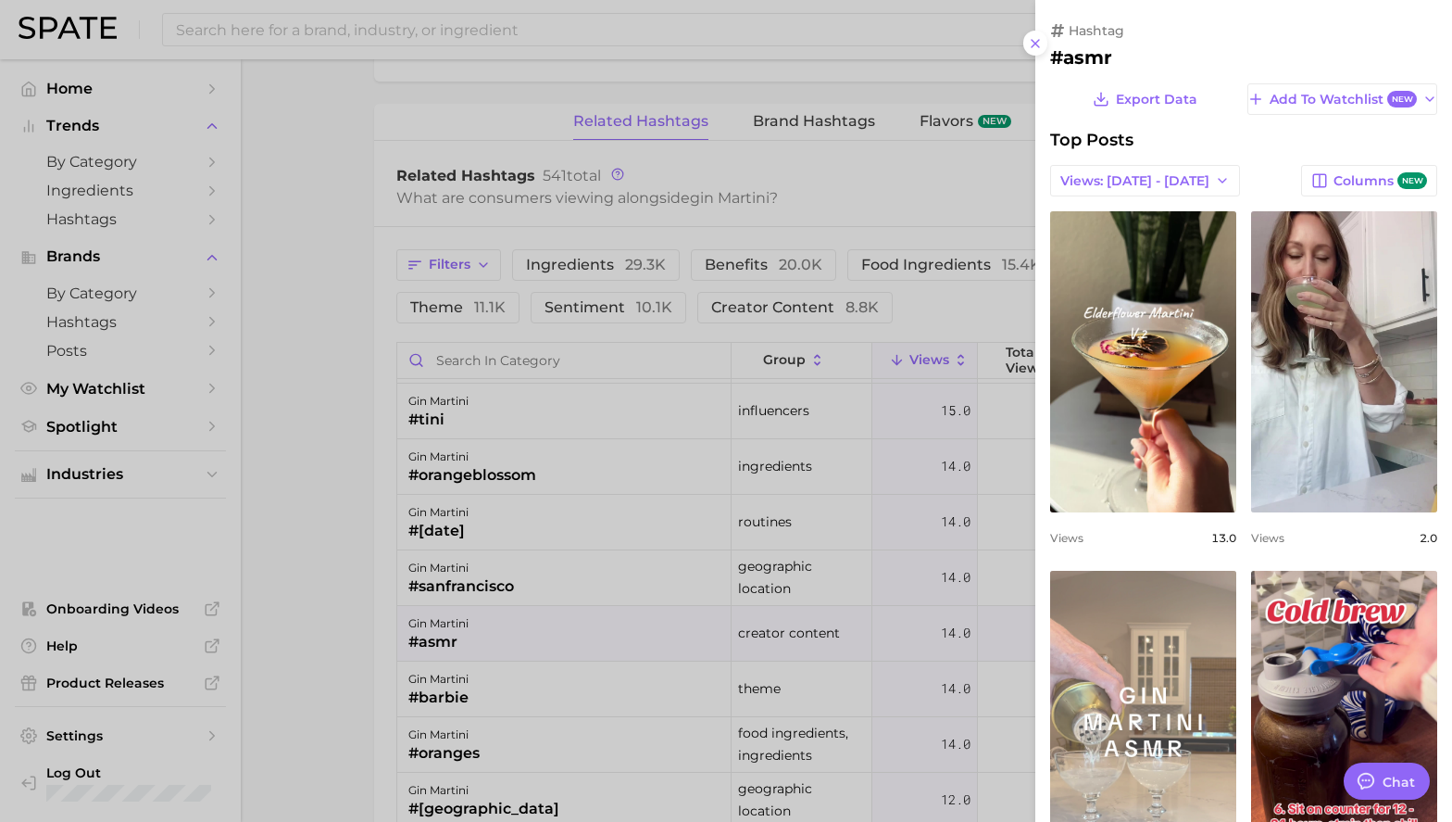
scroll to position [120, 0]
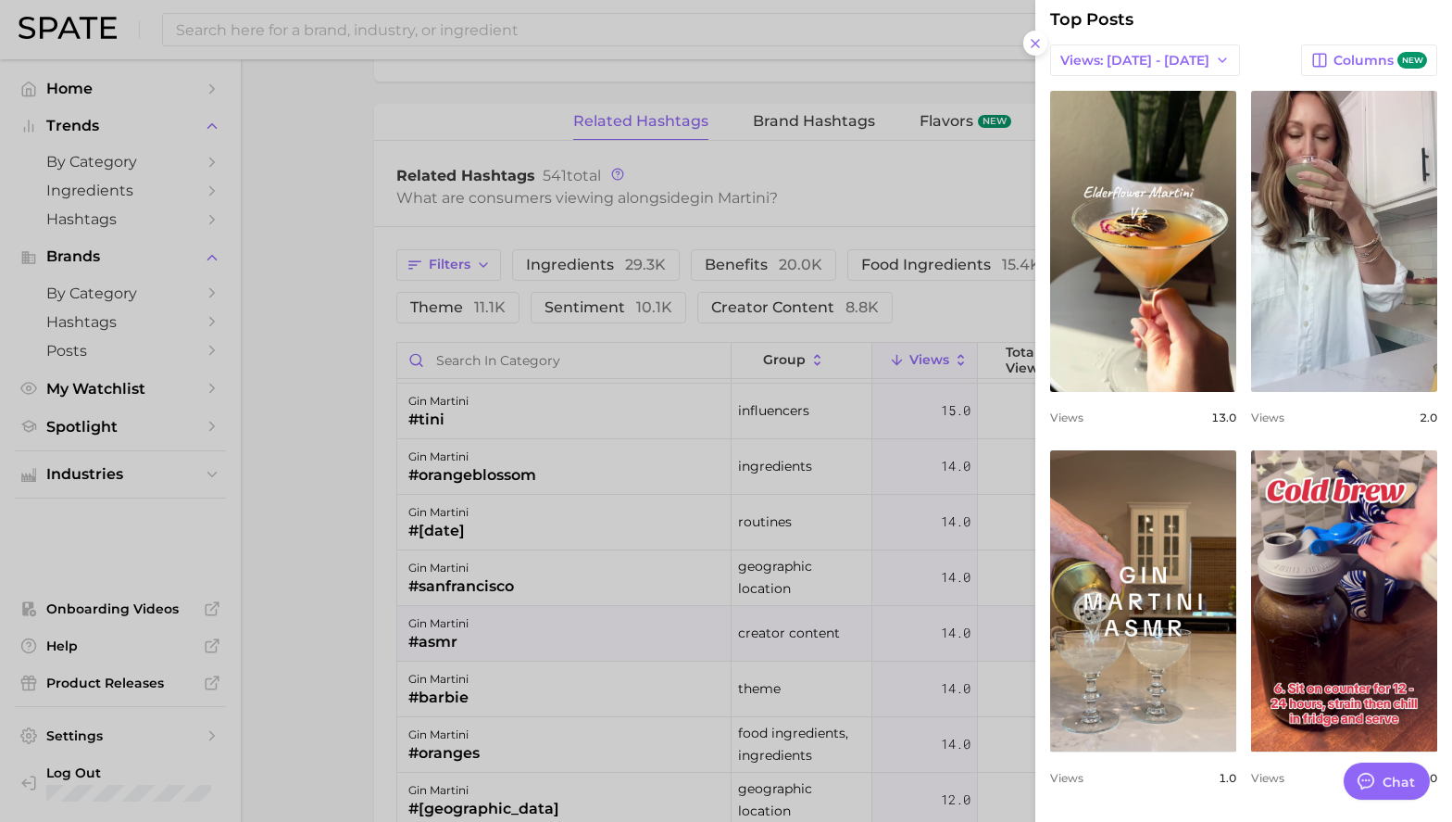
click at [525, 638] on div at bounding box center [726, 411] width 1452 height 822
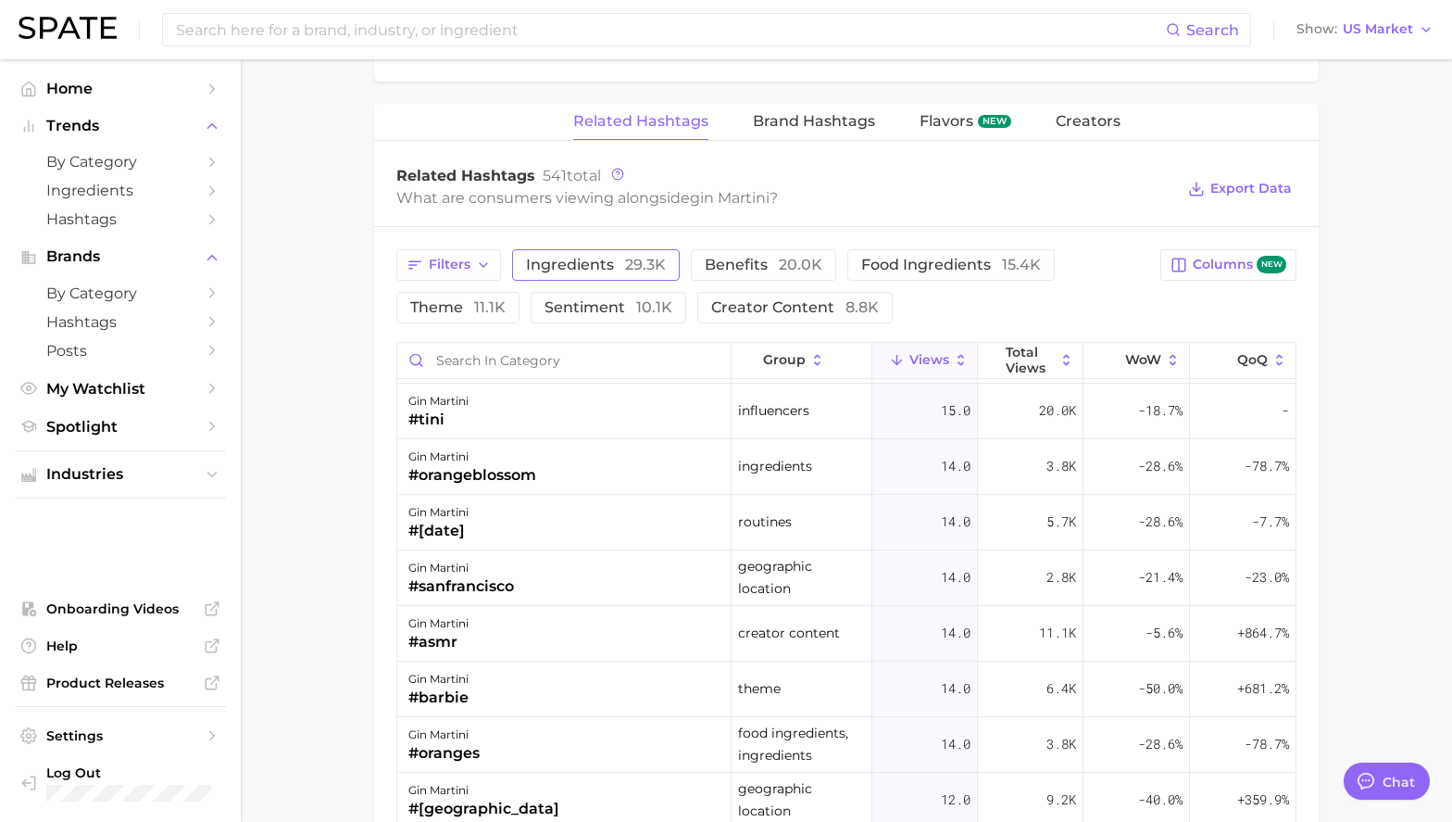
click at [604, 261] on span "ingredients 29.3k" at bounding box center [596, 265] width 140 height 15
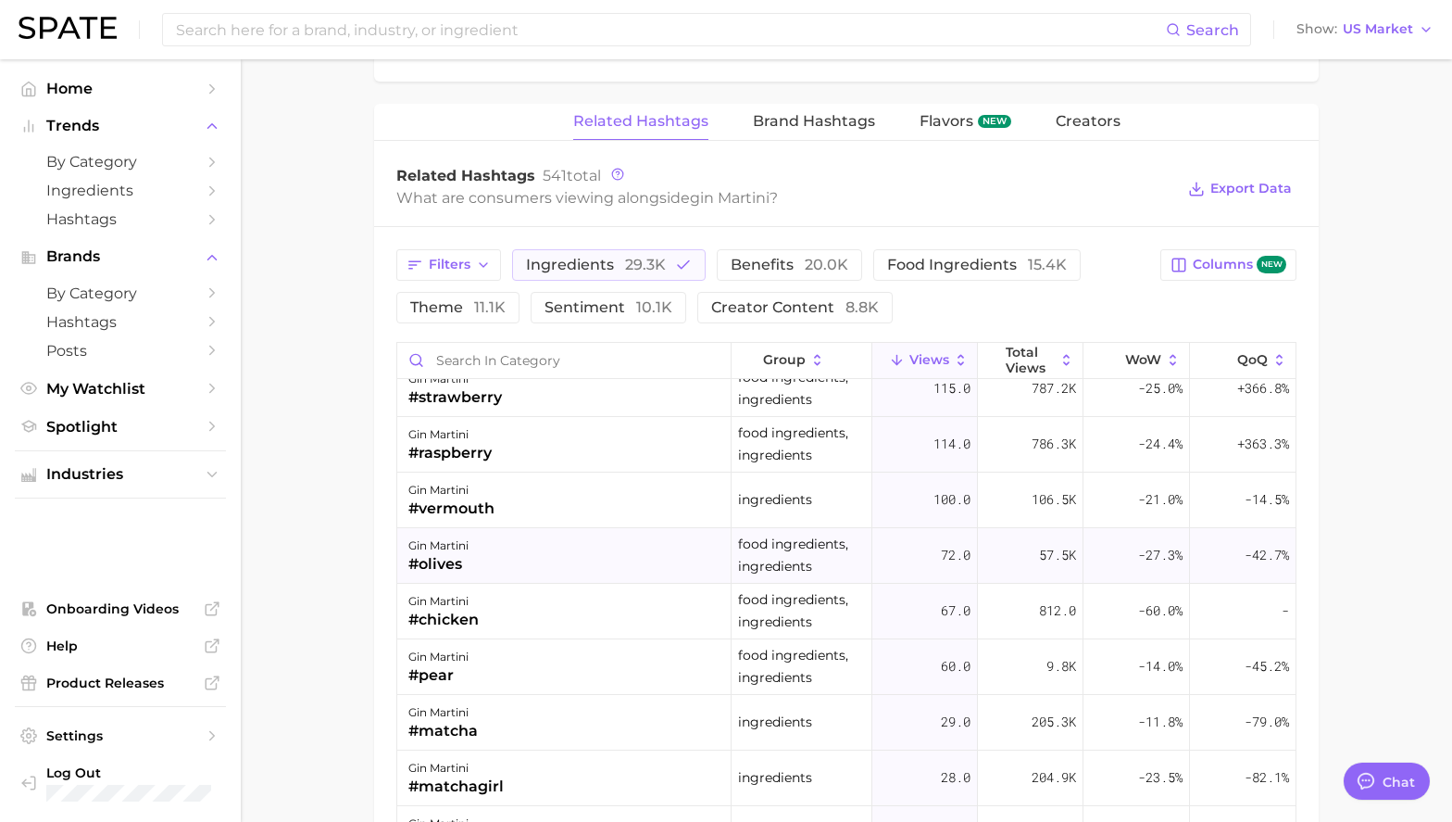
scroll to position [162, 0]
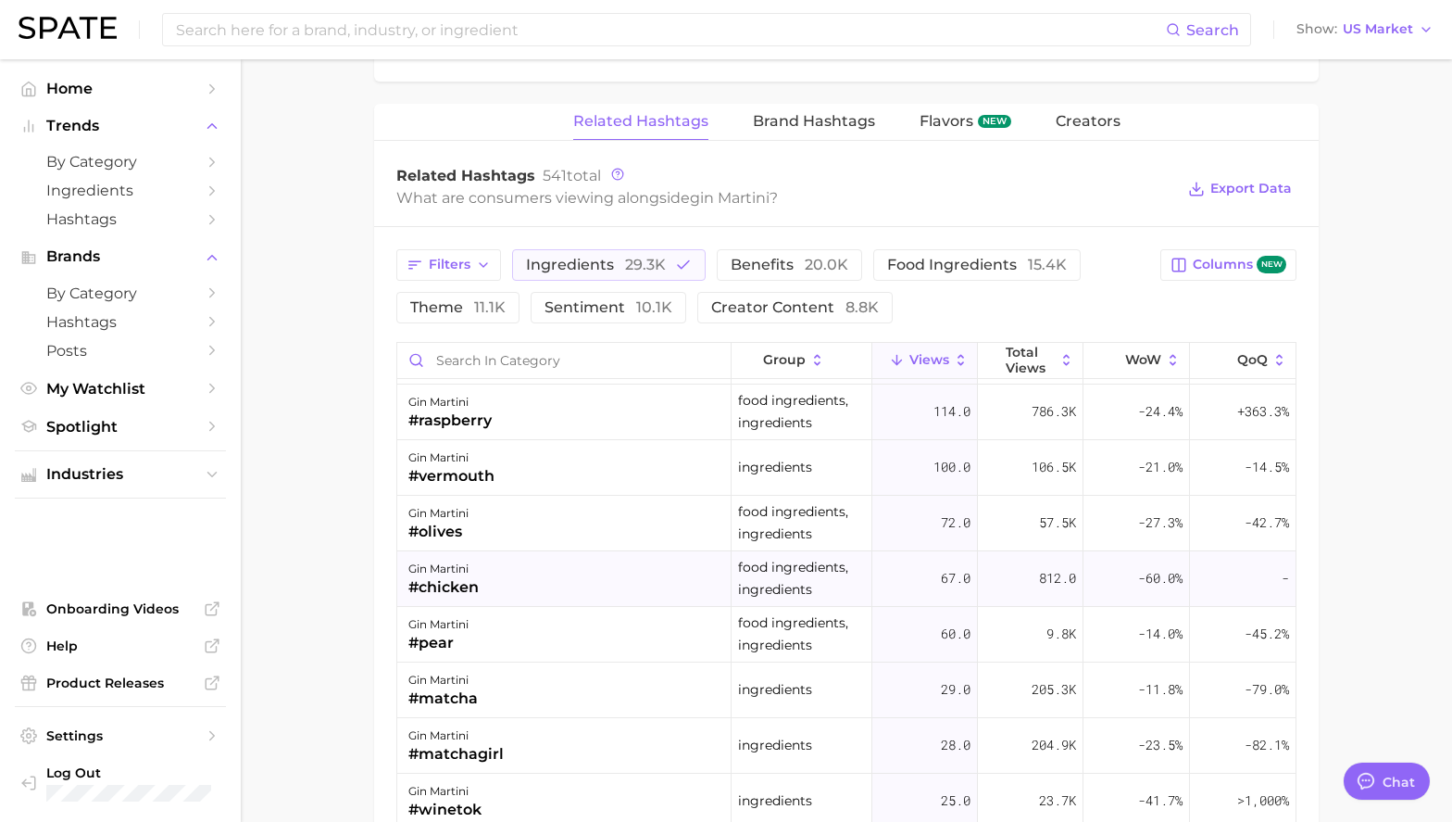
click at [577, 581] on div "gin martini #chicken" at bounding box center [564, 579] width 334 height 56
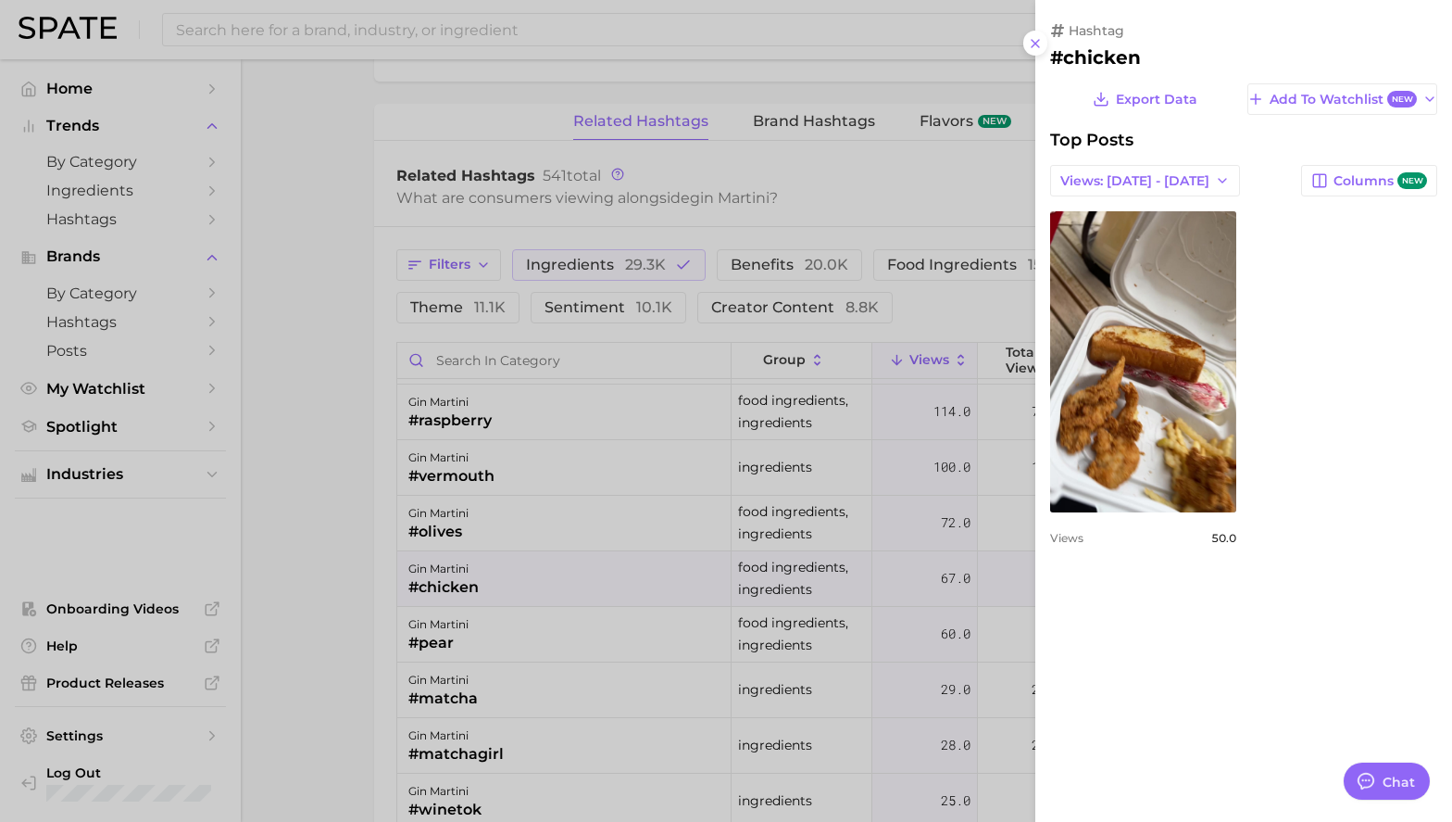
scroll to position [0, 0]
click at [323, 603] on div at bounding box center [726, 411] width 1452 height 822
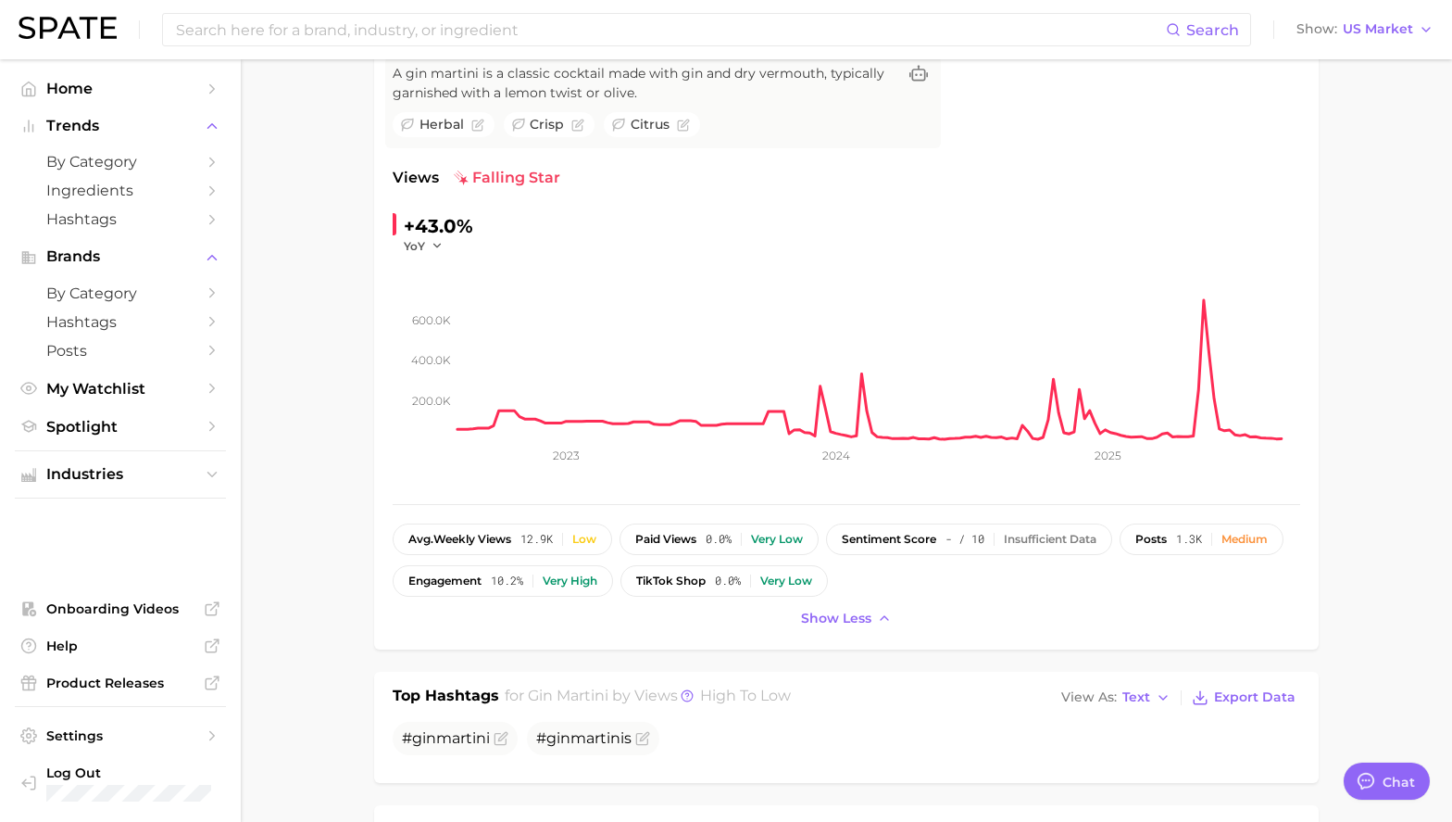
scroll to position [130, 0]
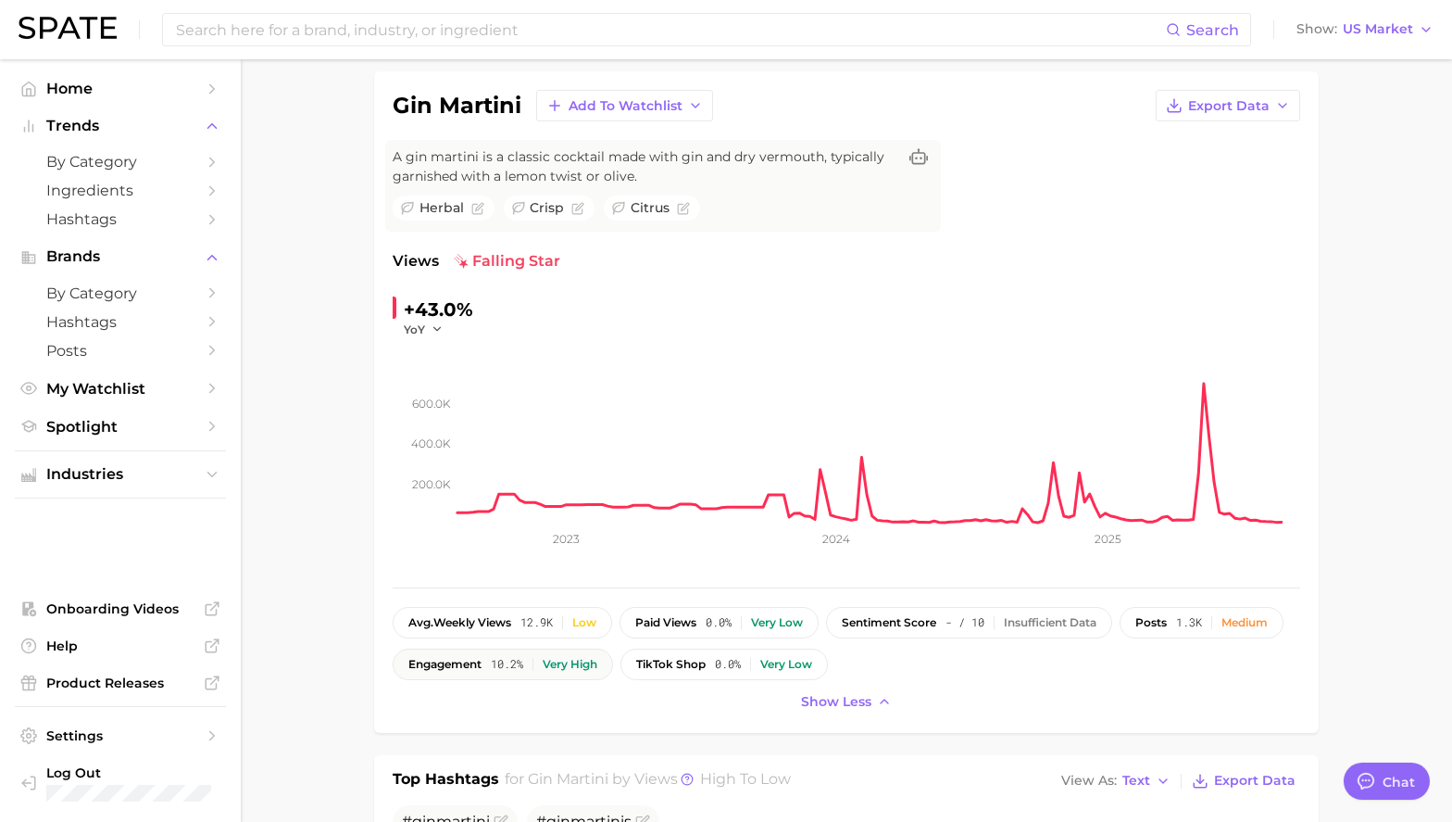
click at [523, 668] on span "10.2%" at bounding box center [507, 664] width 32 height 13
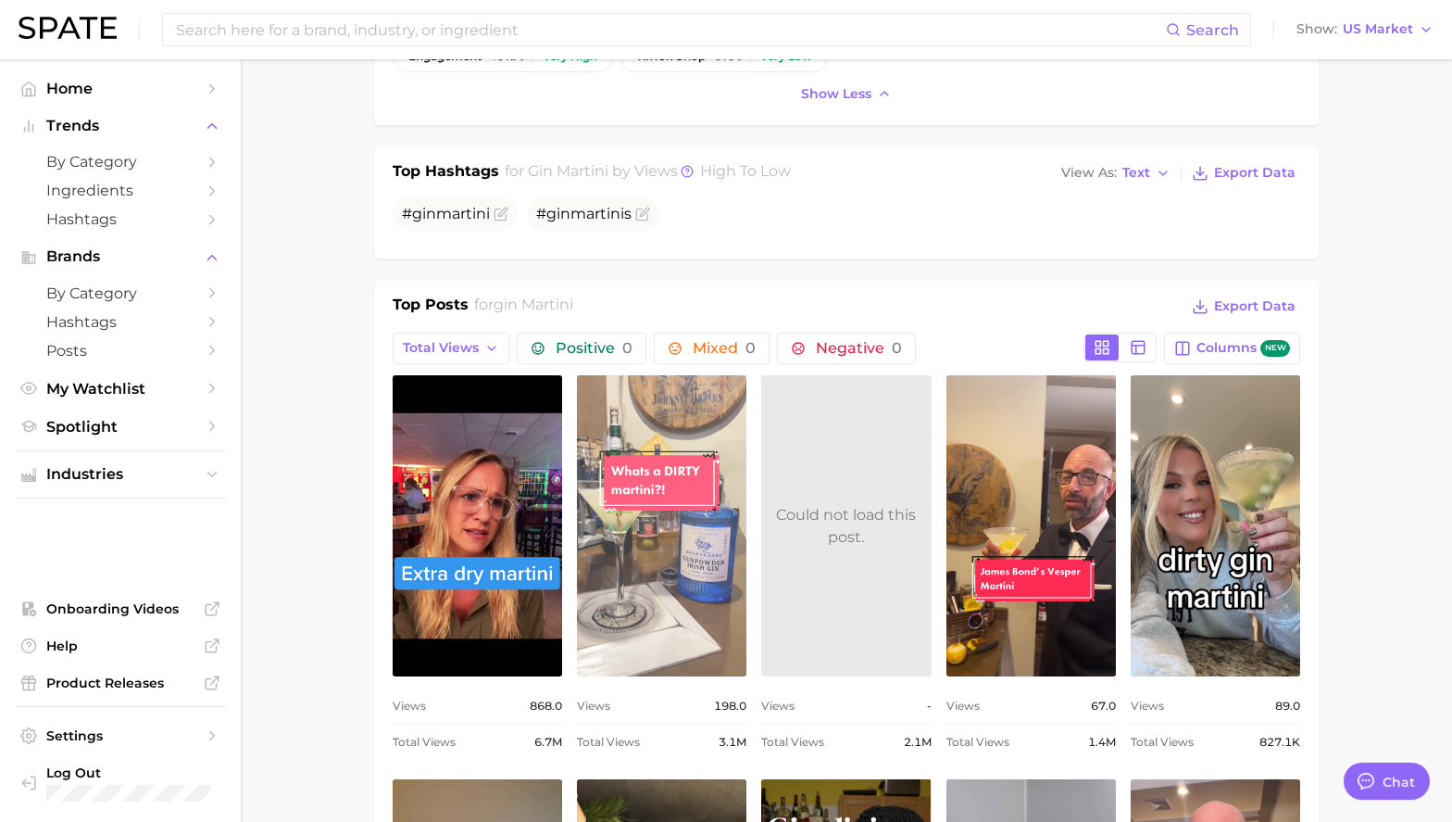
scroll to position [738, 0]
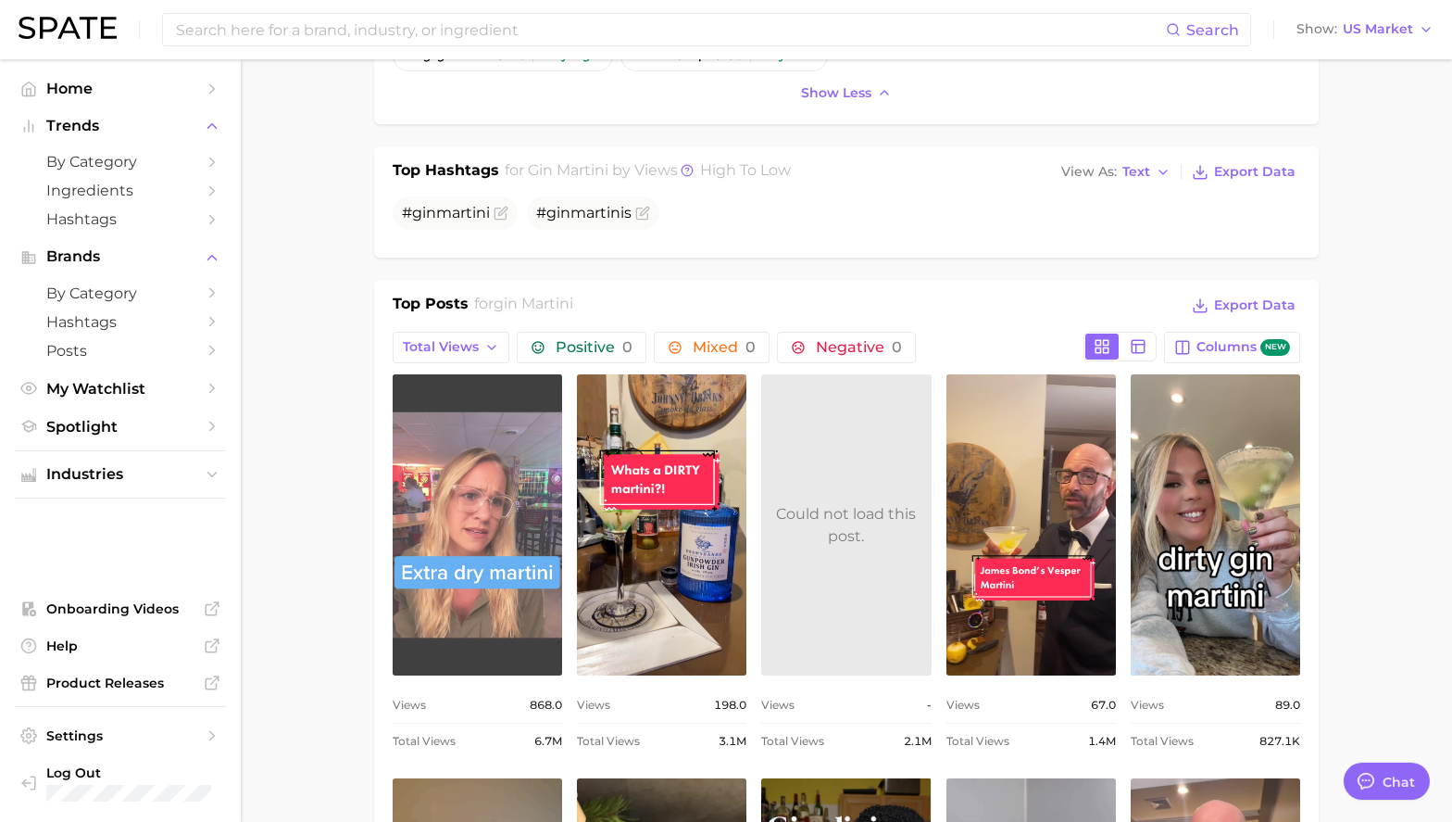
click at [466, 521] on link "view post on TikTok" at bounding box center [478, 524] width 170 height 301
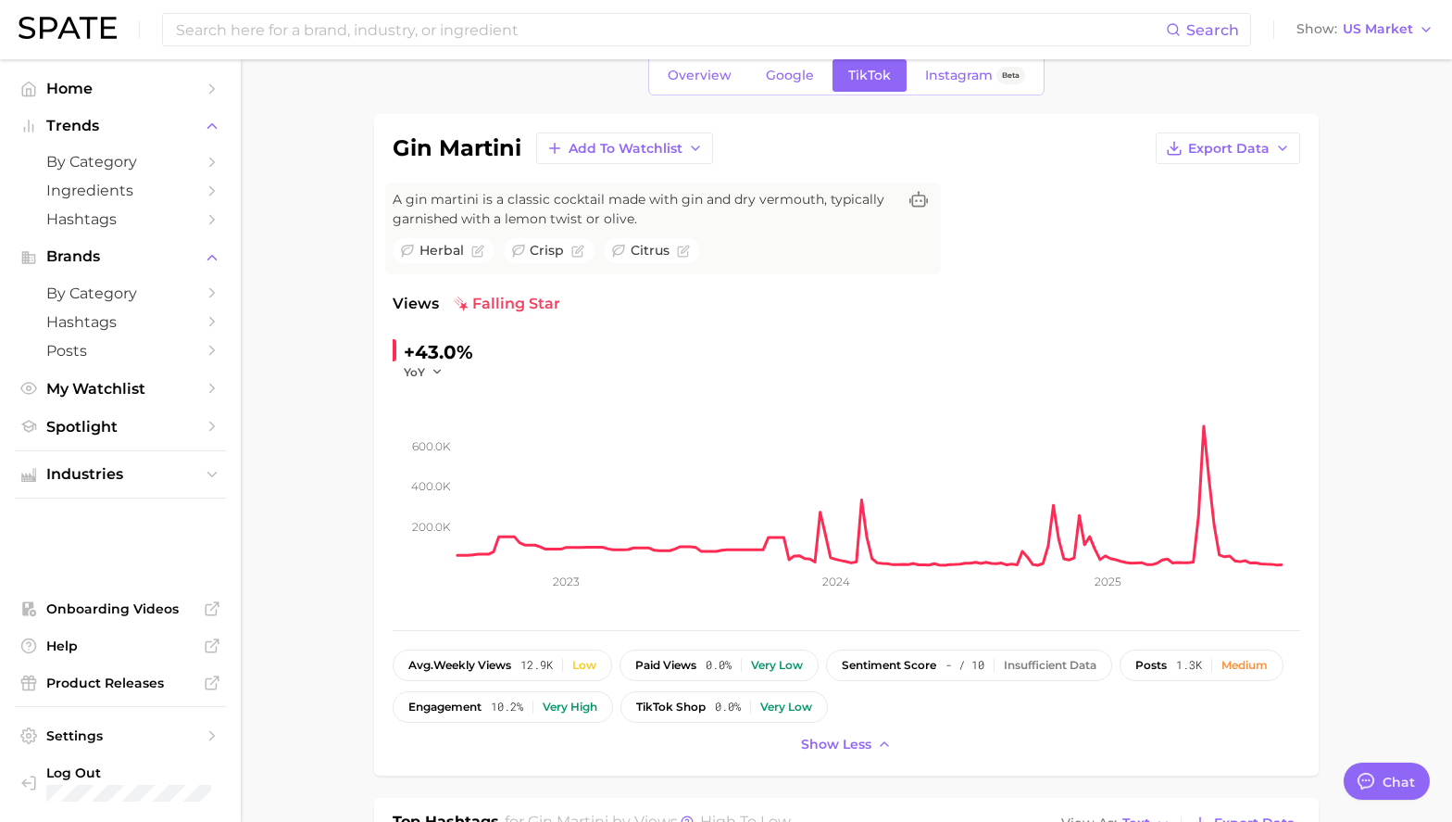
scroll to position [0, 0]
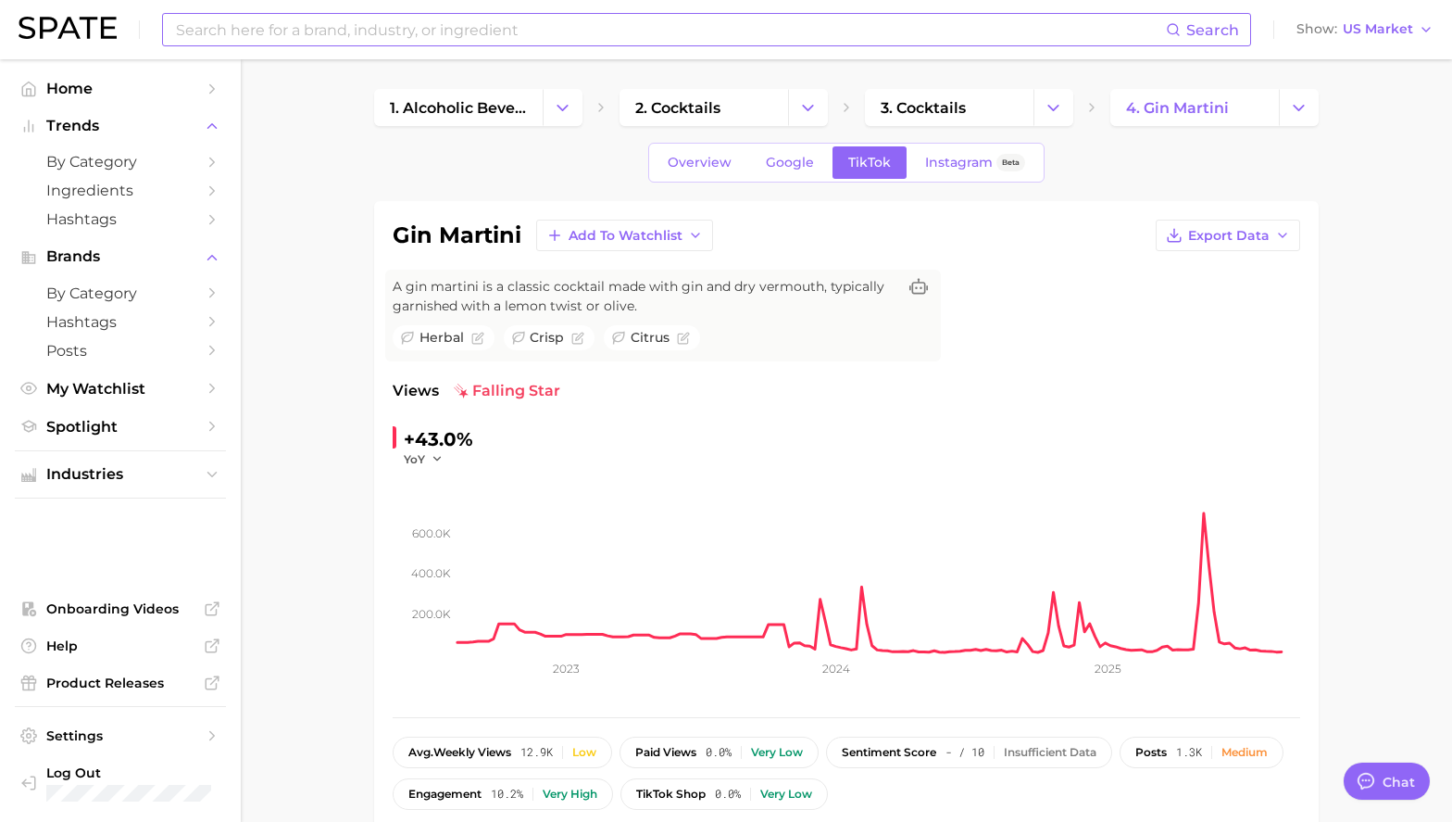
click at [342, 26] on input at bounding box center [670, 29] width 992 height 31
type input "martini"
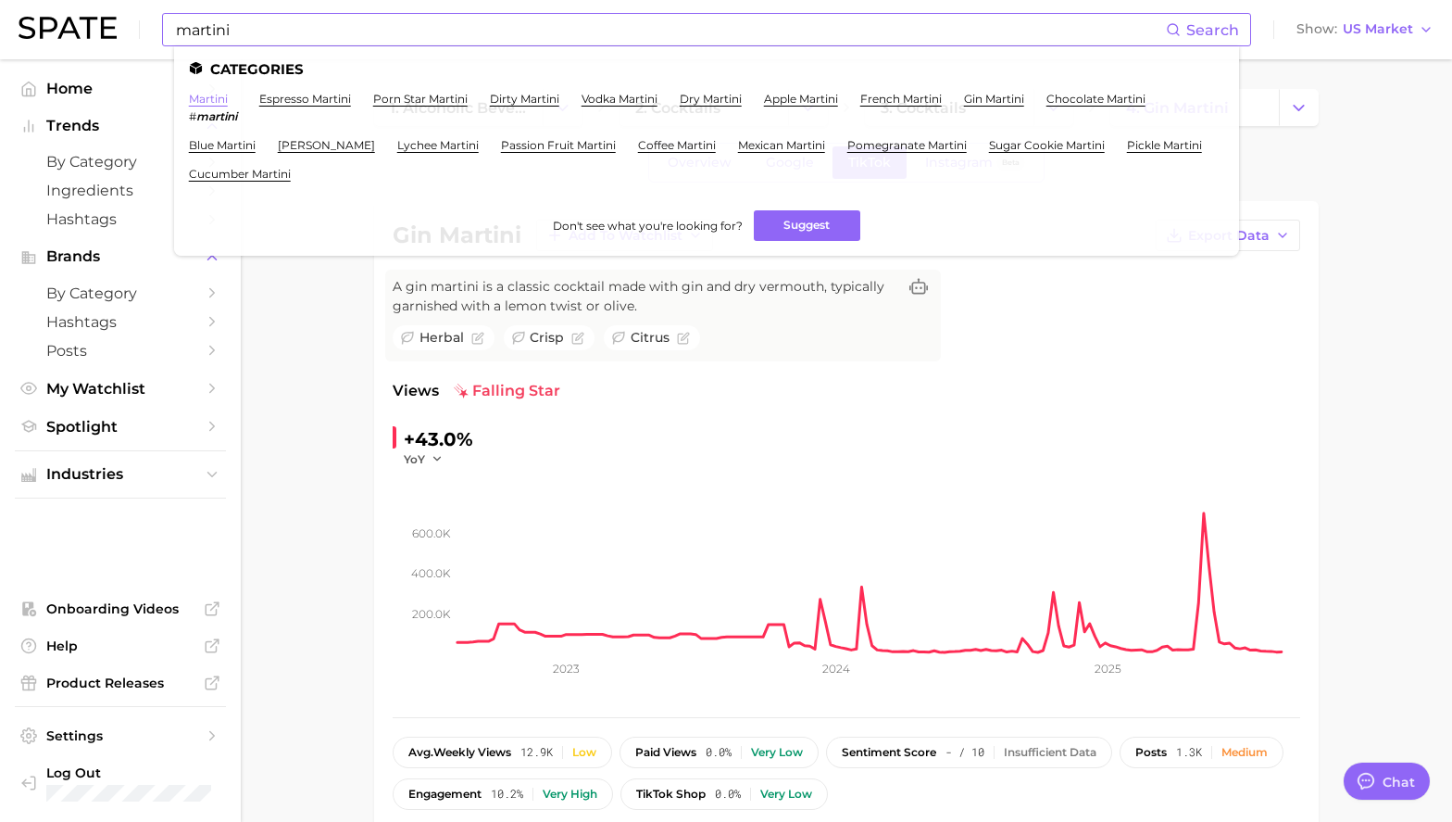
click at [202, 97] on link "martini" at bounding box center [208, 99] width 39 height 14
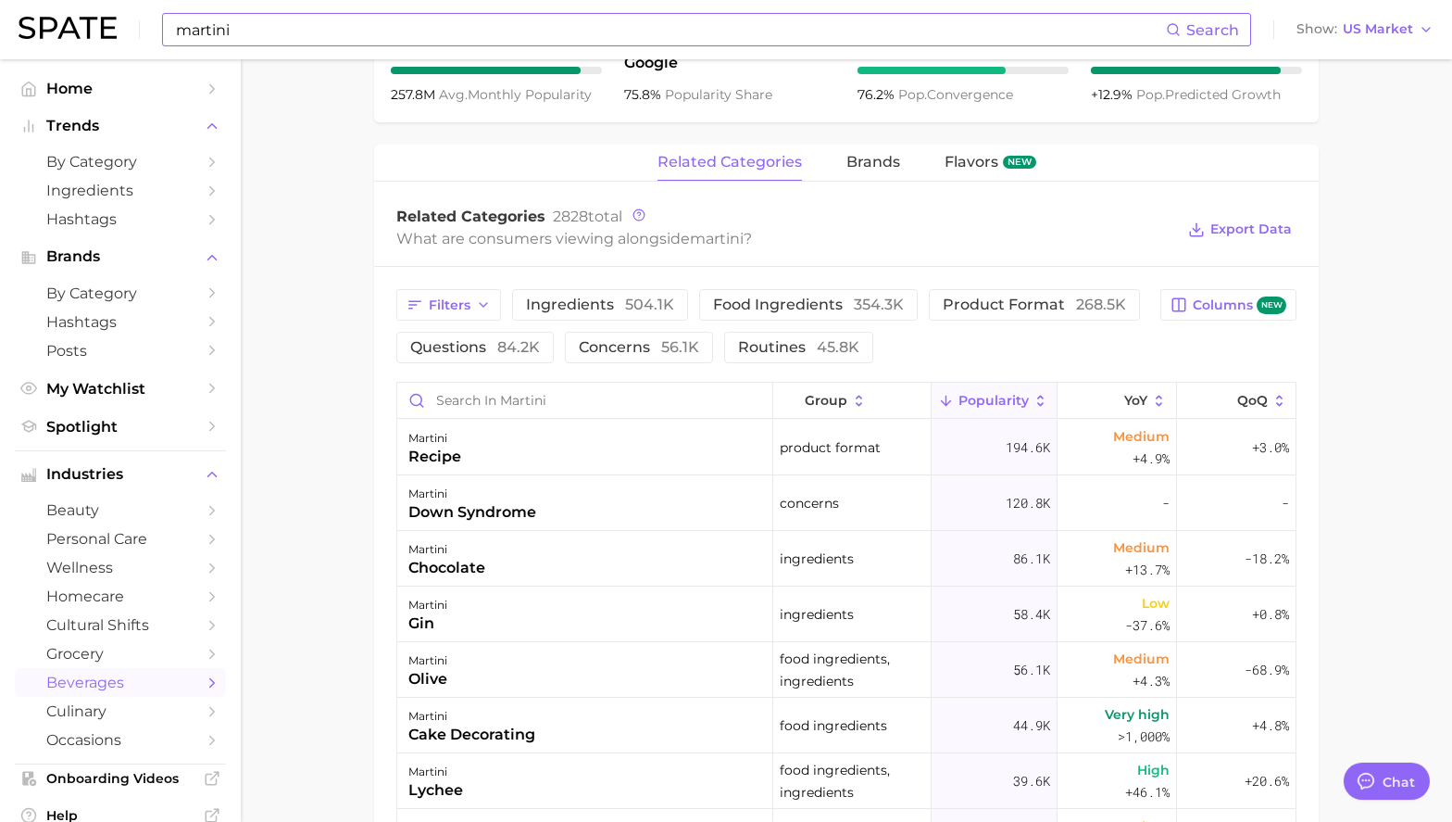
scroll to position [170, 0]
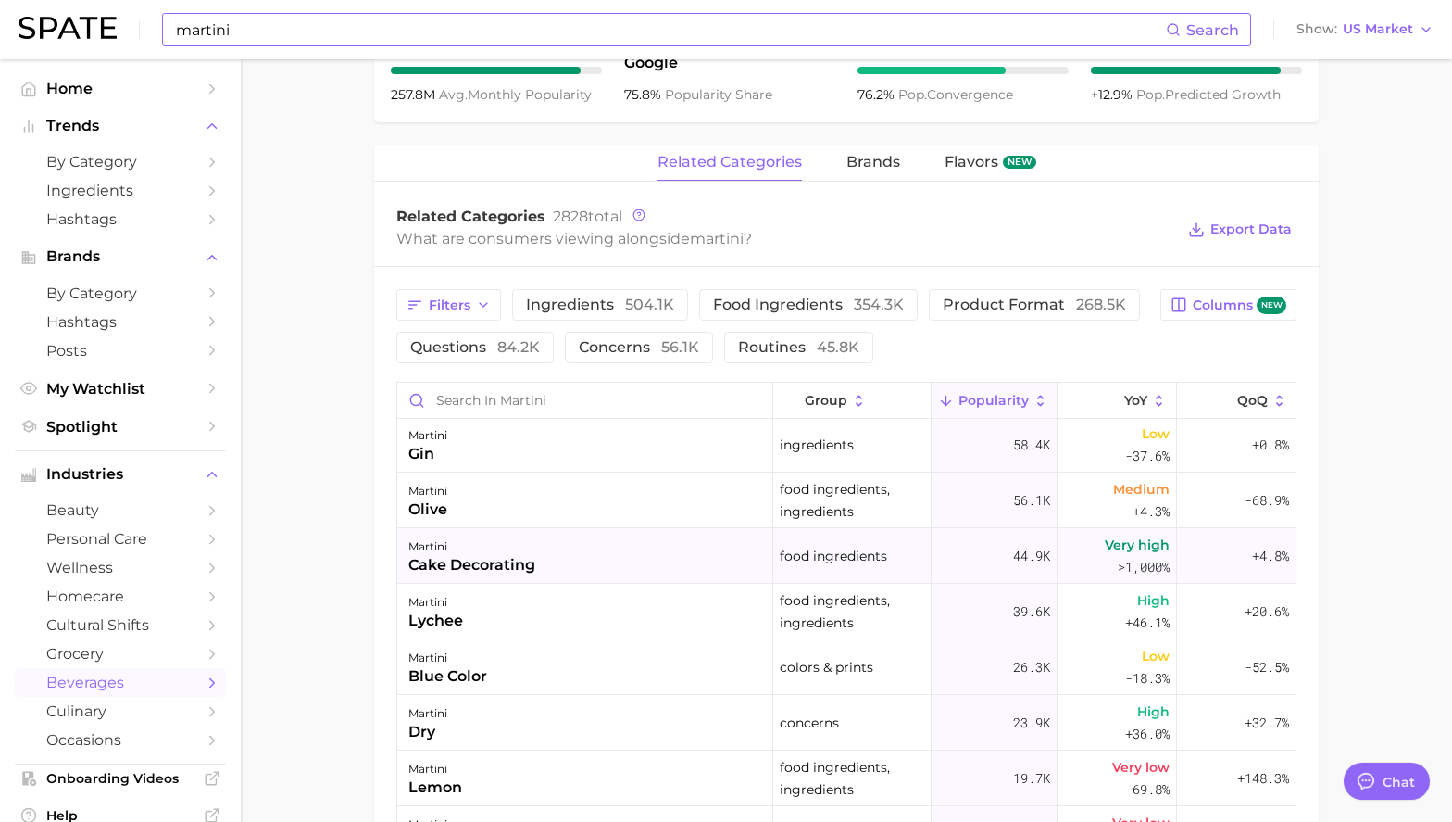
click at [465, 545] on div "martini" at bounding box center [471, 546] width 127 height 22
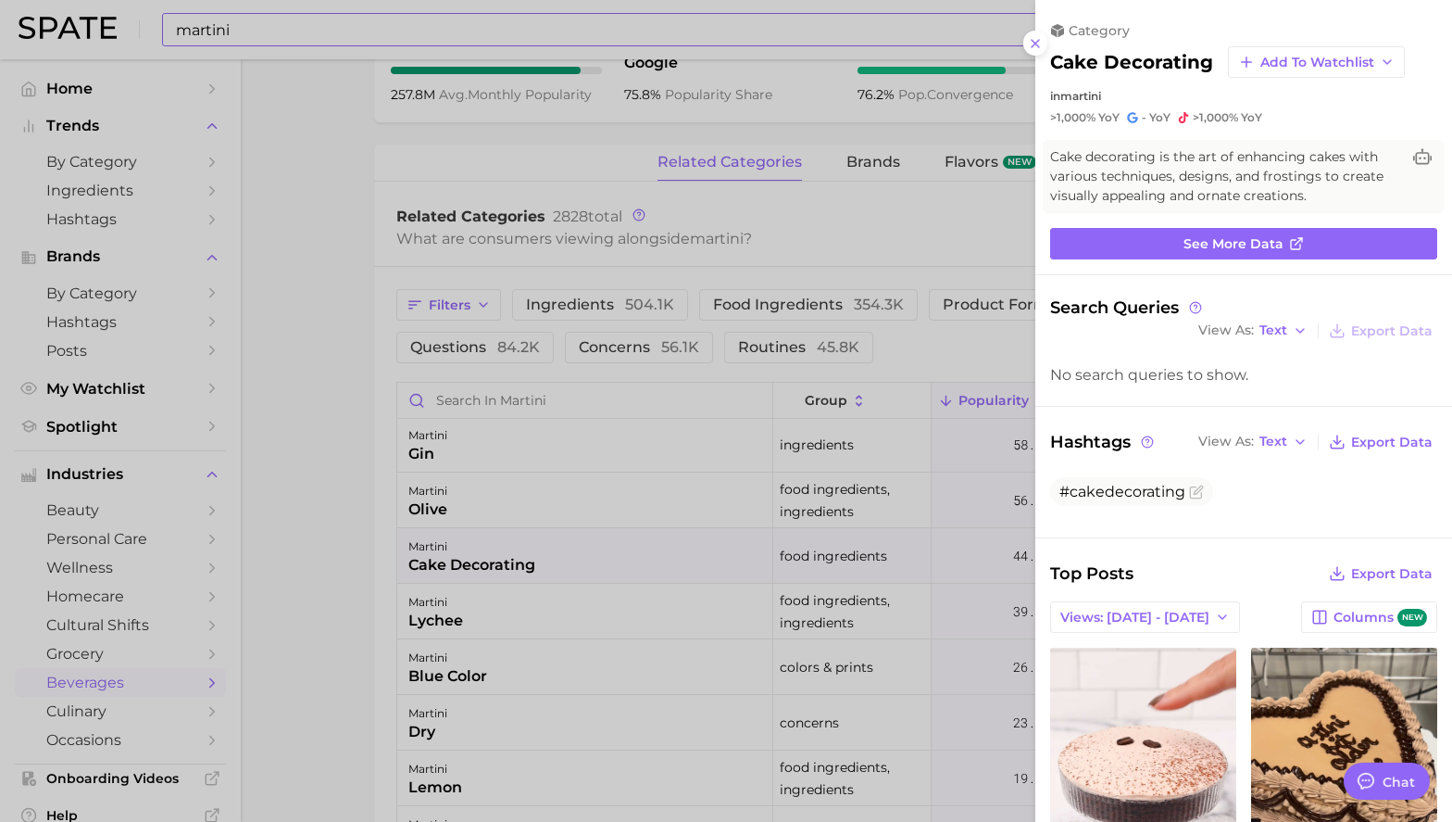
scroll to position [0, 0]
click at [375, 545] on div at bounding box center [726, 411] width 1452 height 822
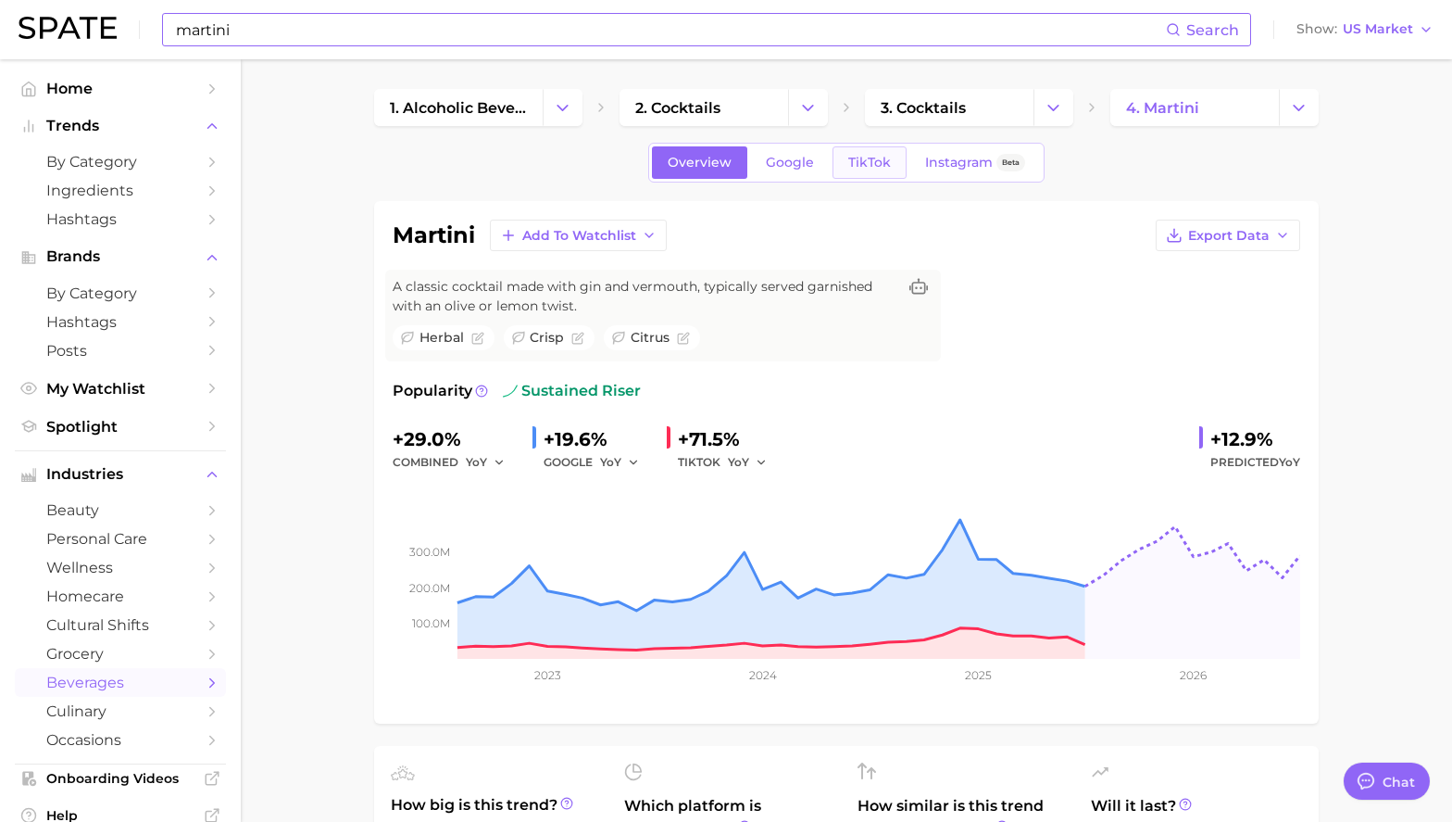
click at [872, 155] on span "TikTok" at bounding box center [869, 163] width 43 height 16
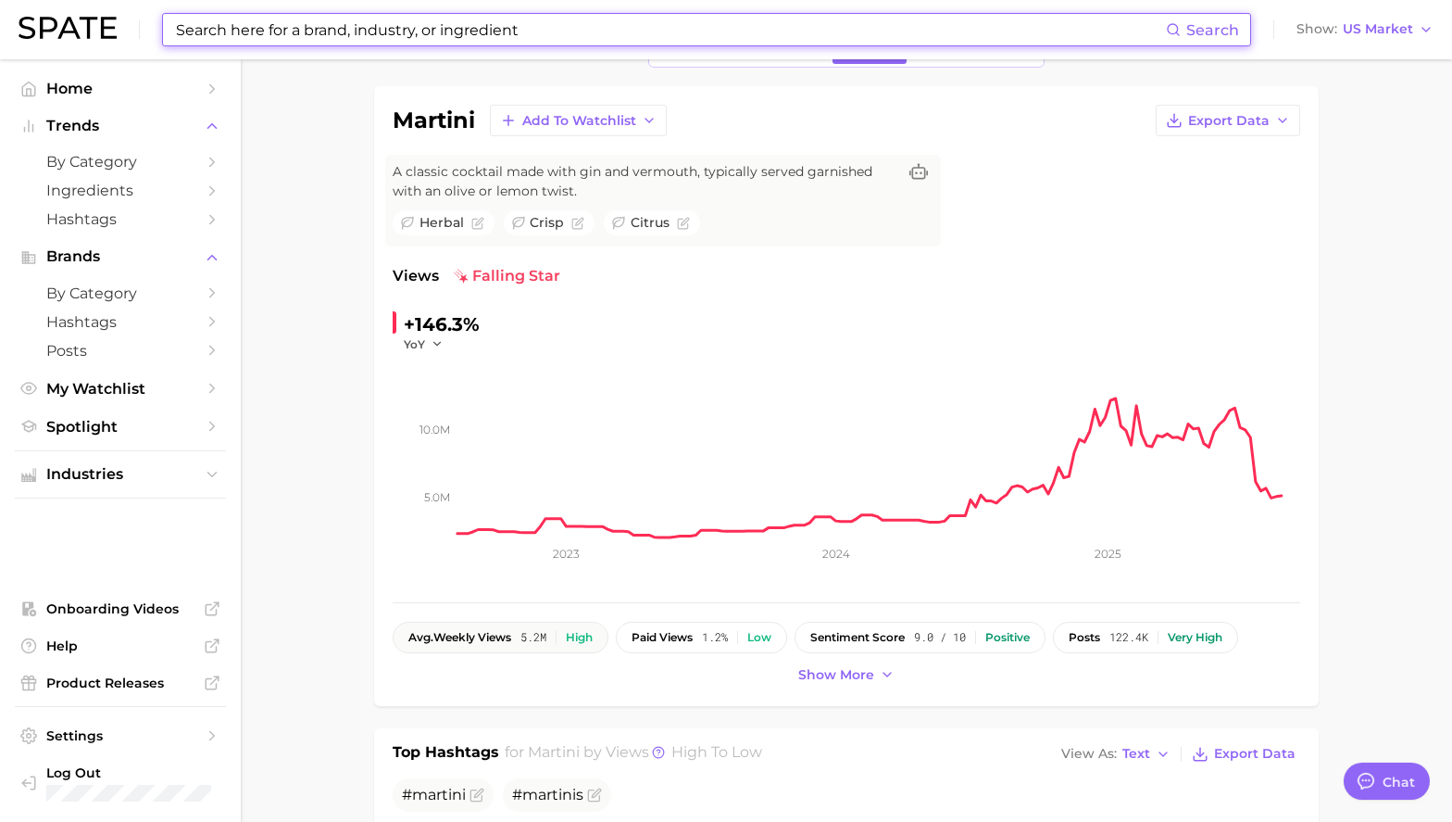
scroll to position [130, 0]
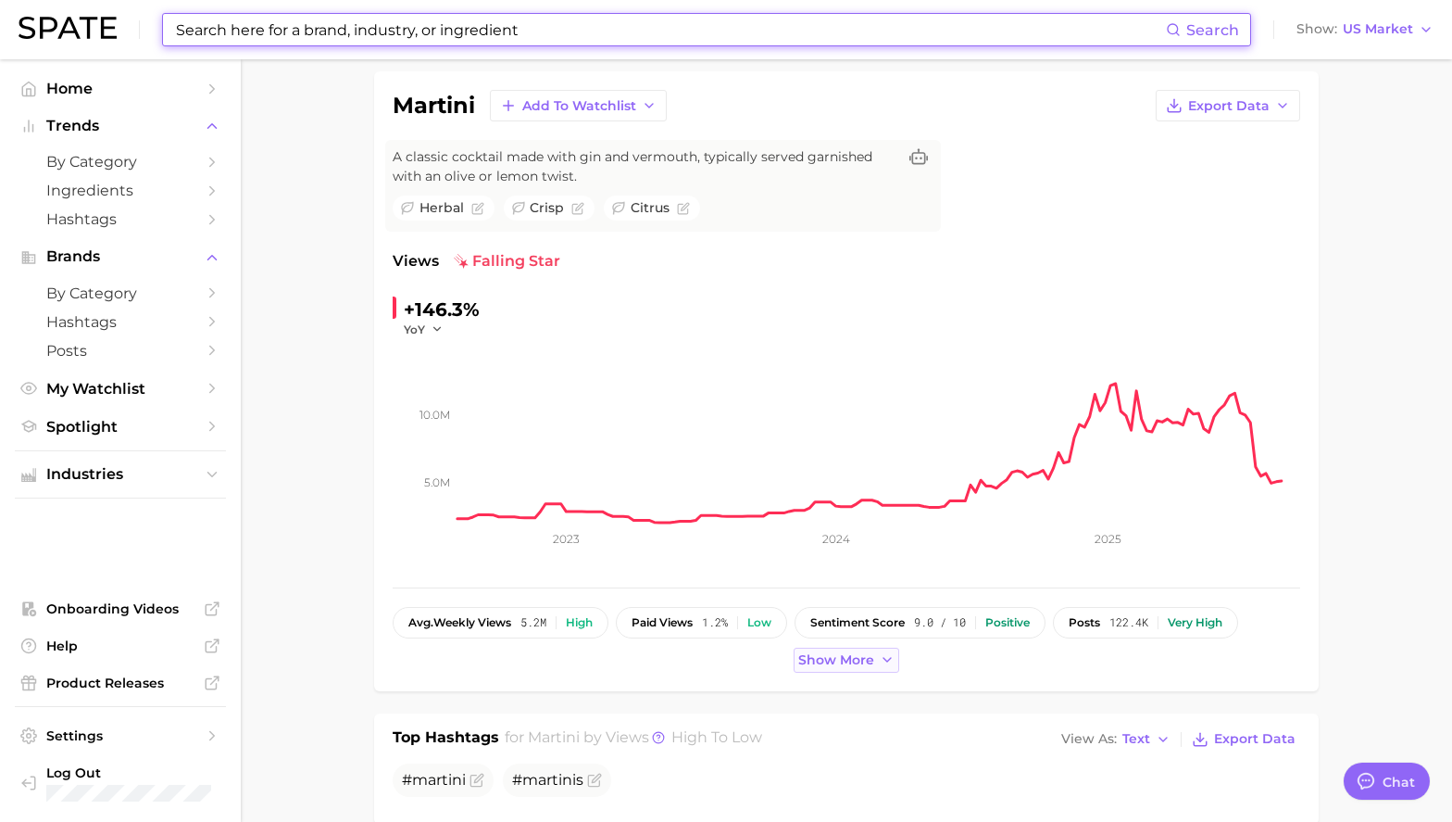
click at [836, 665] on span "Show more" at bounding box center [836, 660] width 76 height 16
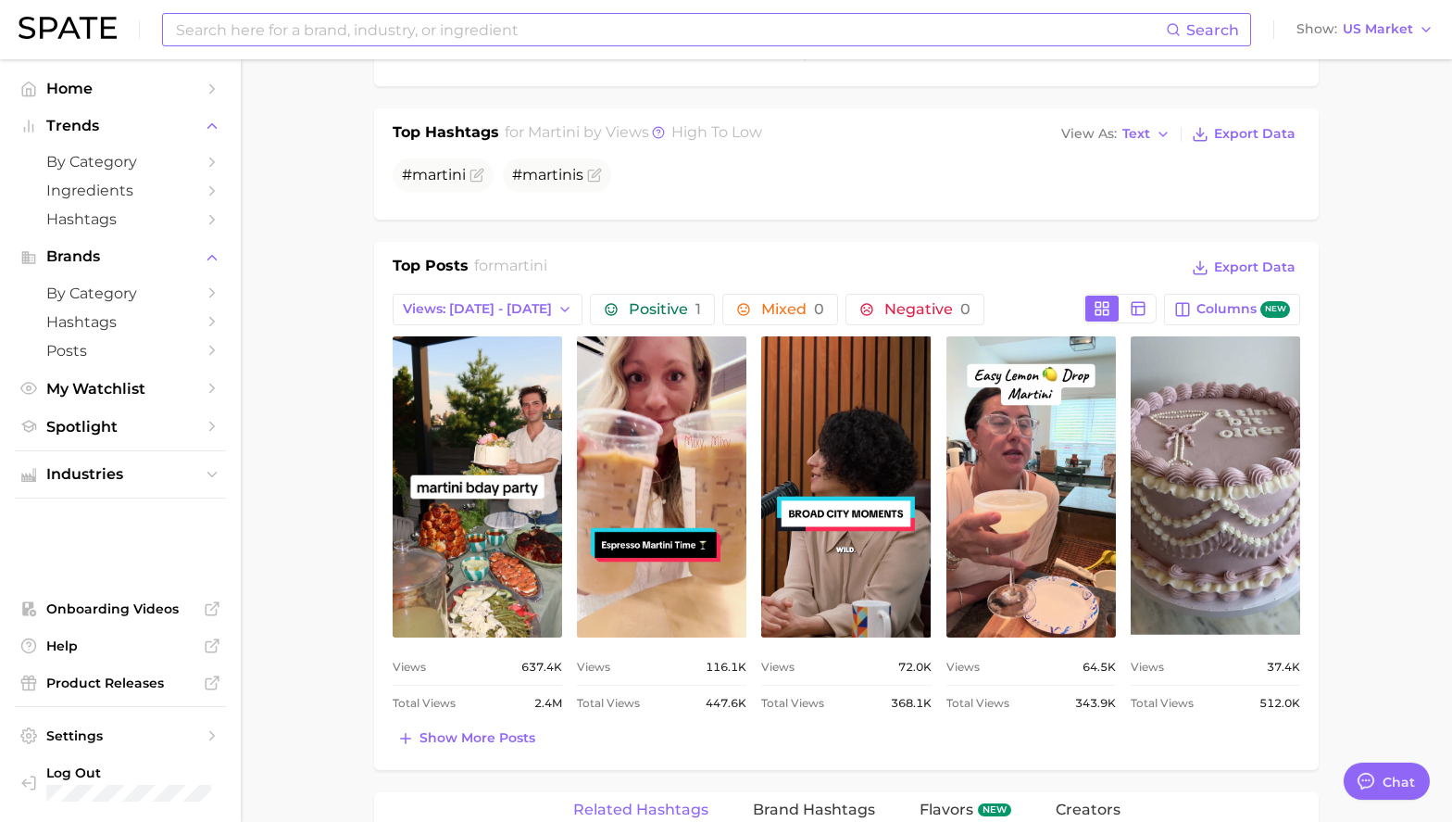
scroll to position [802, 0]
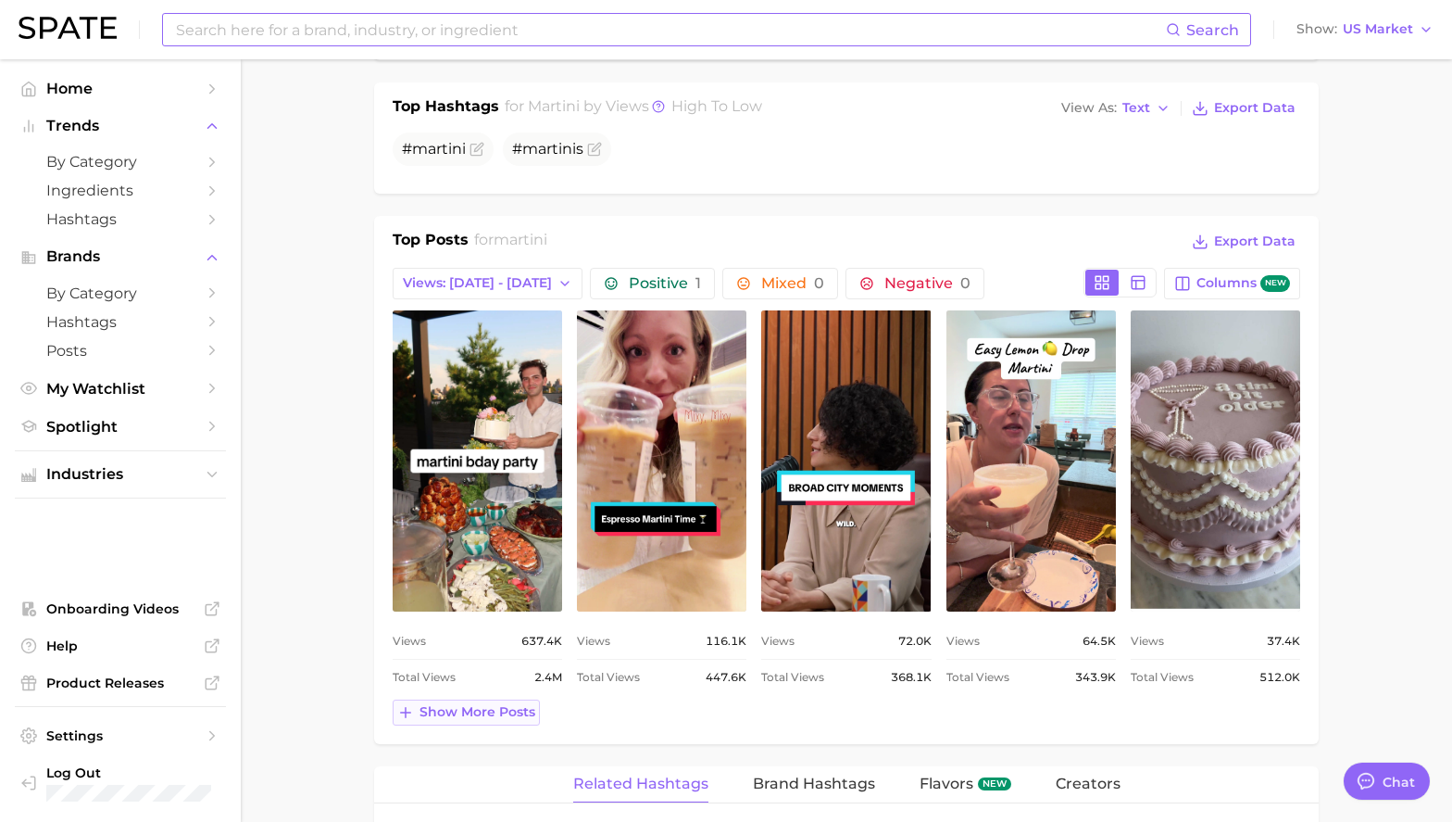
click at [481, 704] on span "Show more posts" at bounding box center [478, 712] width 116 height 16
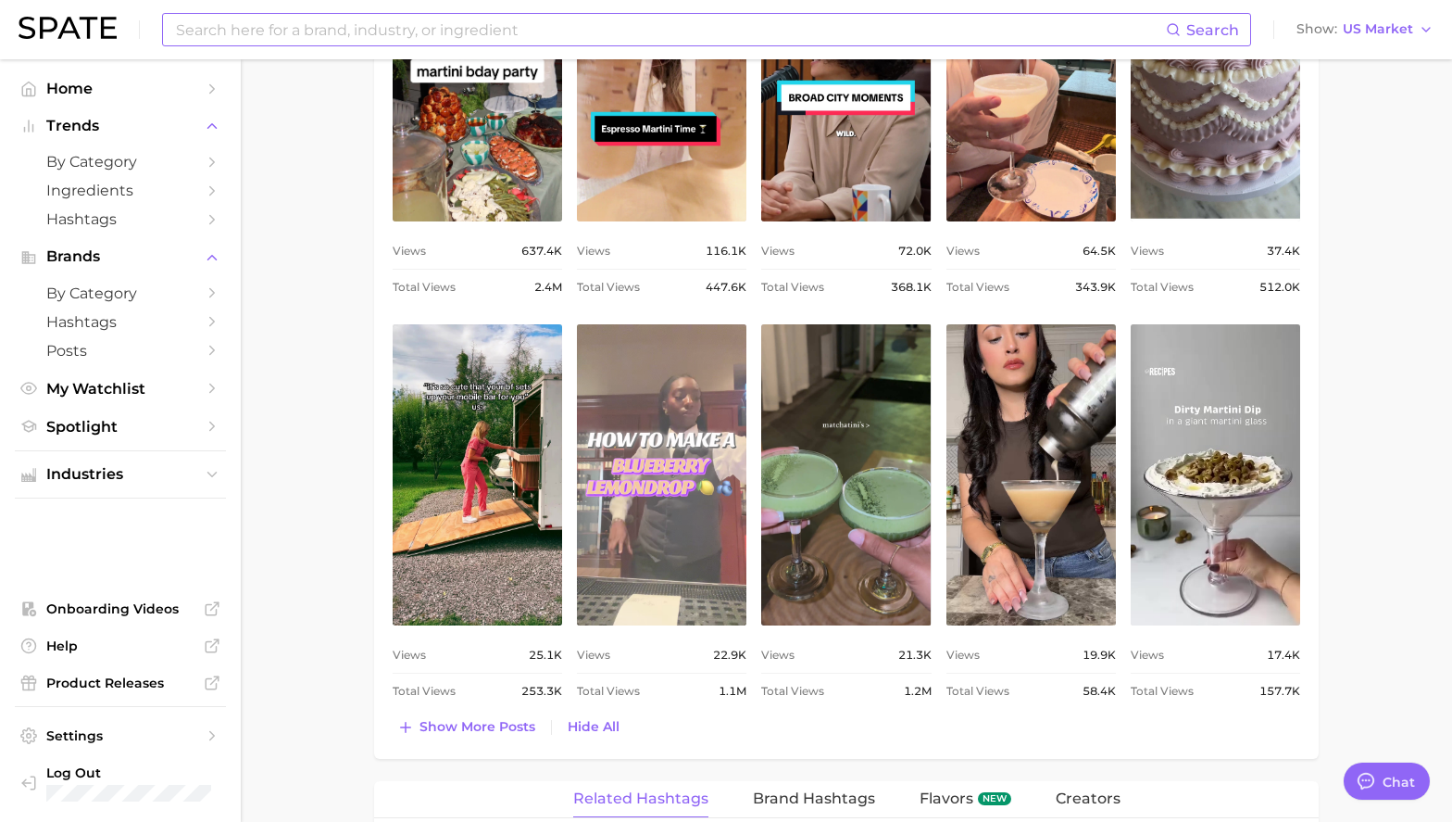
scroll to position [1203, 0]
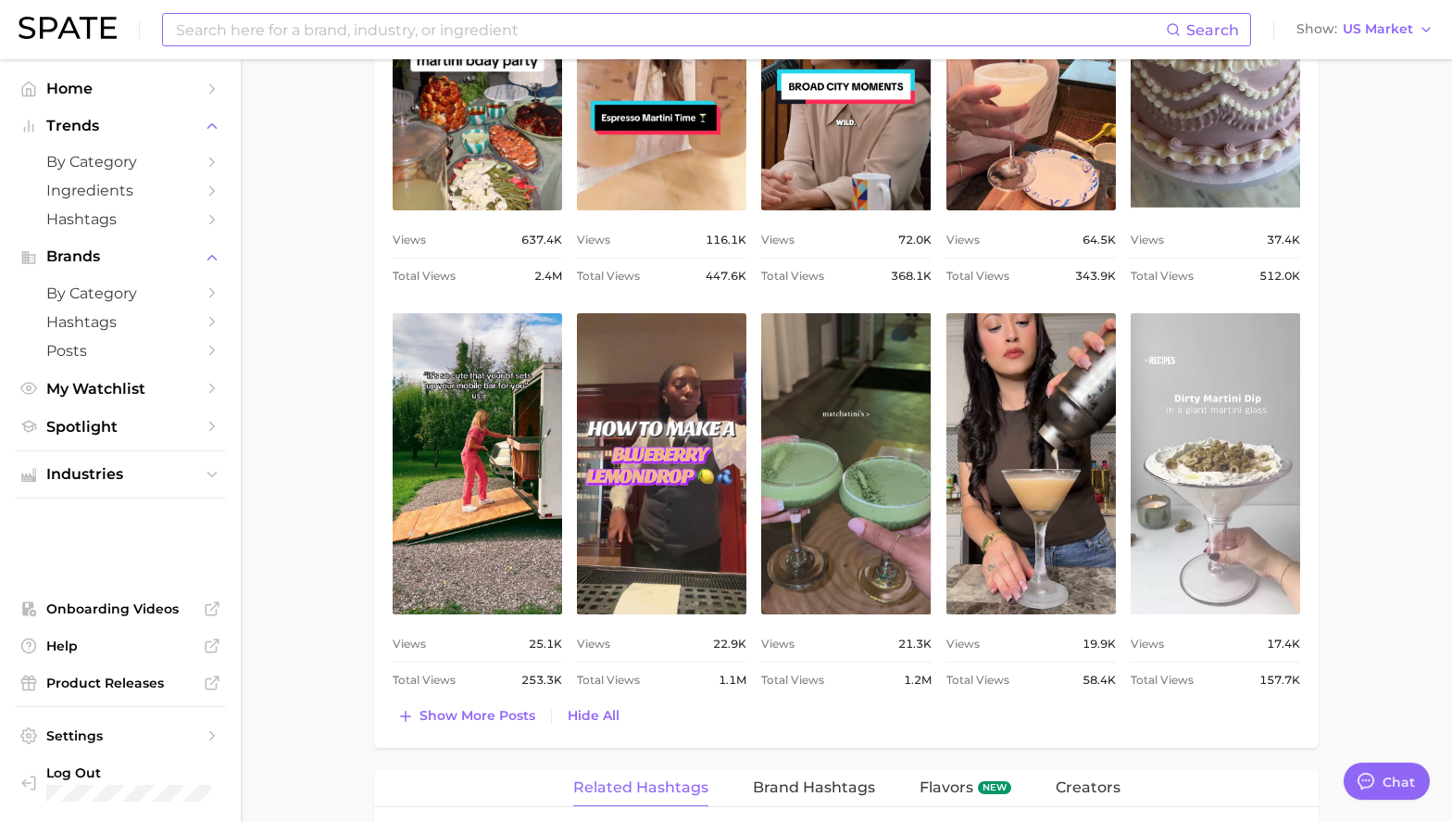
click at [1170, 424] on link "view post on TikTok" at bounding box center [1216, 463] width 170 height 301
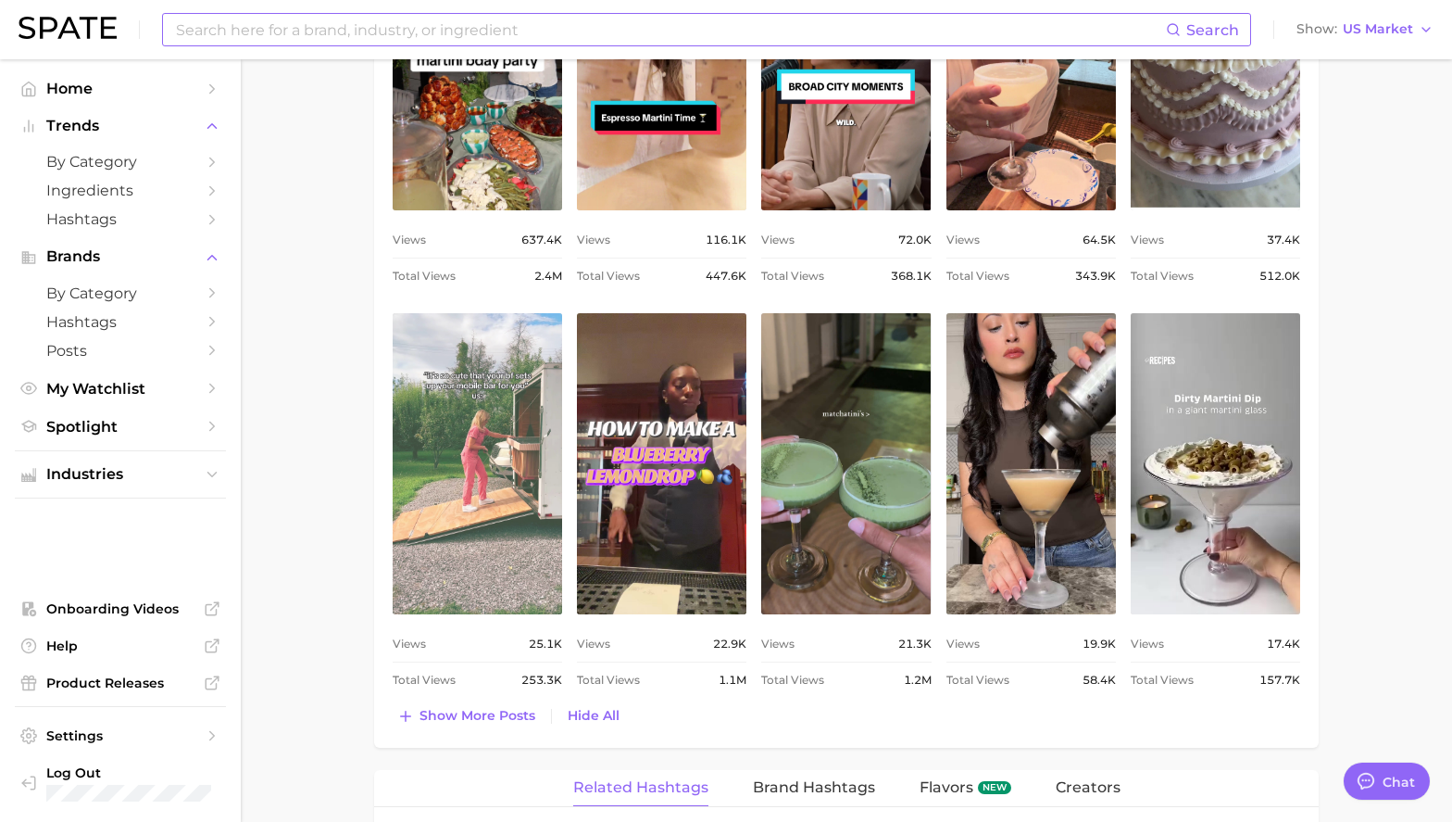
click at [482, 529] on link "view post on TikTok" at bounding box center [478, 463] width 170 height 301
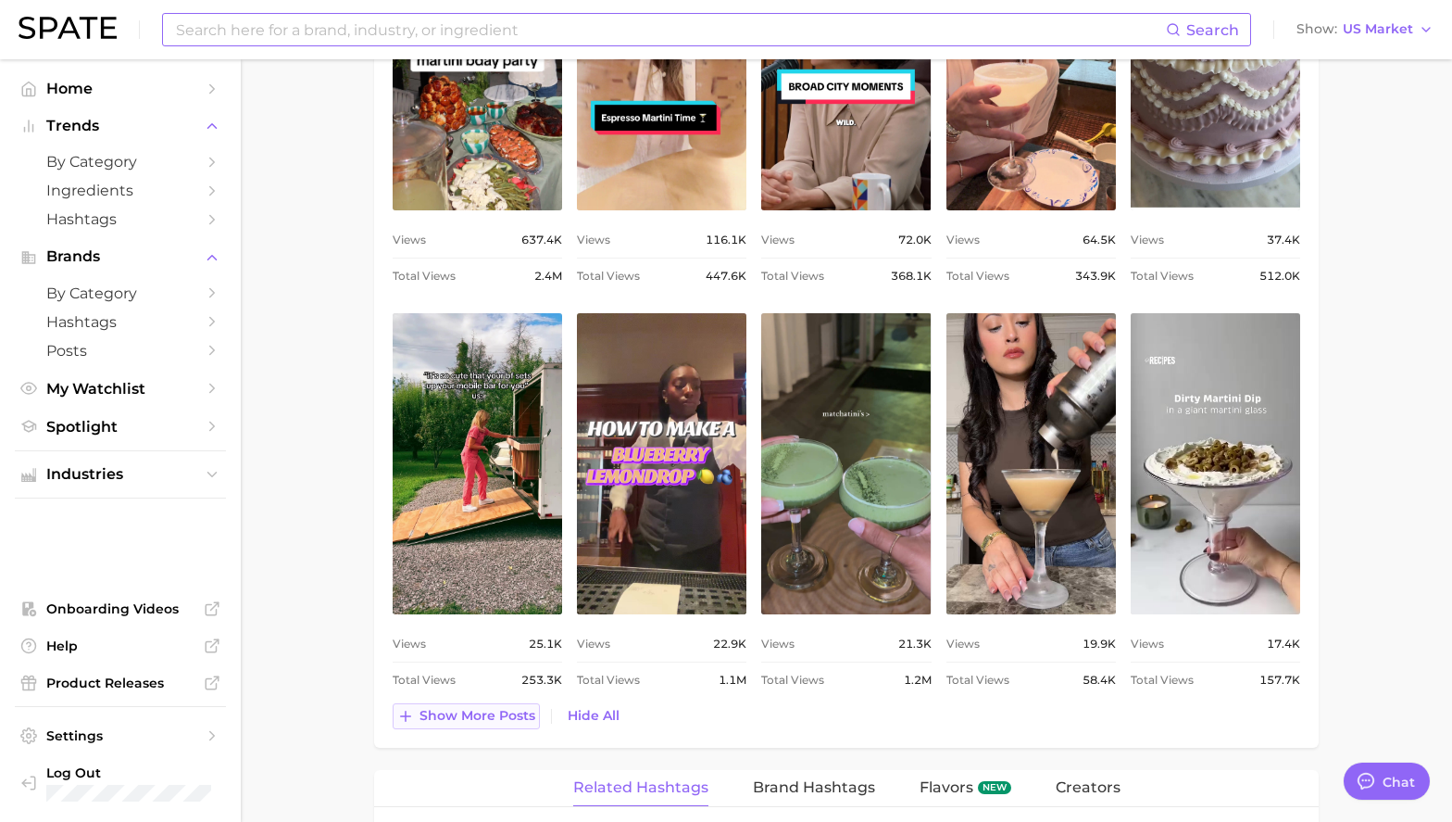
click at [496, 718] on span "Show more posts" at bounding box center [478, 716] width 116 height 16
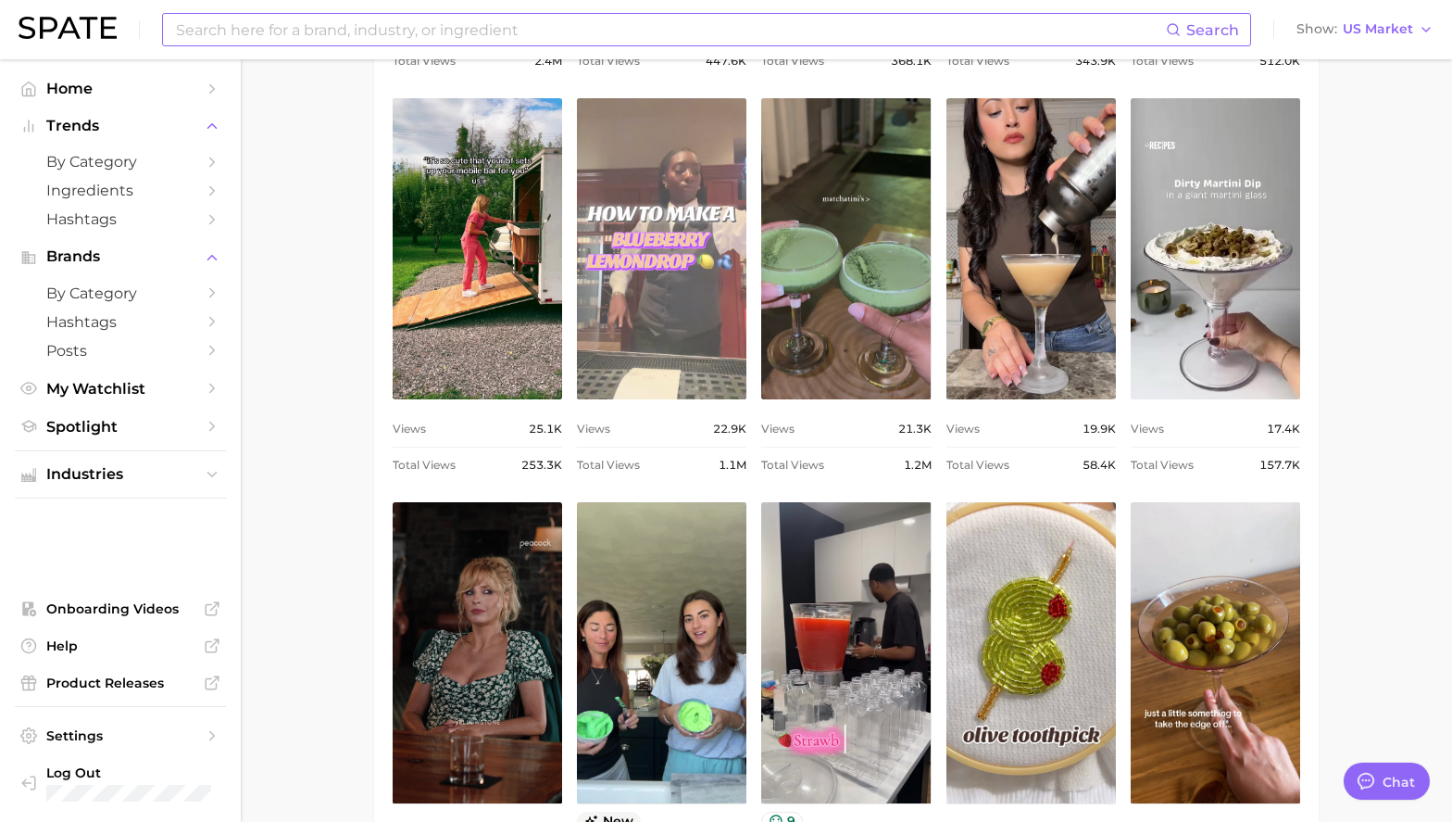
scroll to position [1464, 0]
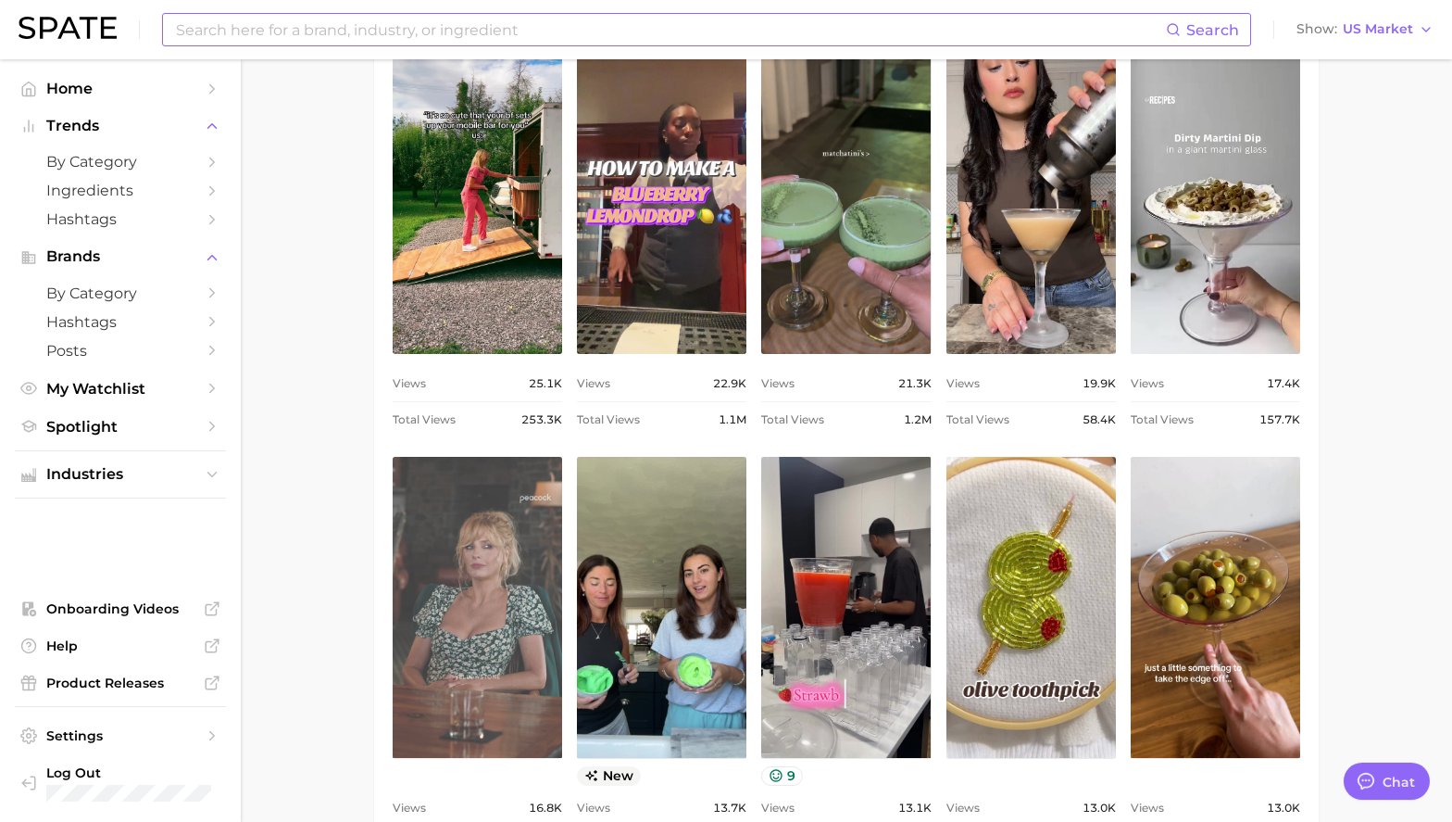
click at [509, 613] on link "view post on TikTok" at bounding box center [478, 607] width 170 height 301
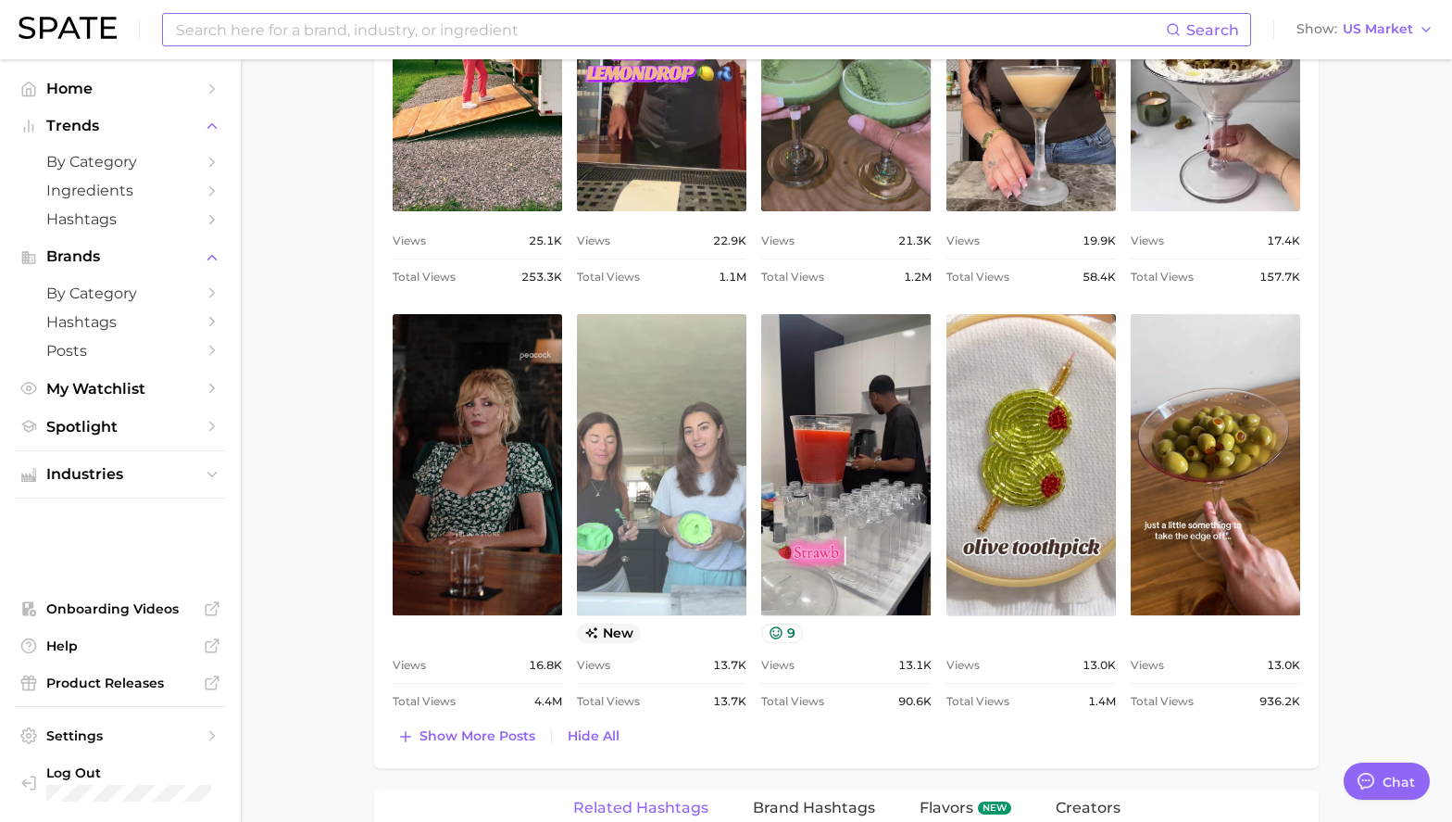
scroll to position [1621, 0]
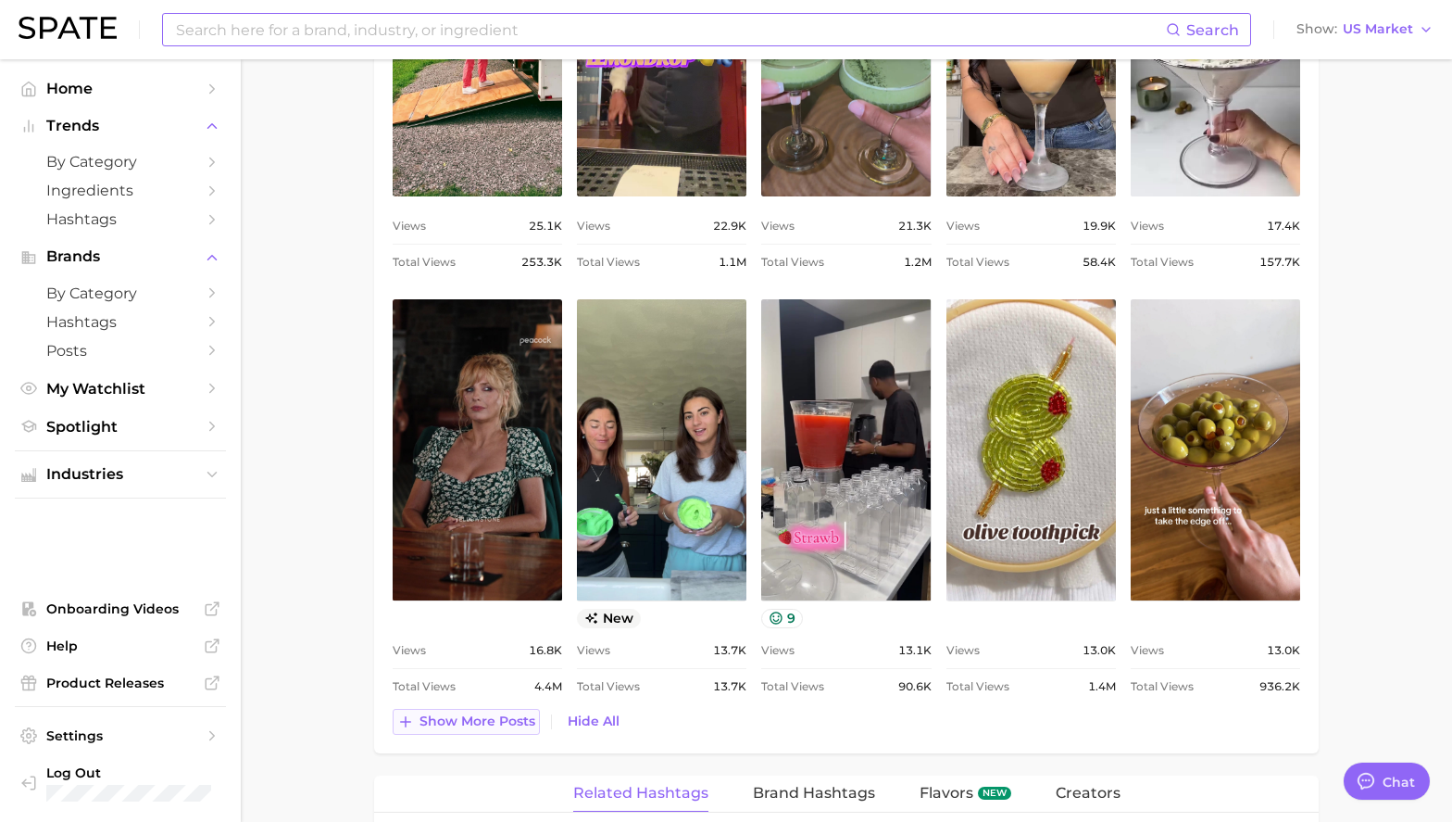
click at [465, 723] on span "Show more posts" at bounding box center [478, 721] width 116 height 16
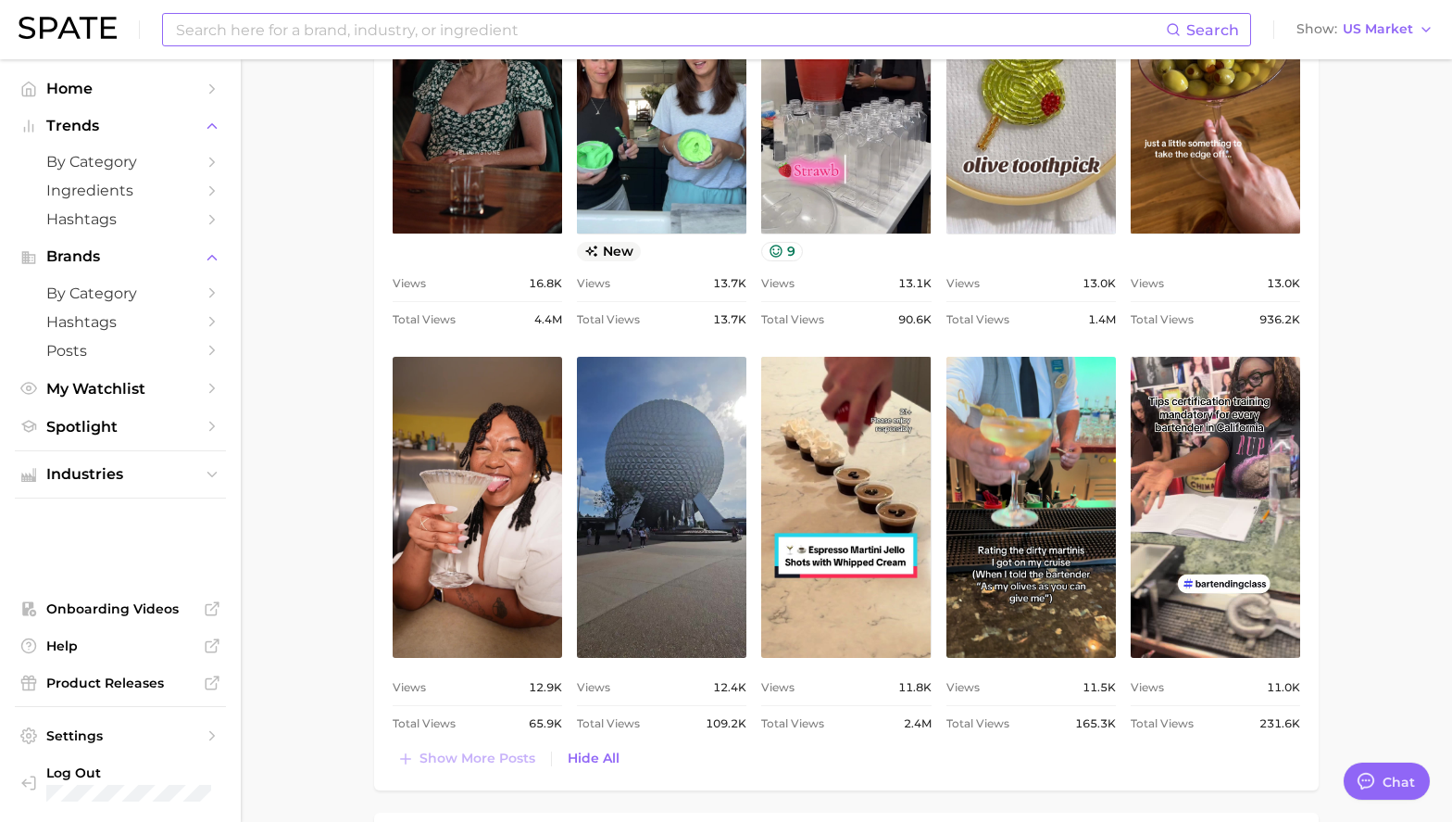
scroll to position [1991, 0]
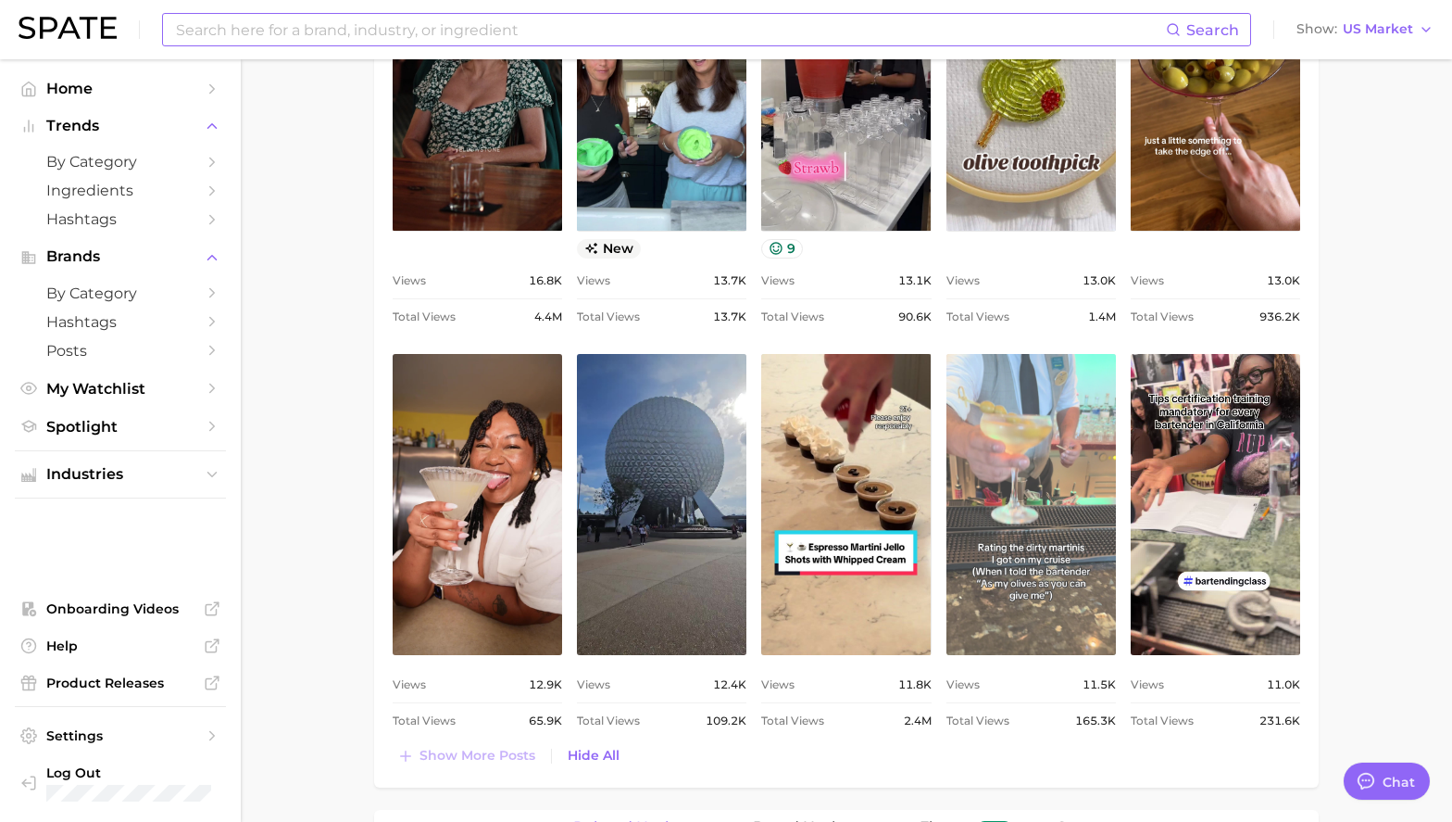
click at [998, 501] on link "view post on TikTok" at bounding box center [1032, 504] width 170 height 301
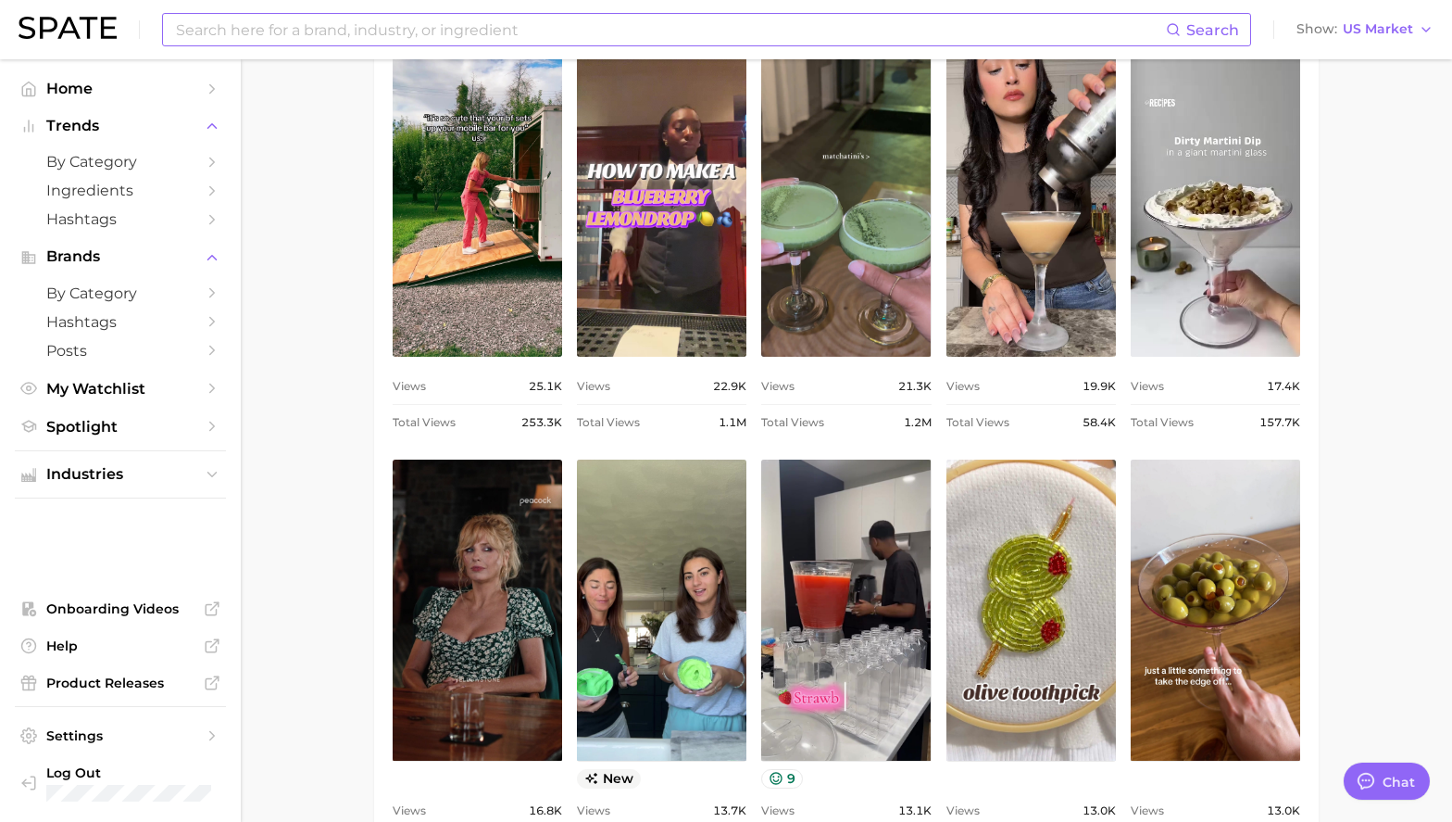
scroll to position [1463, 0]
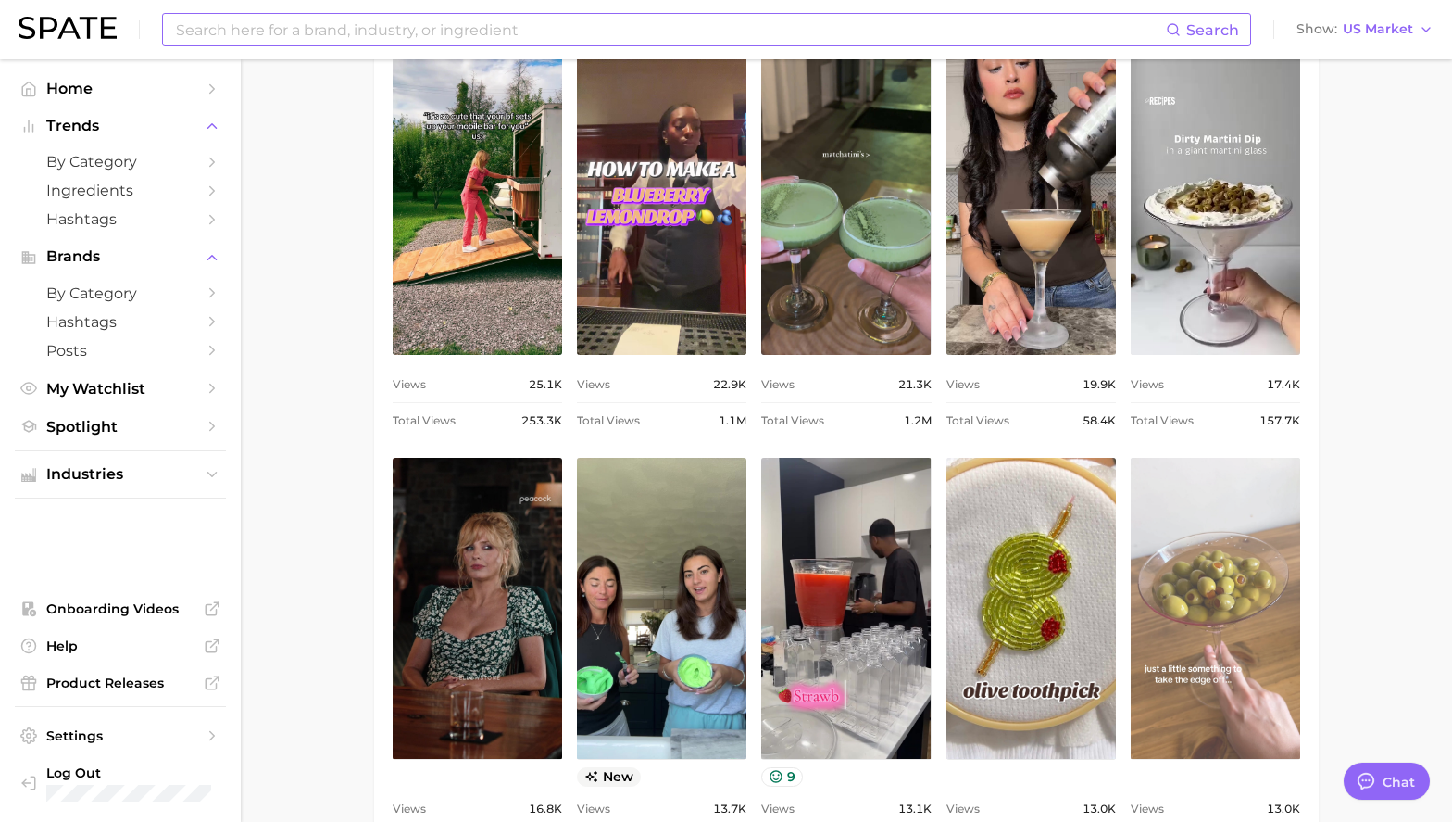
click at [1211, 610] on link "view post on TikTok" at bounding box center [1216, 608] width 170 height 301
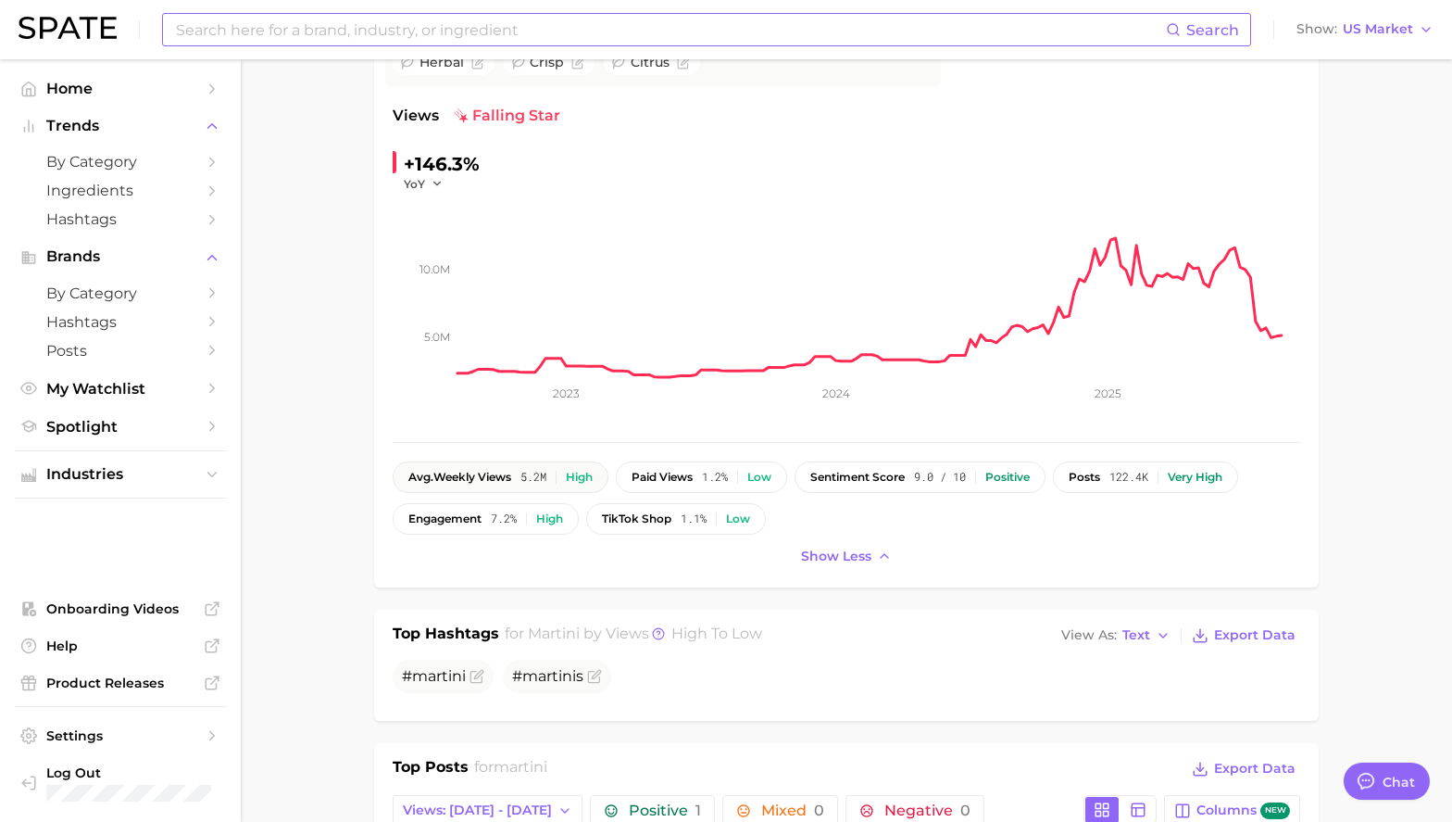
scroll to position [0, 0]
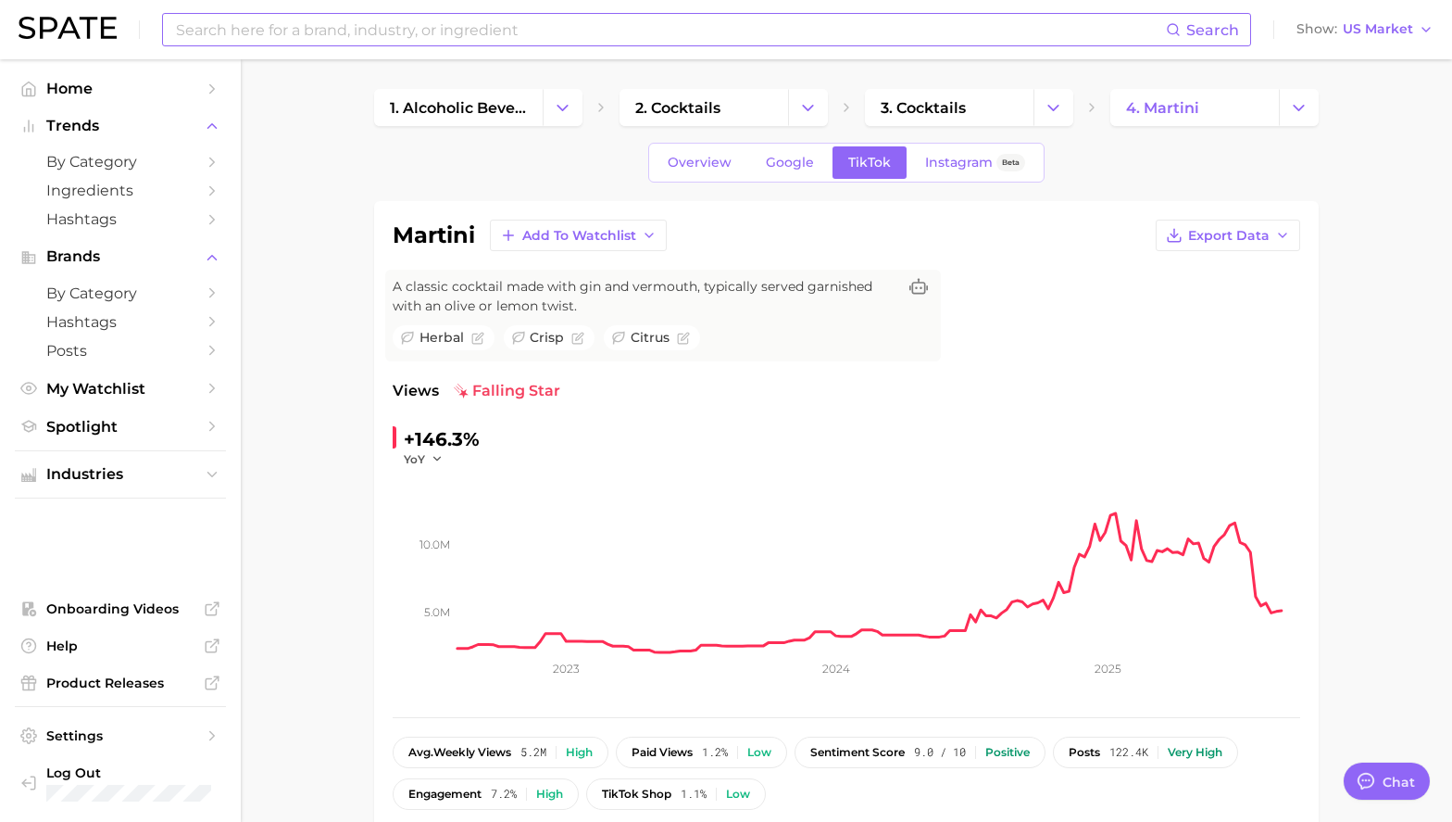
click at [383, 16] on input at bounding box center [670, 29] width 992 height 31
type input "dirty martini"
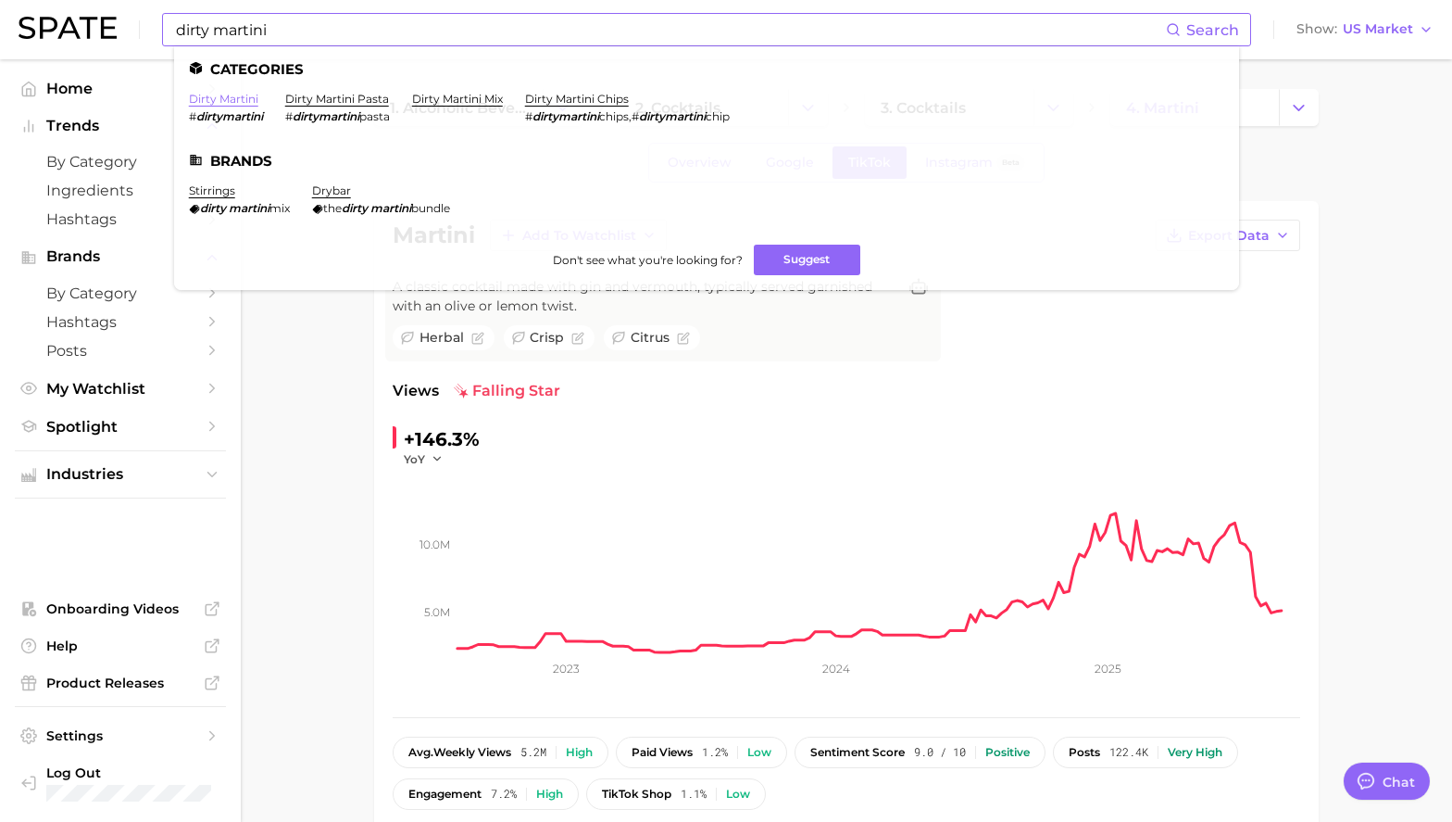
click at [249, 98] on link "dirty martini" at bounding box center [223, 99] width 69 height 14
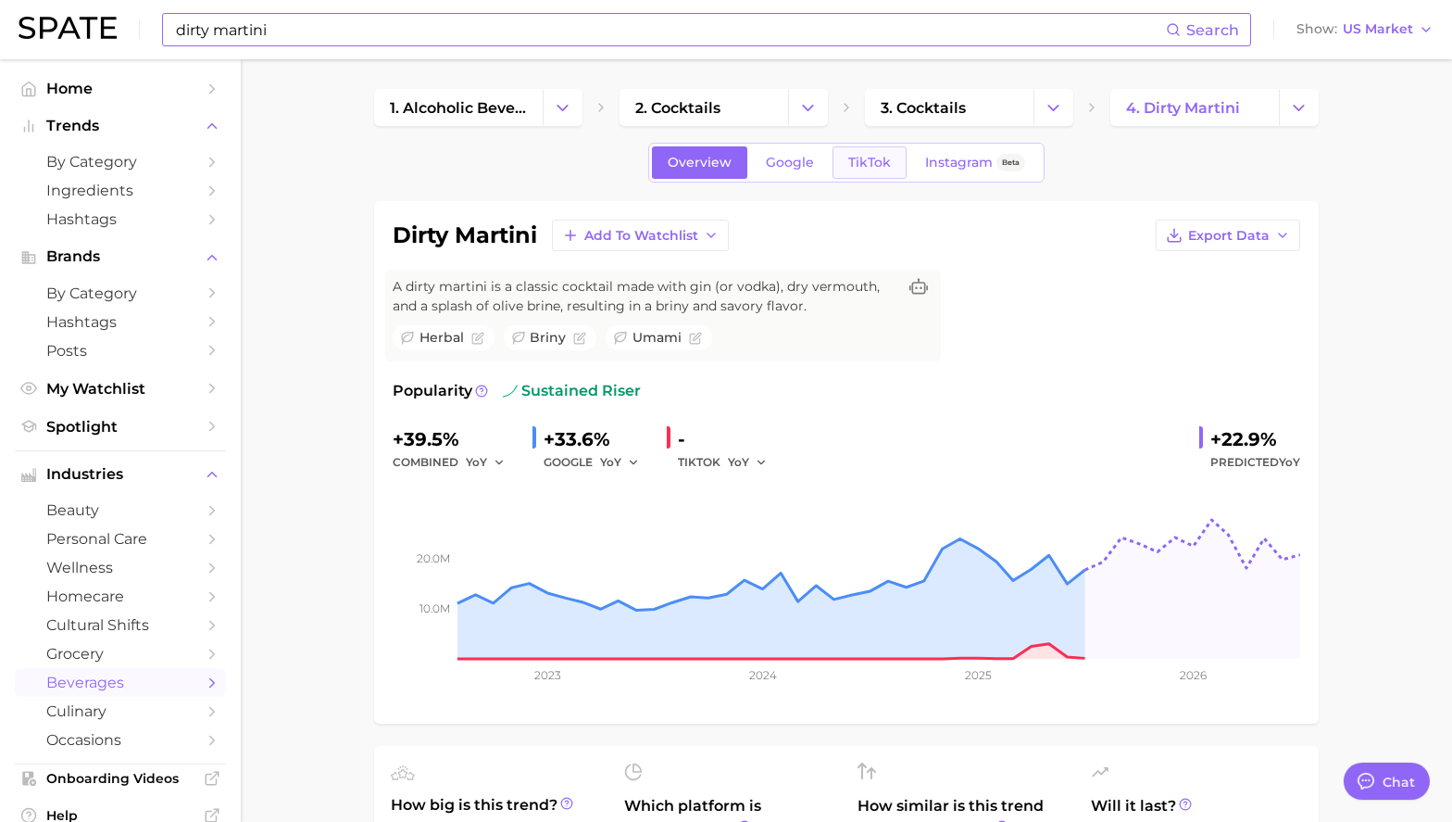
click at [883, 152] on link "TikTok" at bounding box center [870, 162] width 74 height 32
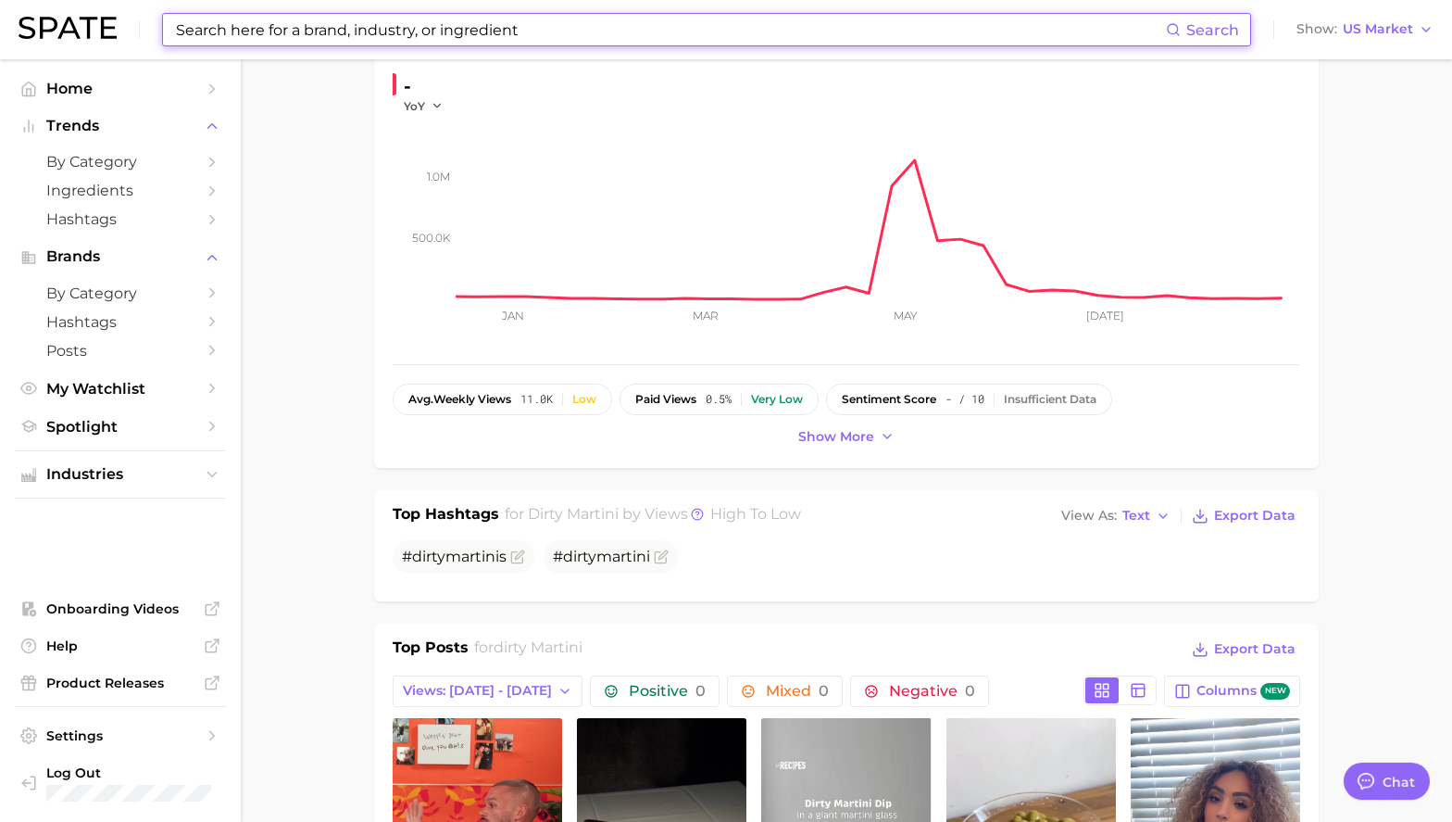
scroll to position [592, 0]
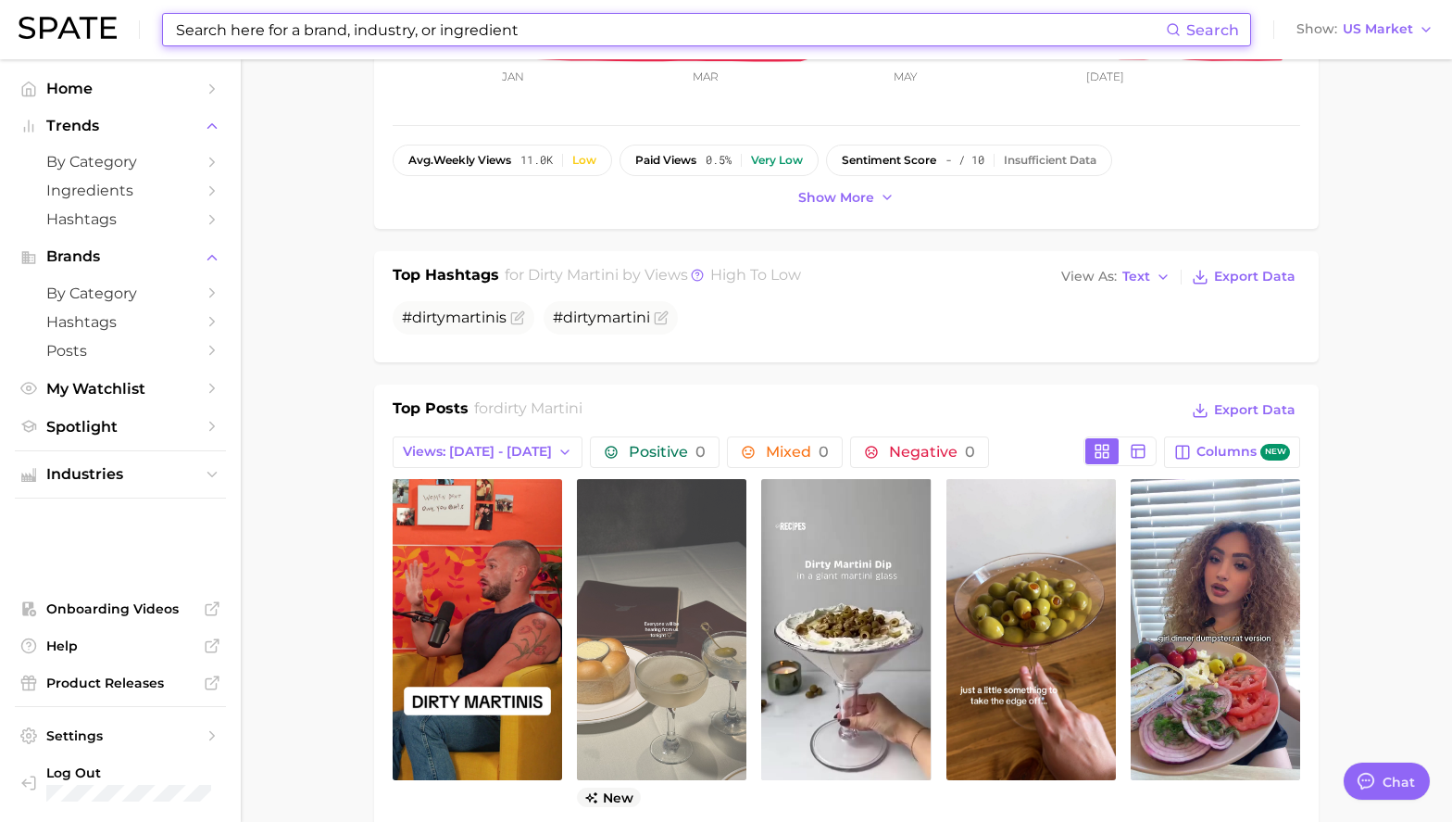
click at [648, 642] on link "view post on TikTok" at bounding box center [662, 629] width 170 height 301
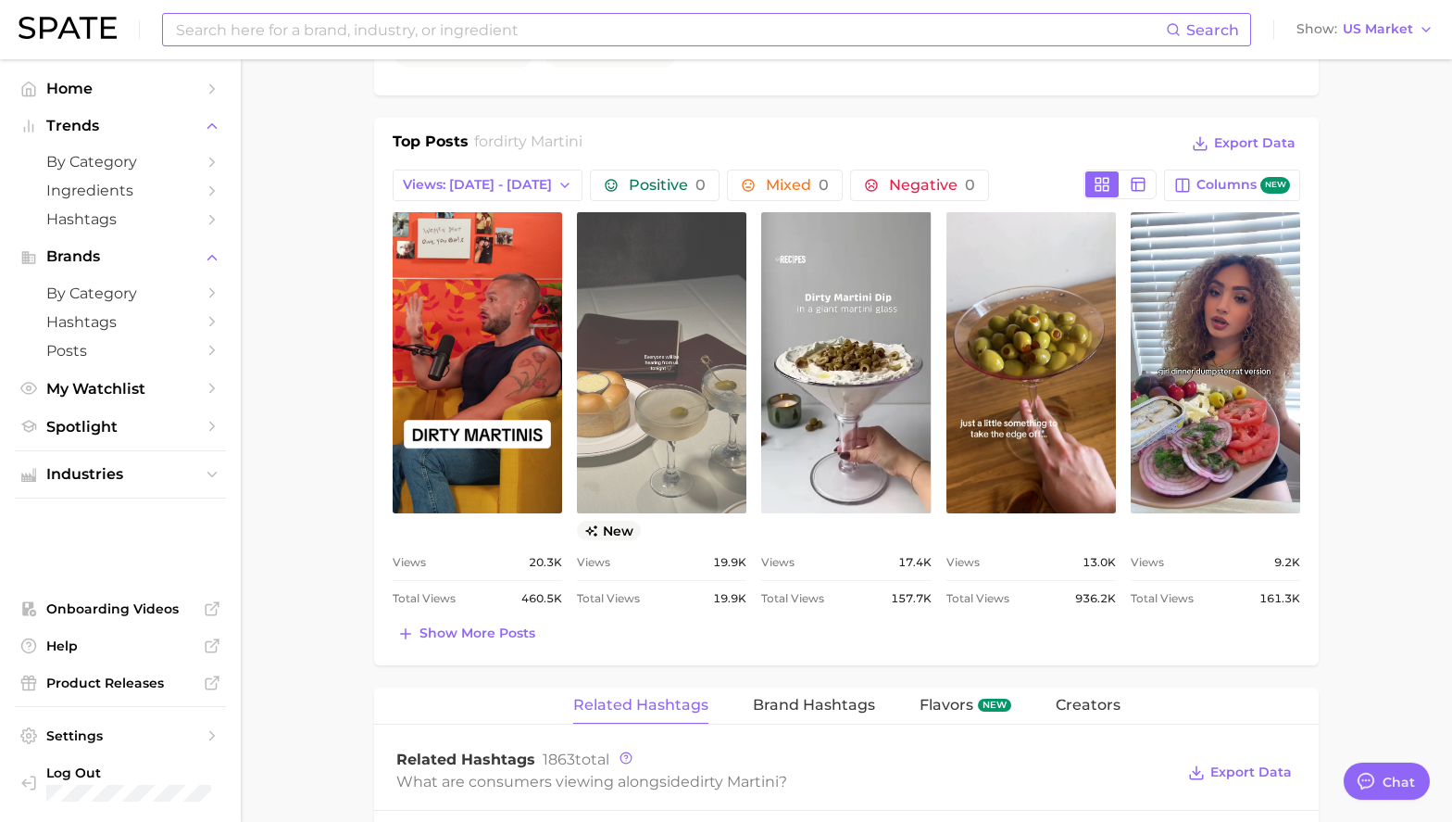
scroll to position [861, 0]
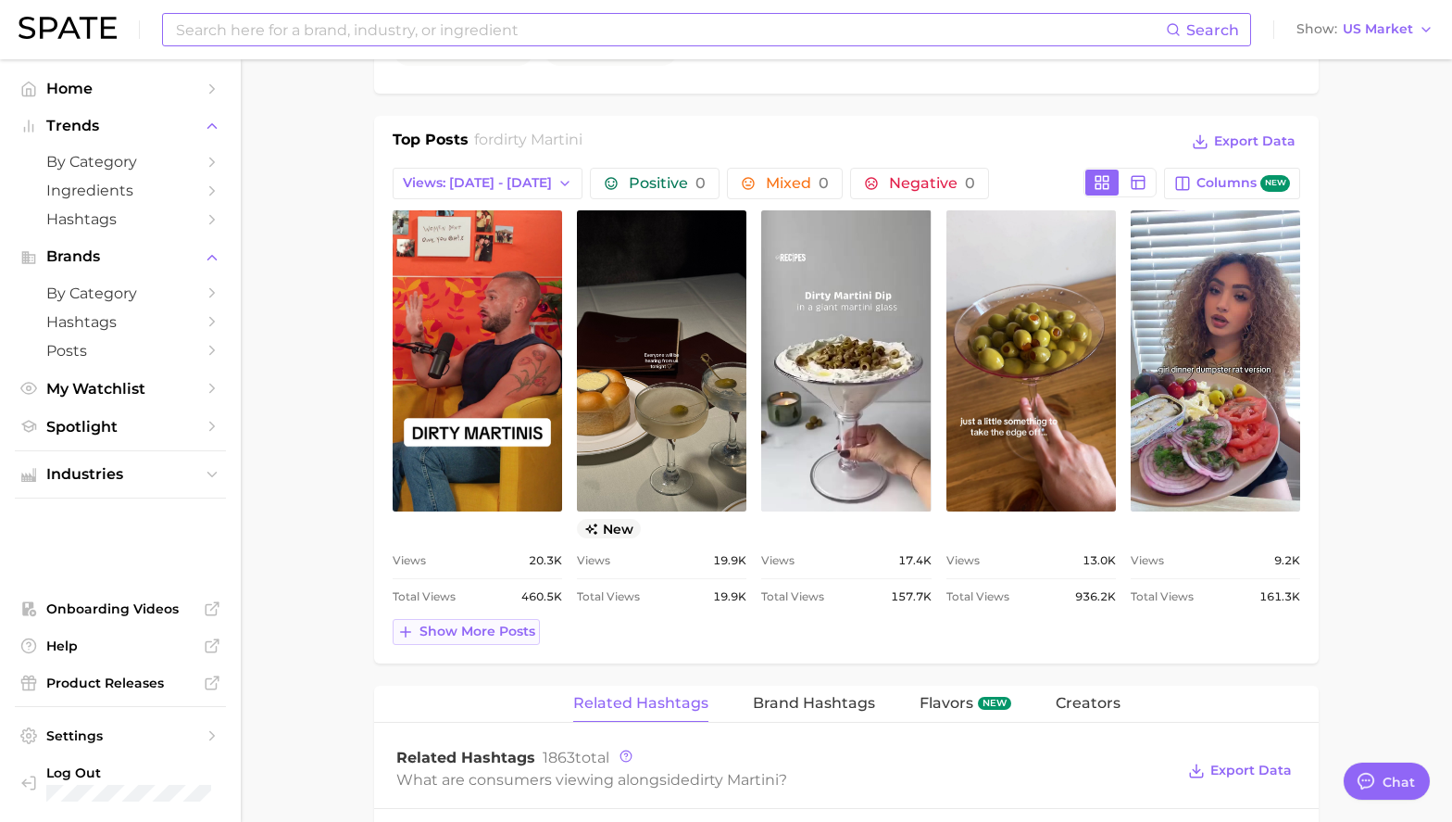
click at [481, 625] on span "Show more posts" at bounding box center [478, 631] width 116 height 16
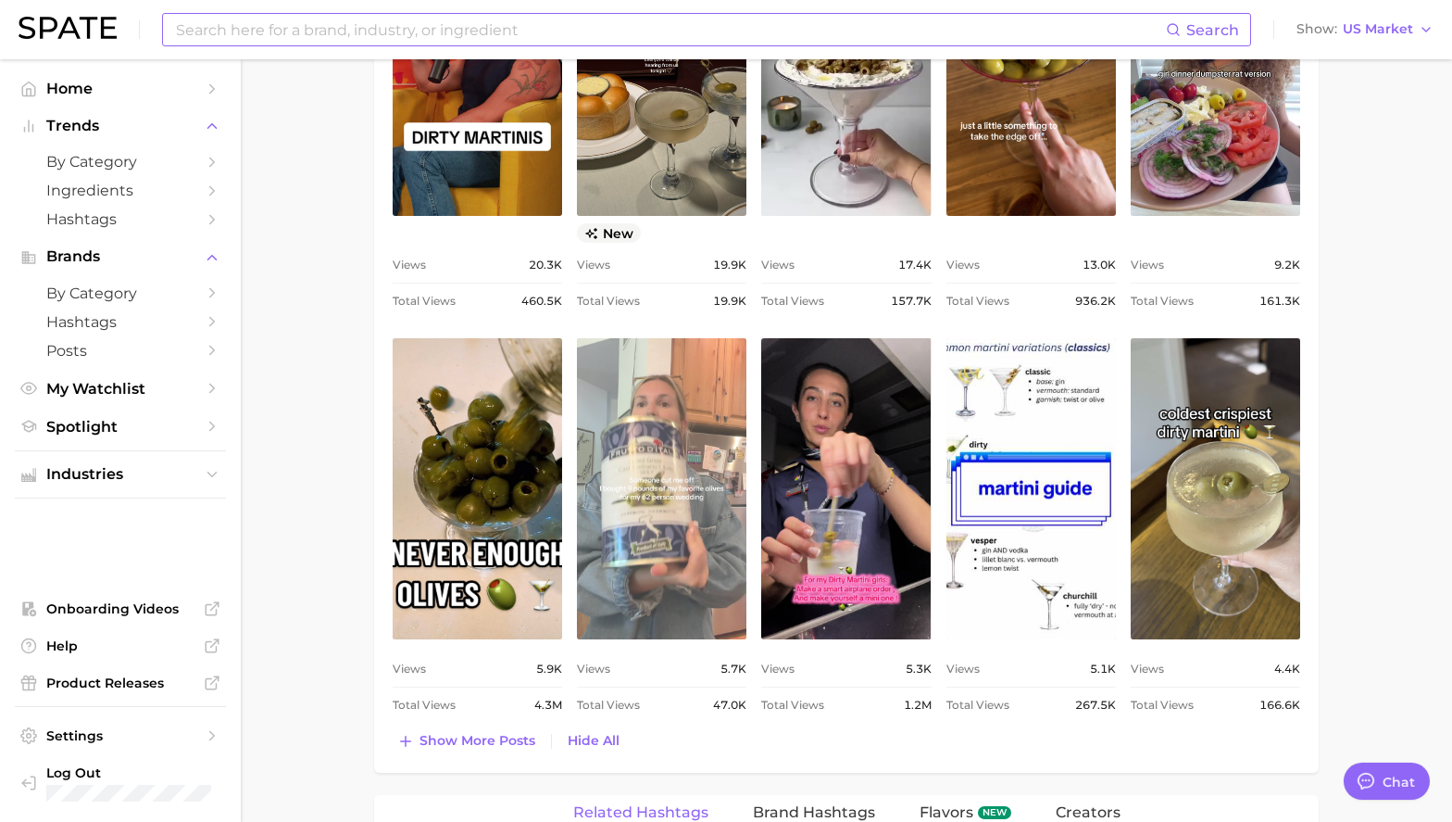
scroll to position [1293, 0]
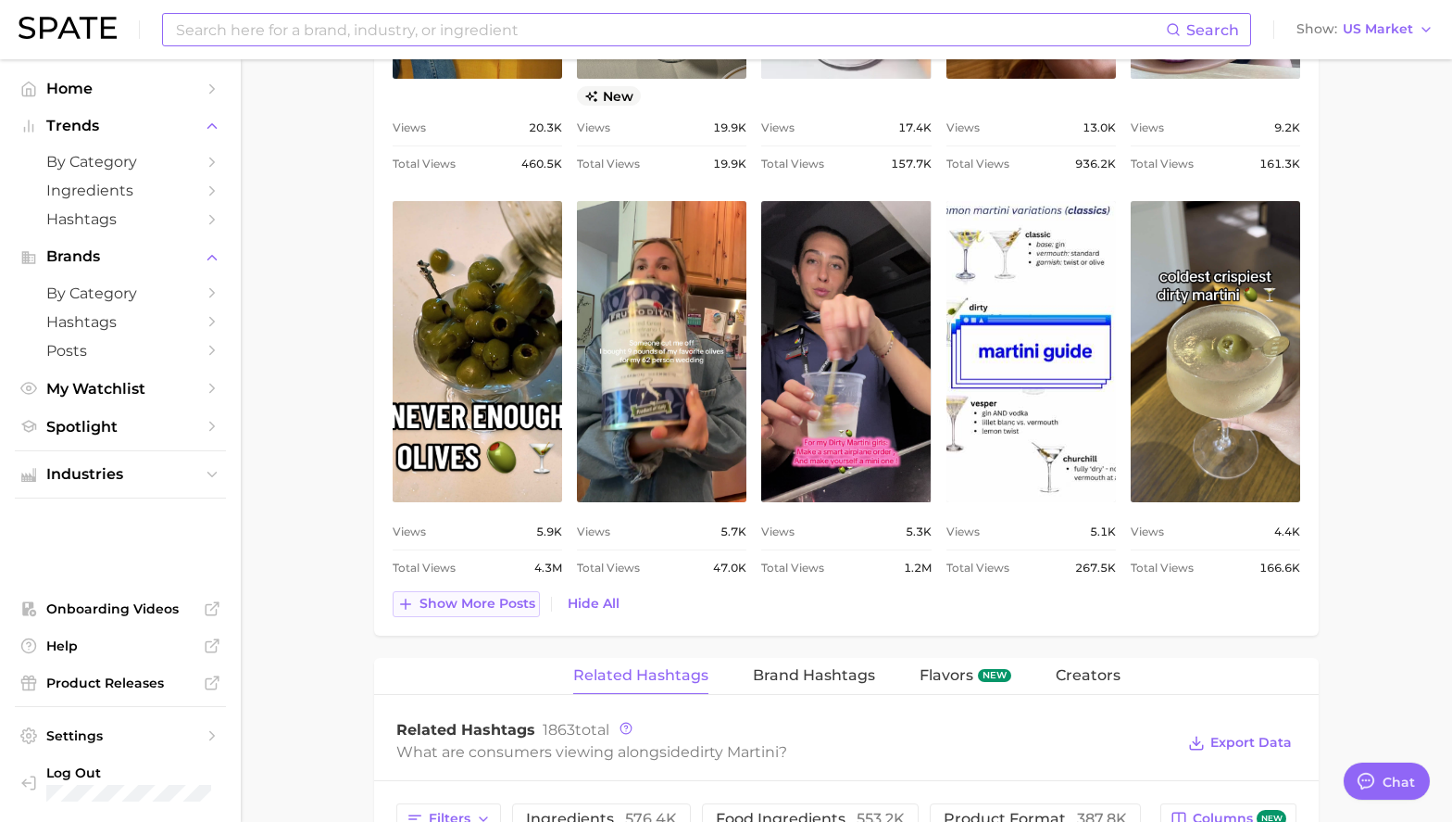
click at [494, 606] on span "Show more posts" at bounding box center [478, 604] width 116 height 16
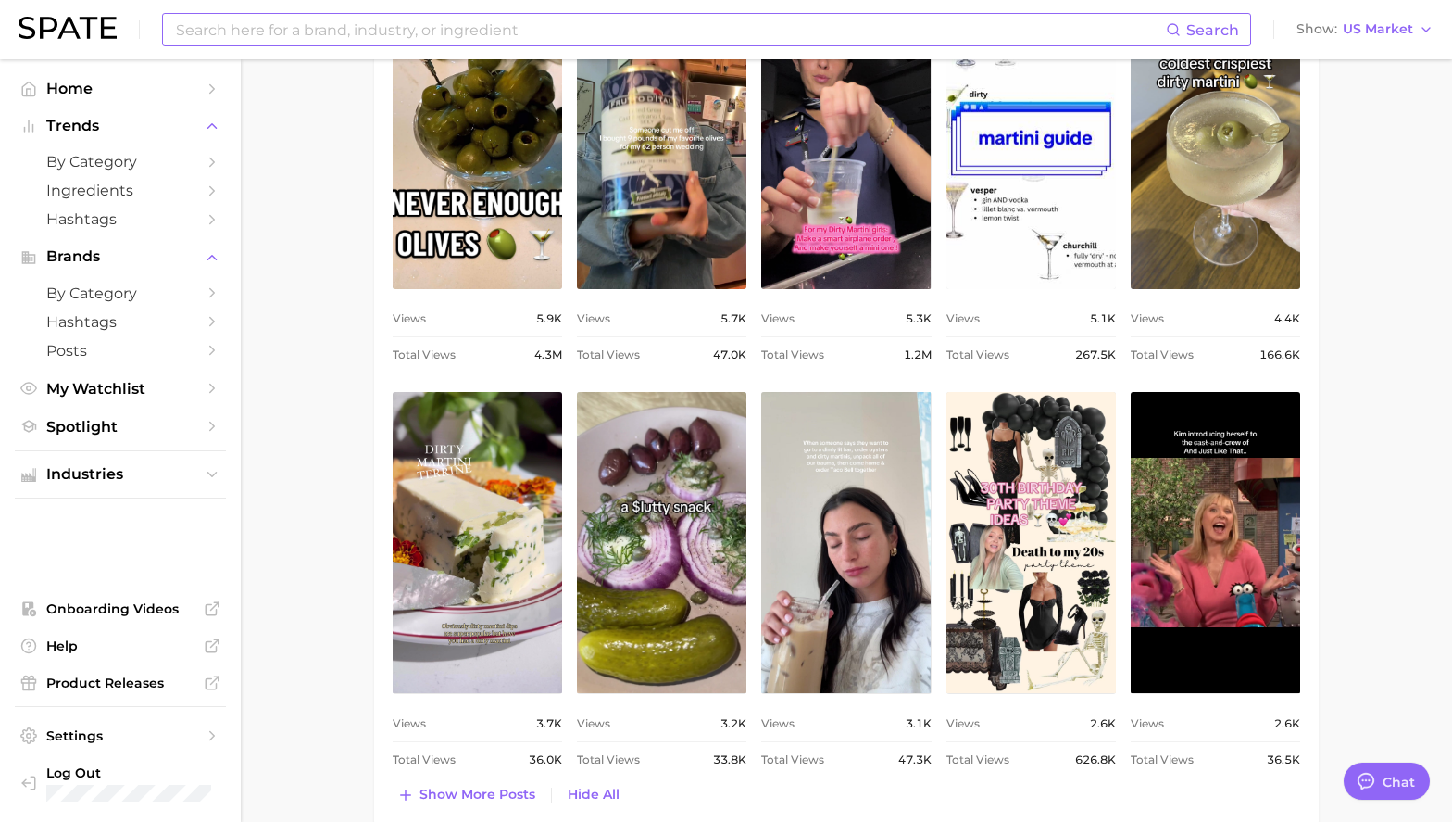
scroll to position [1539, 0]
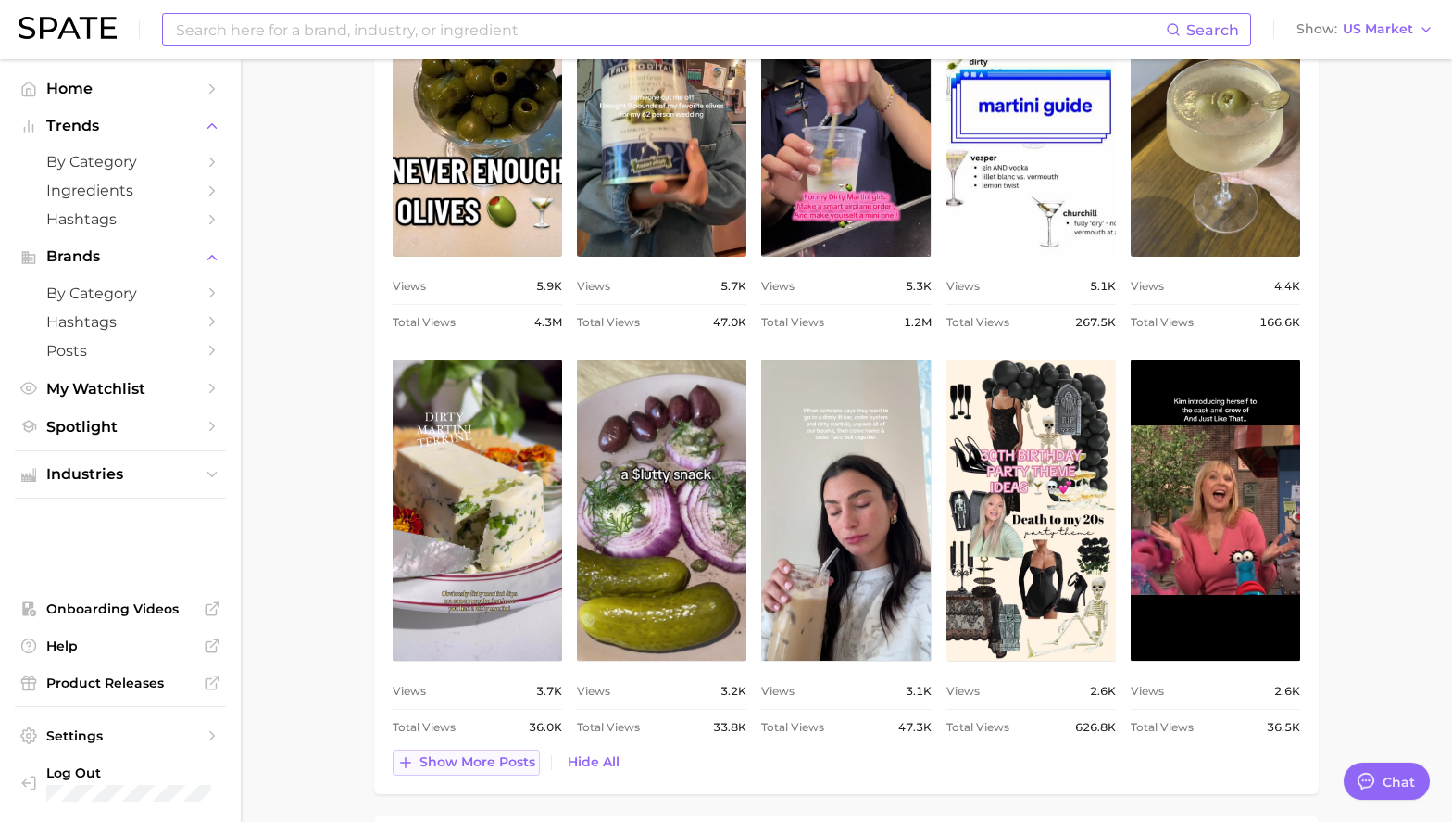
click at [474, 763] on span "Show more posts" at bounding box center [478, 762] width 116 height 16
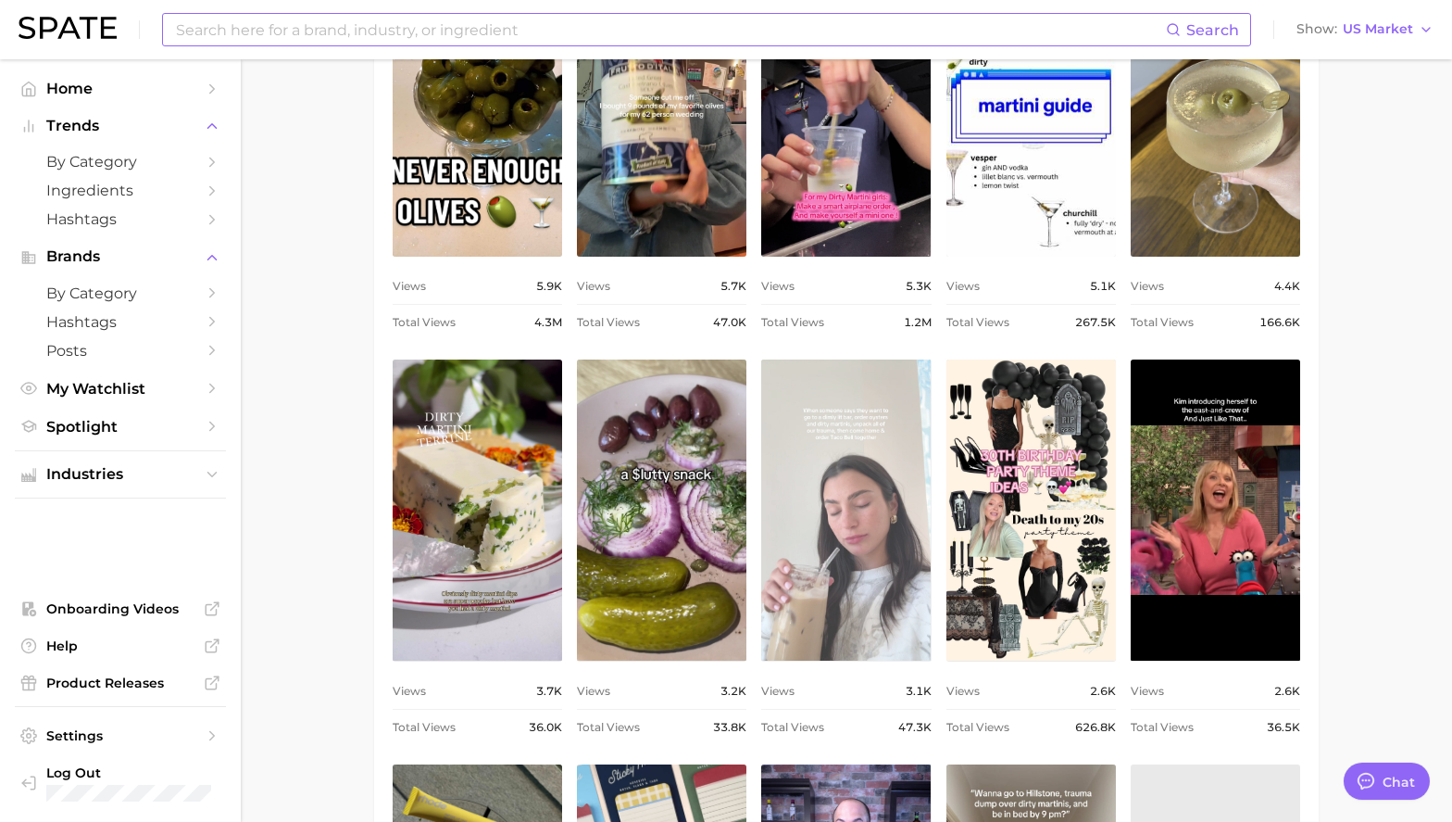
scroll to position [0, 0]
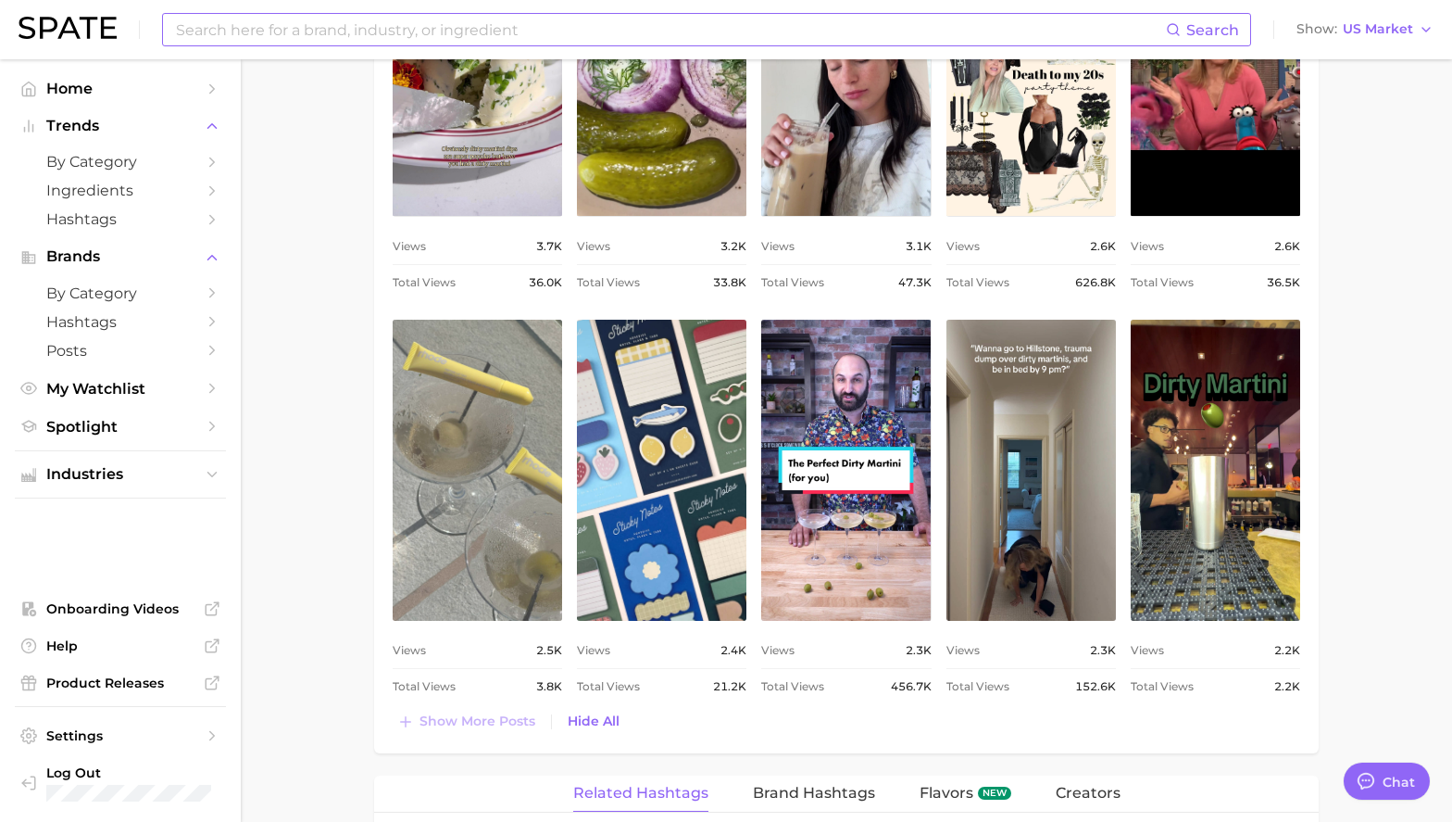
click at [471, 459] on link "view post on TikTok" at bounding box center [478, 470] width 170 height 301
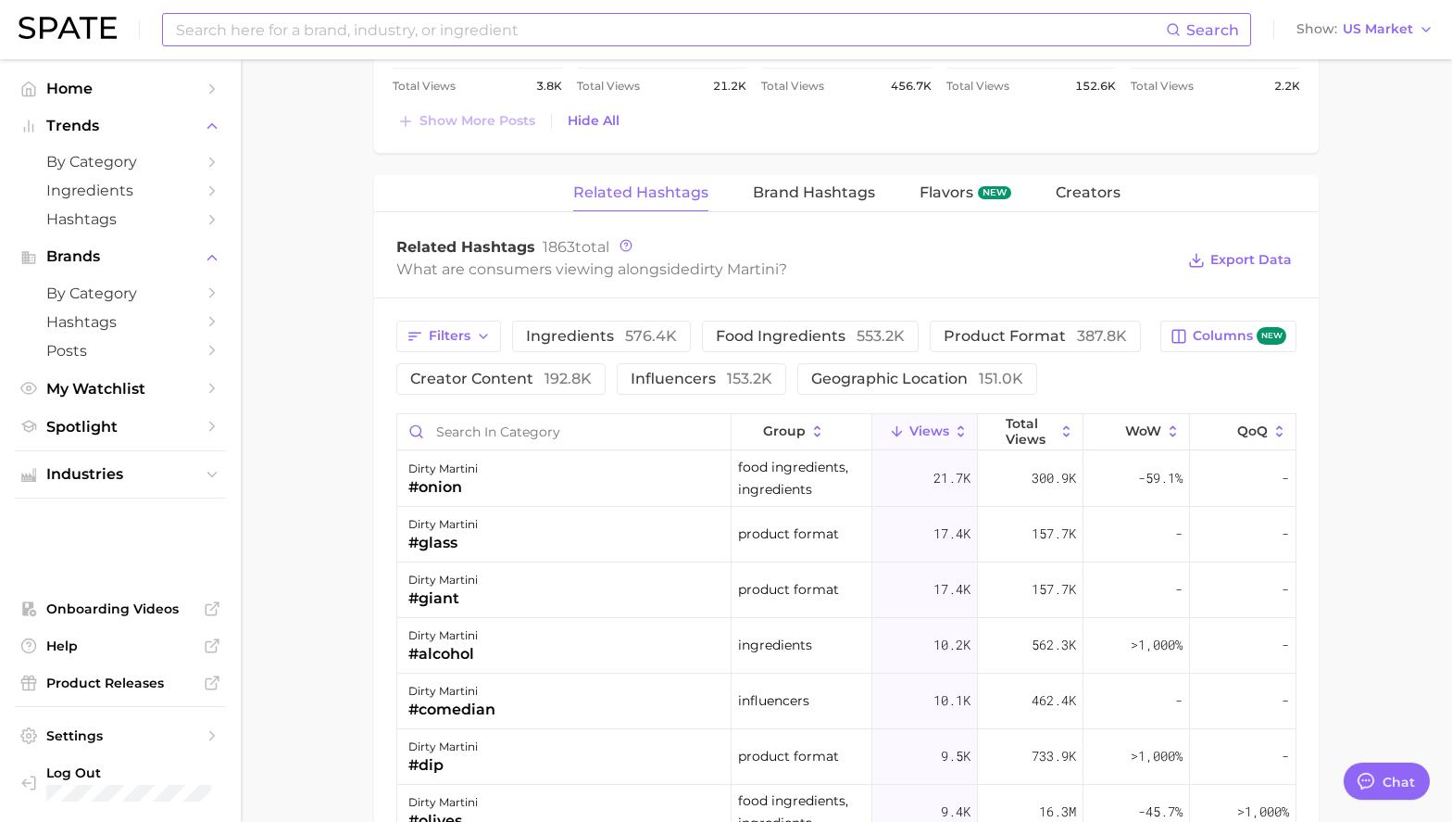
scroll to position [2736, 0]
